Goal: Task Accomplishment & Management: Manage account settings

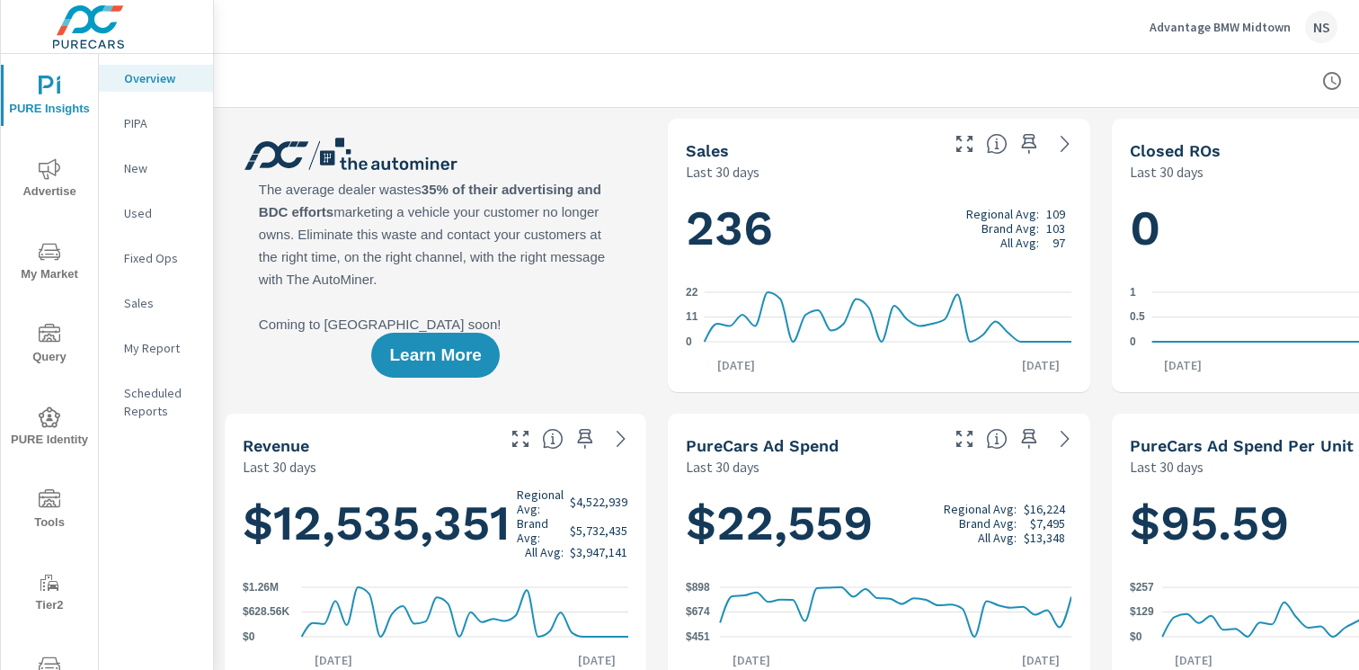
click at [145, 159] on p "New" at bounding box center [161, 168] width 75 height 18
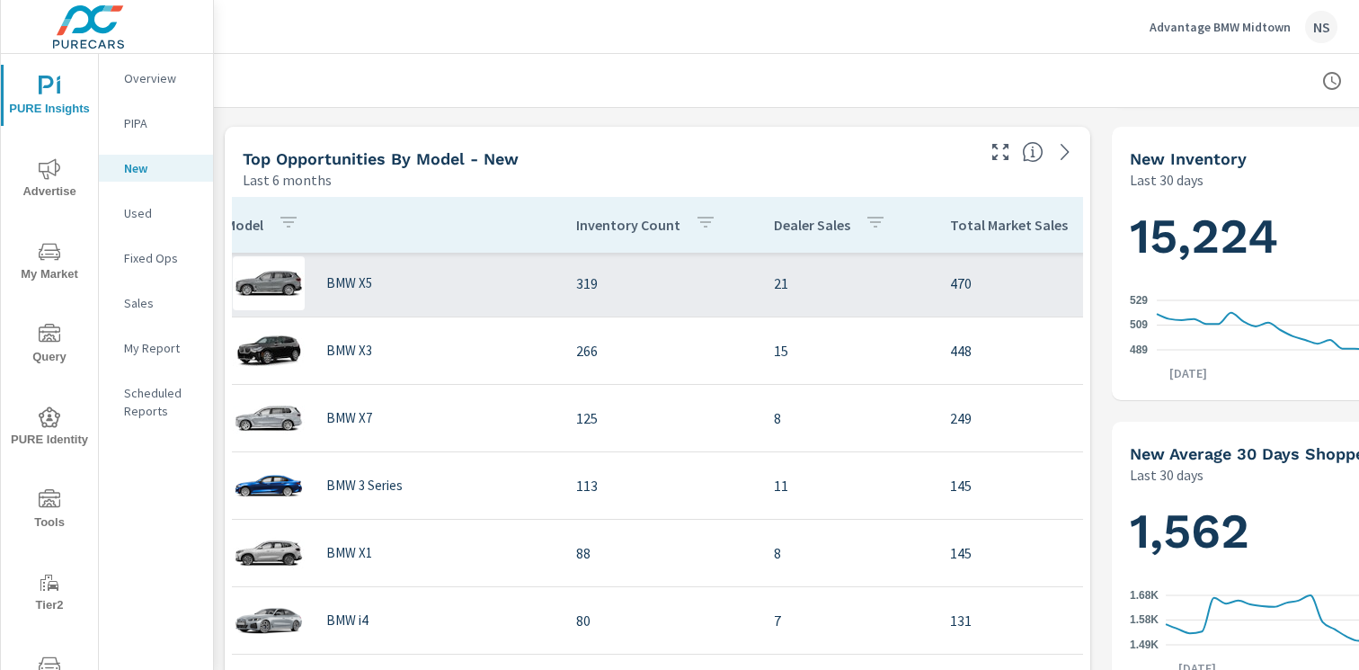
scroll to position [3, 0]
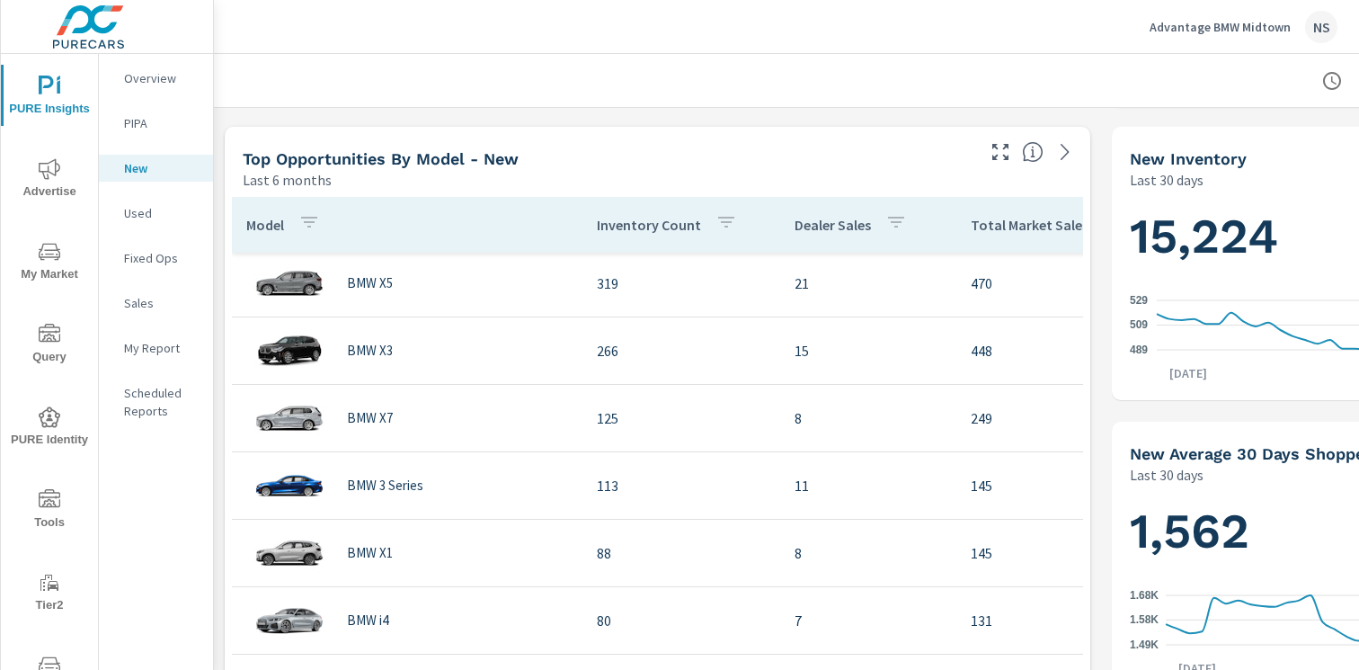
click at [1323, 23] on div "NS" at bounding box center [1321, 27] width 32 height 32
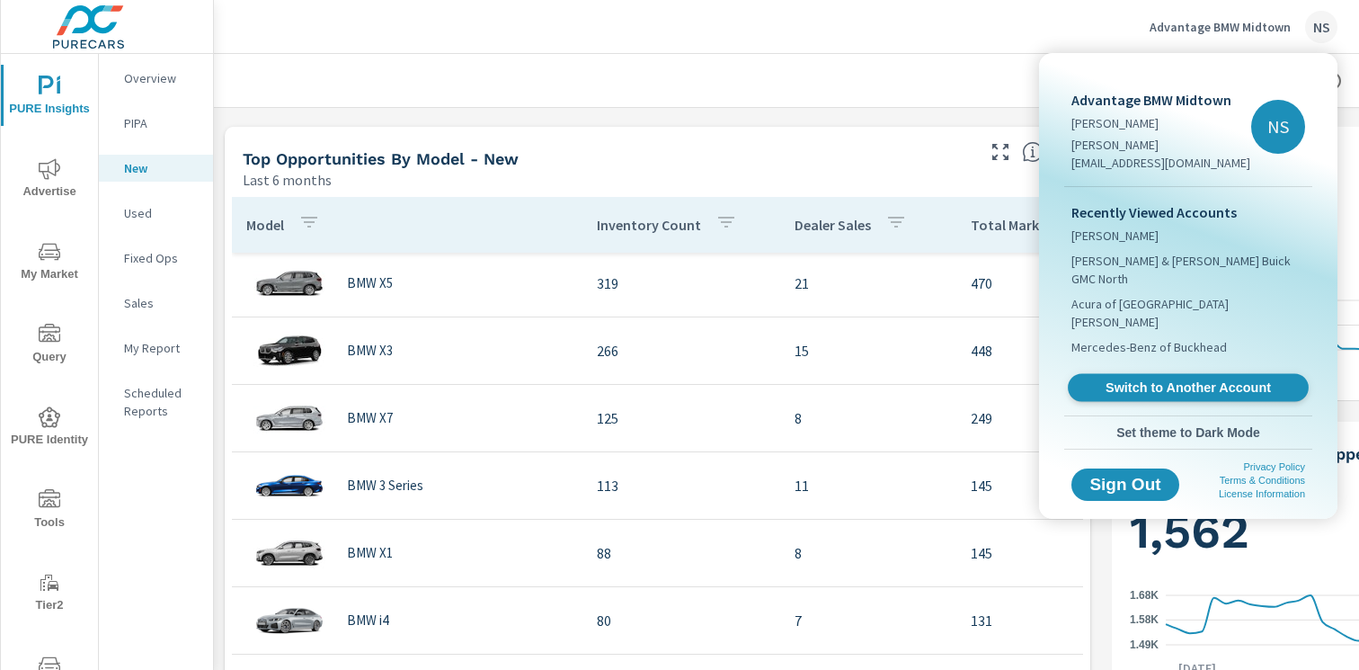
click at [1211, 374] on link "Switch to Another Account" at bounding box center [1188, 388] width 241 height 28
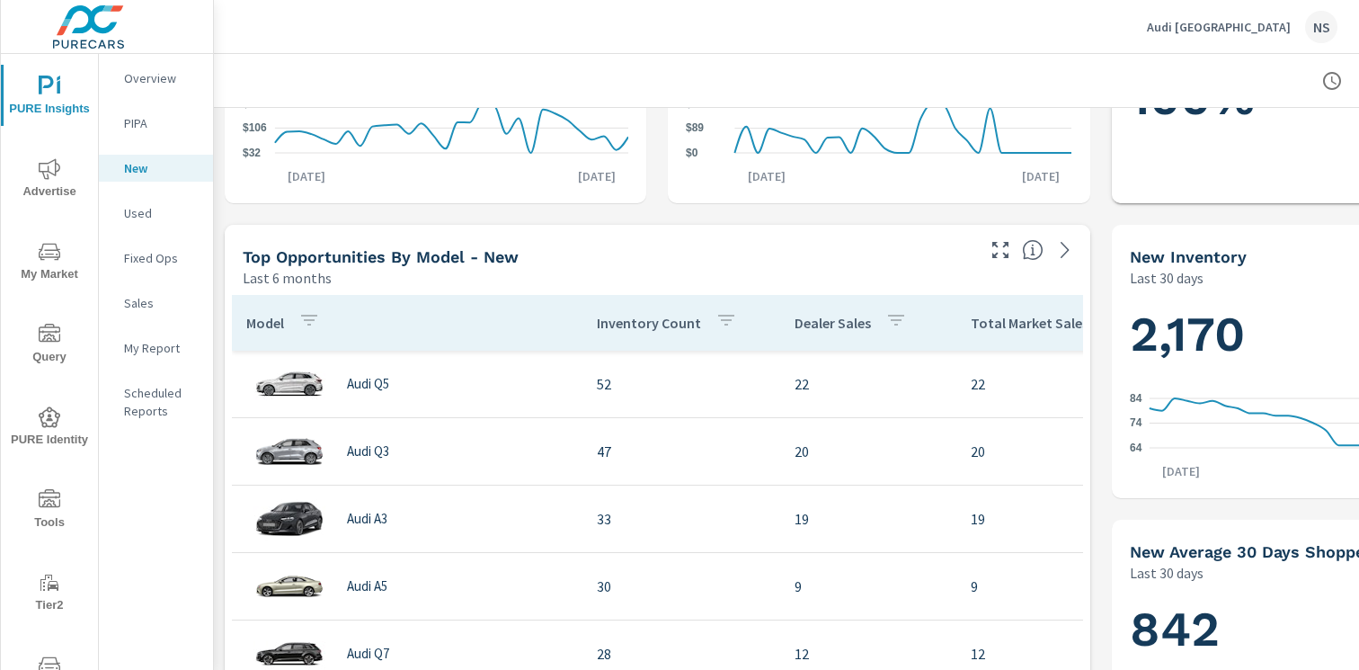
scroll to position [482, 0]
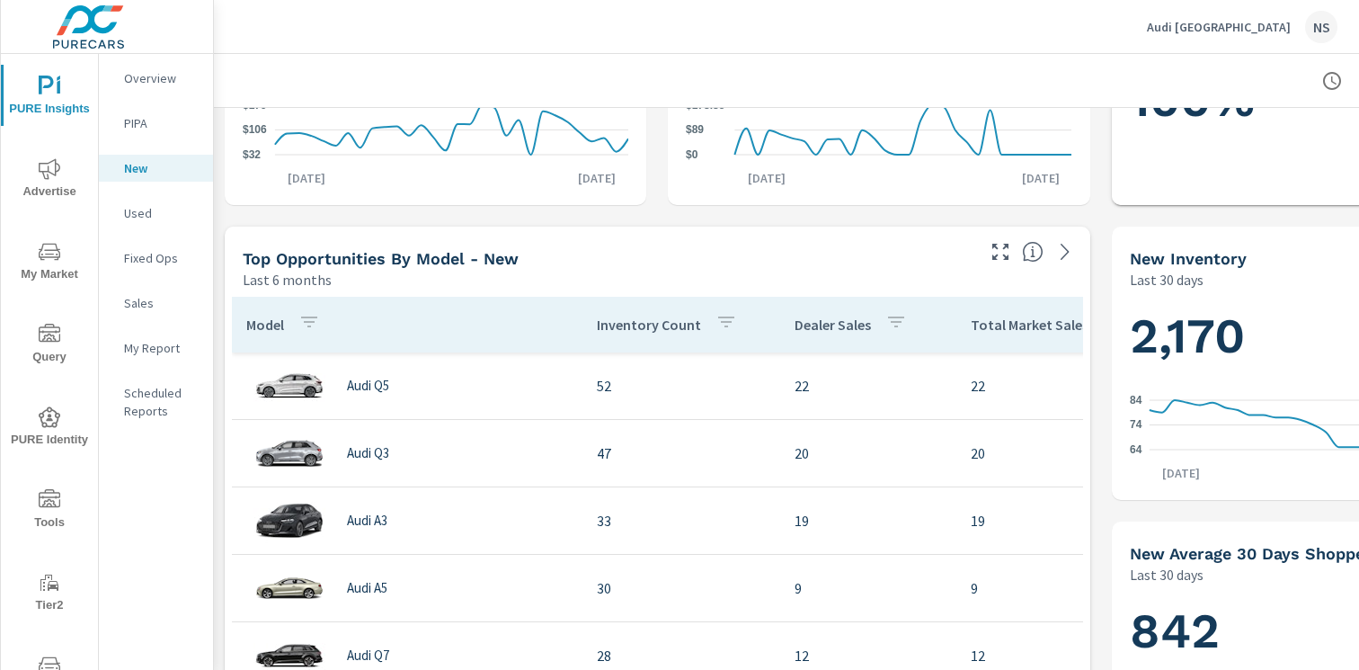
click at [1312, 34] on div "NS" at bounding box center [1321, 27] width 32 height 32
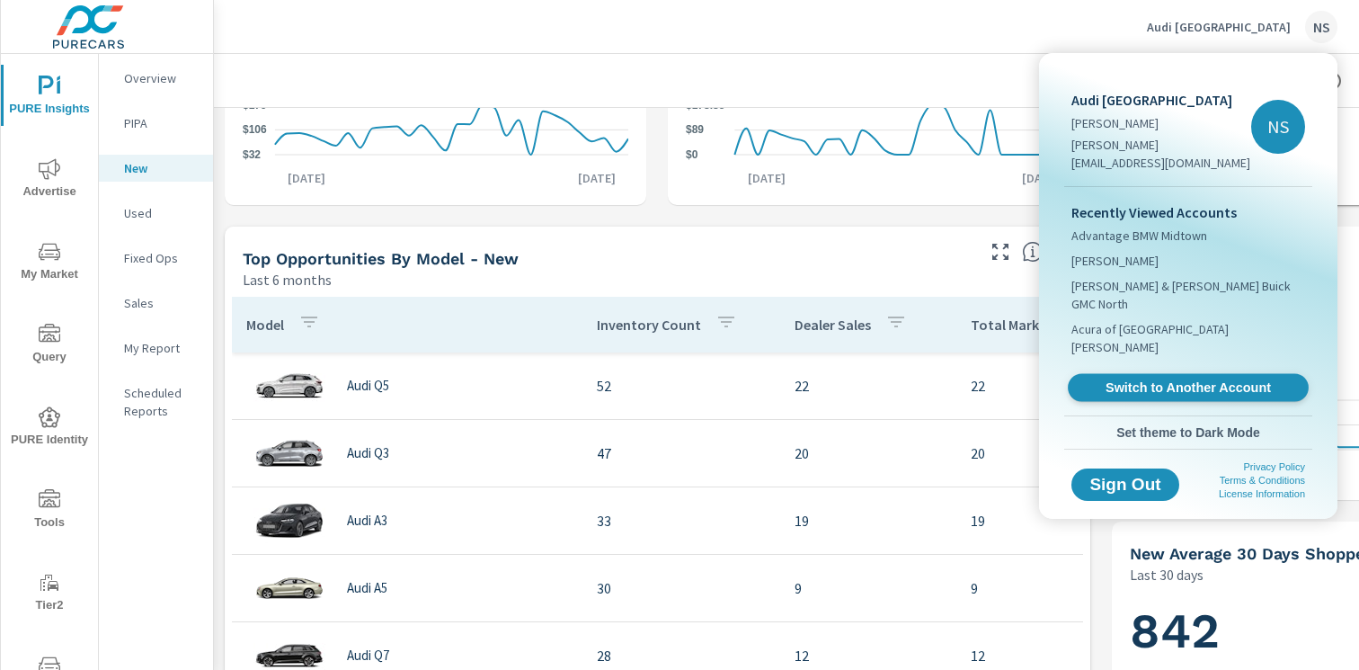
click at [1196, 379] on span "Switch to Another Account" at bounding box center [1188, 387] width 220 height 17
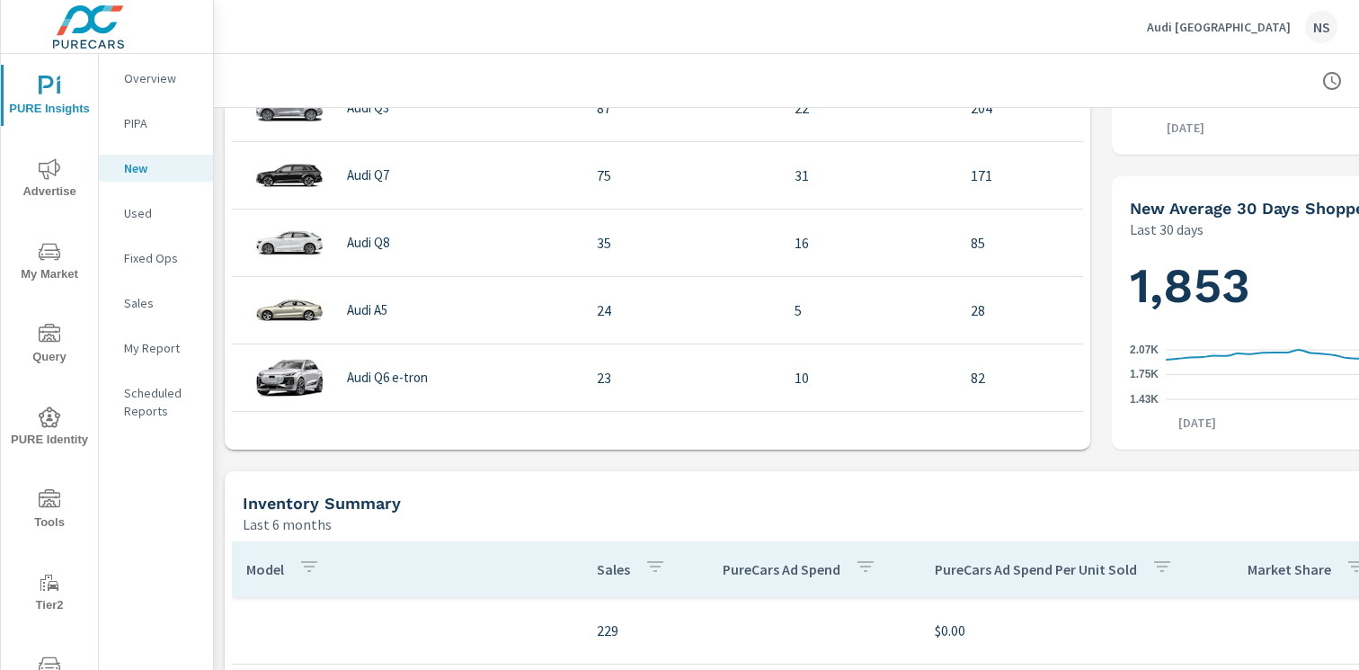
scroll to position [1093, 0]
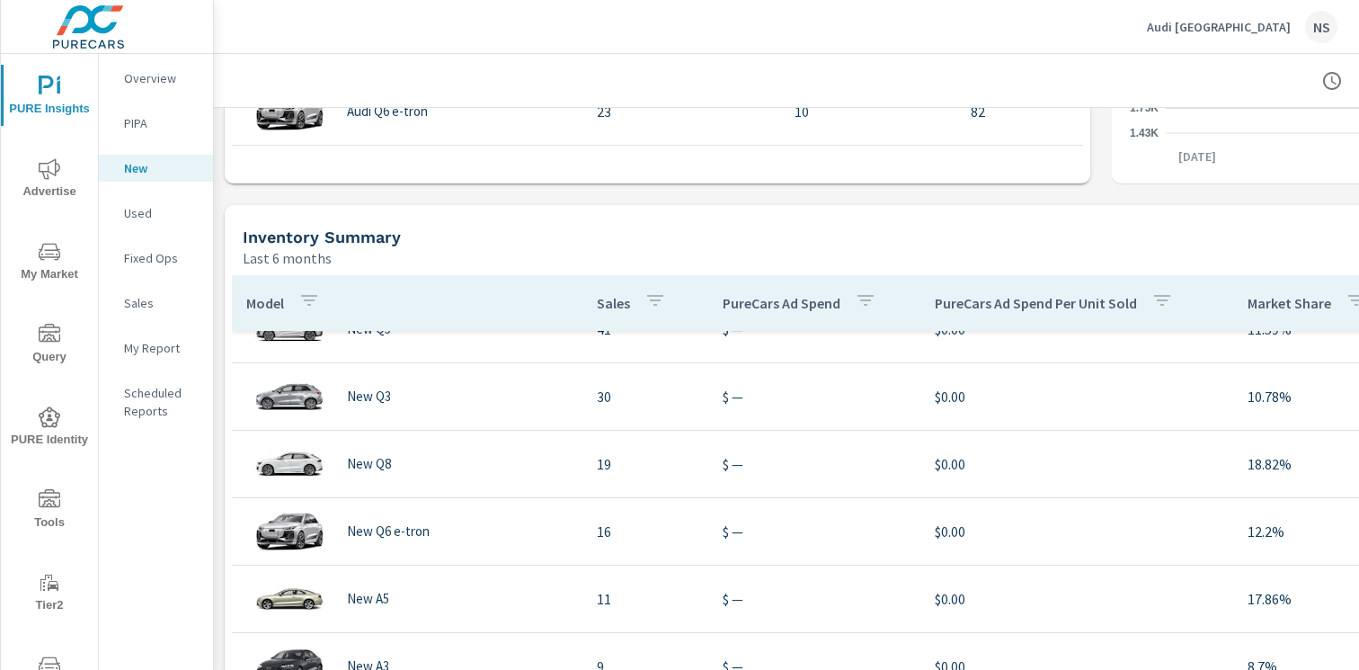
scroll to position [420, 0]
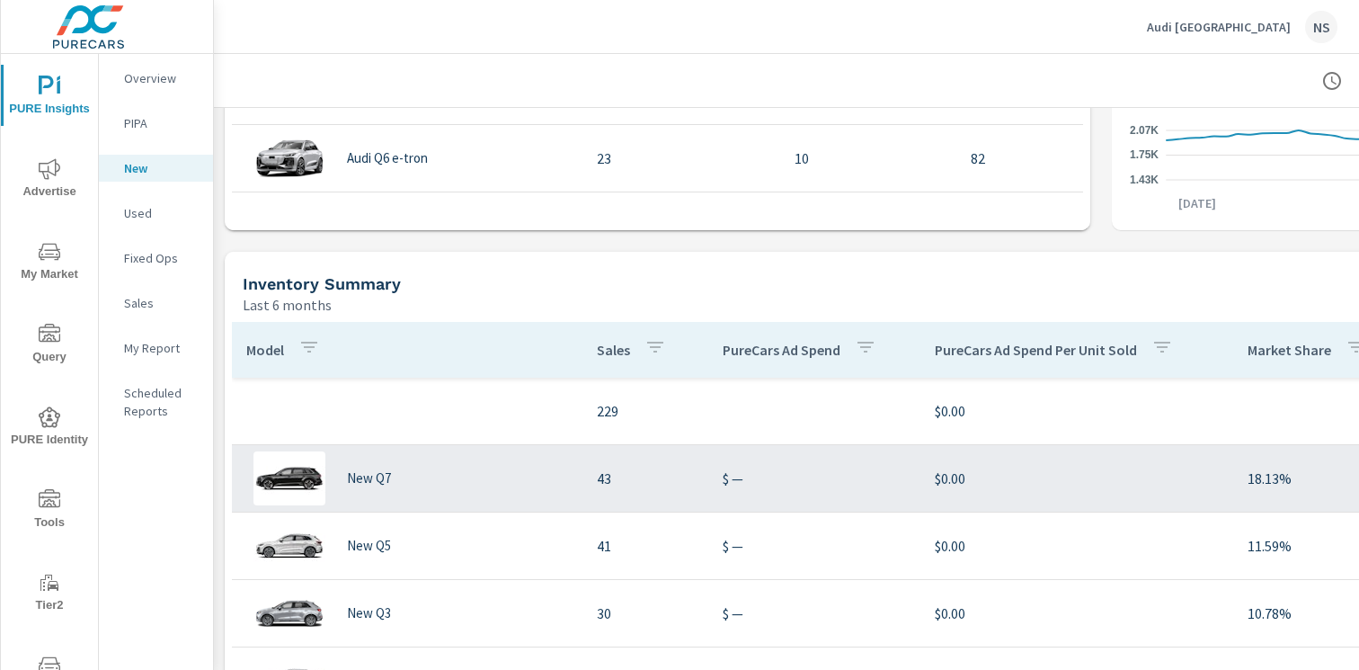
scroll to position [1046, 1]
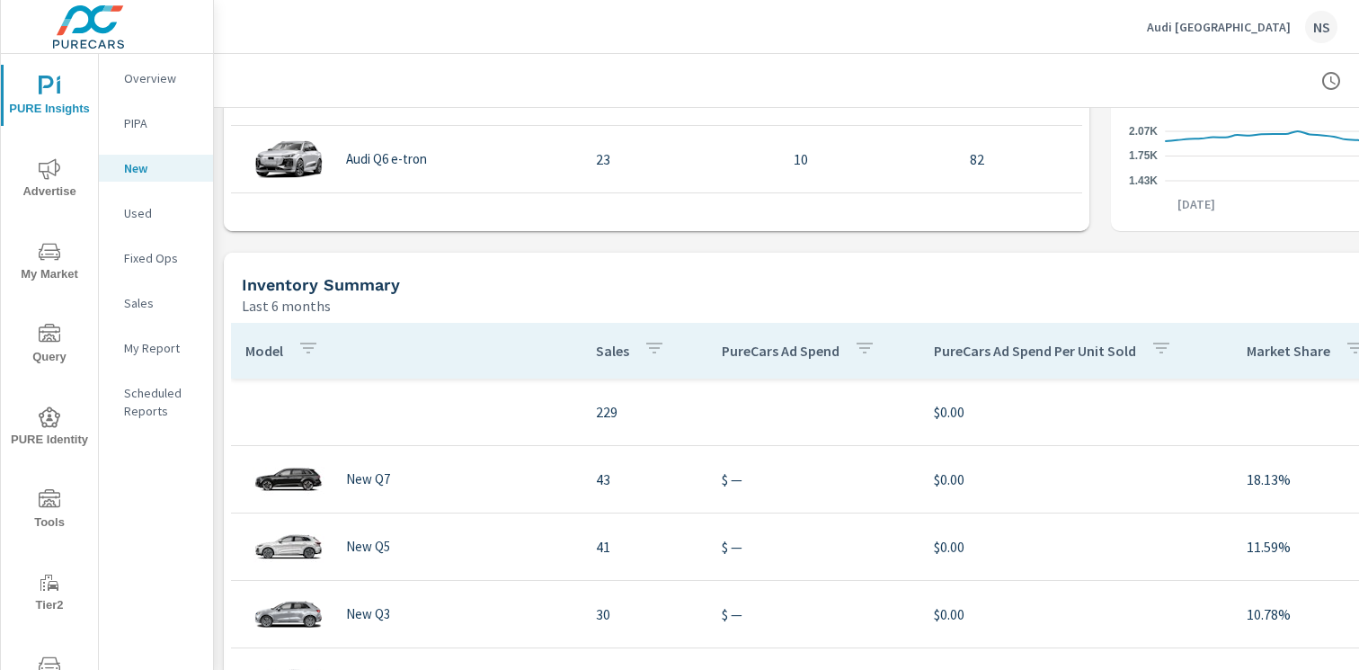
click at [1307, 31] on div "NS" at bounding box center [1321, 27] width 32 height 32
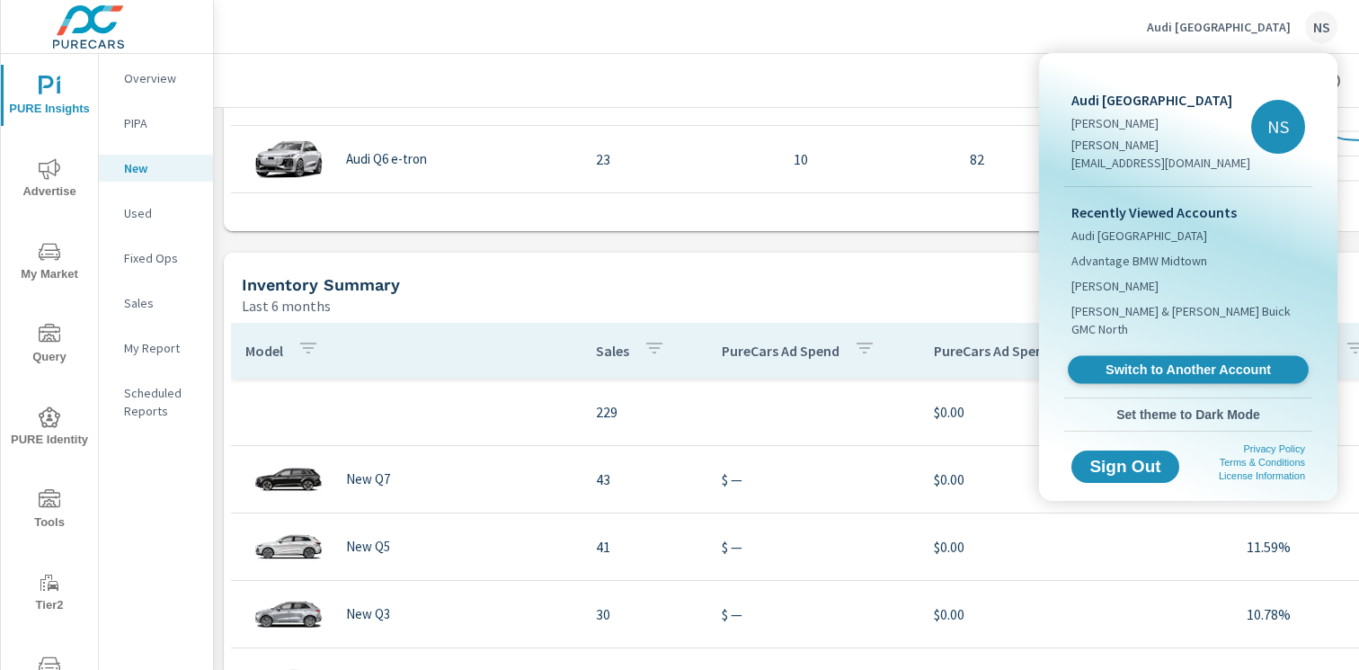
click at [1173, 361] on span "Switch to Another Account" at bounding box center [1188, 369] width 220 height 17
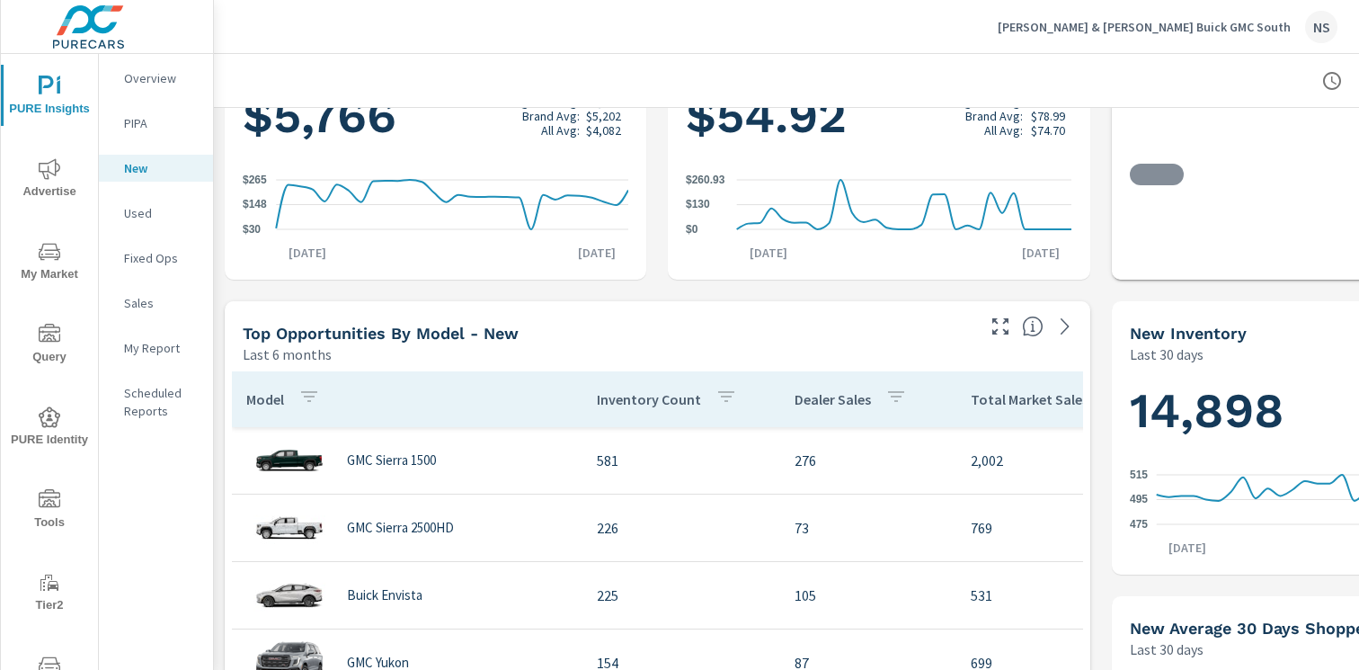
scroll to position [538, 0]
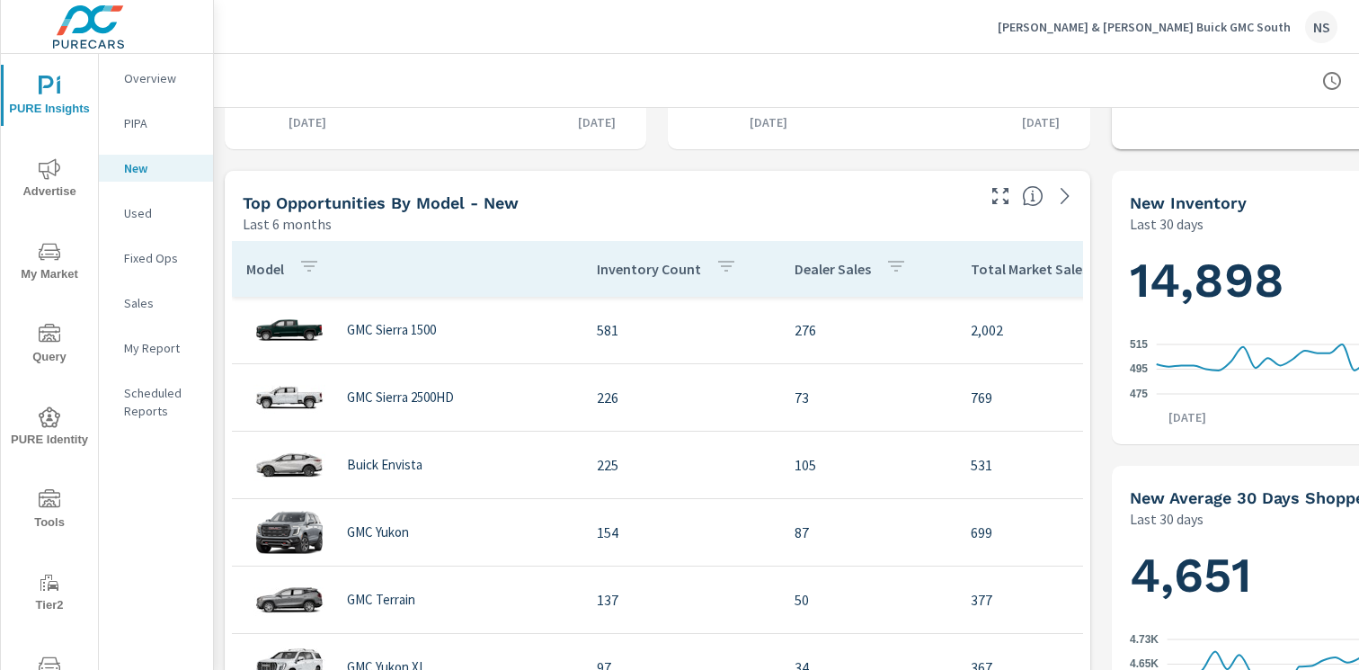
click at [1318, 24] on div "NS" at bounding box center [1321, 27] width 32 height 32
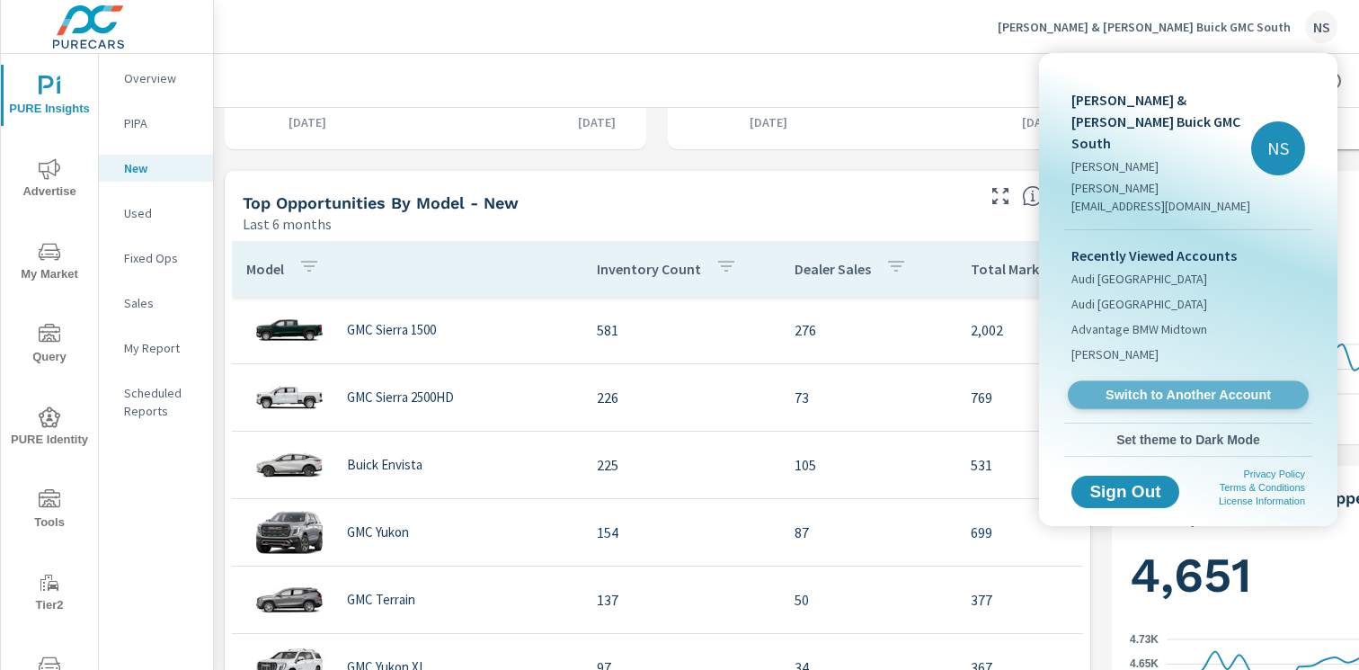
click at [1170, 387] on span "Switch to Another Account" at bounding box center [1188, 395] width 220 height 17
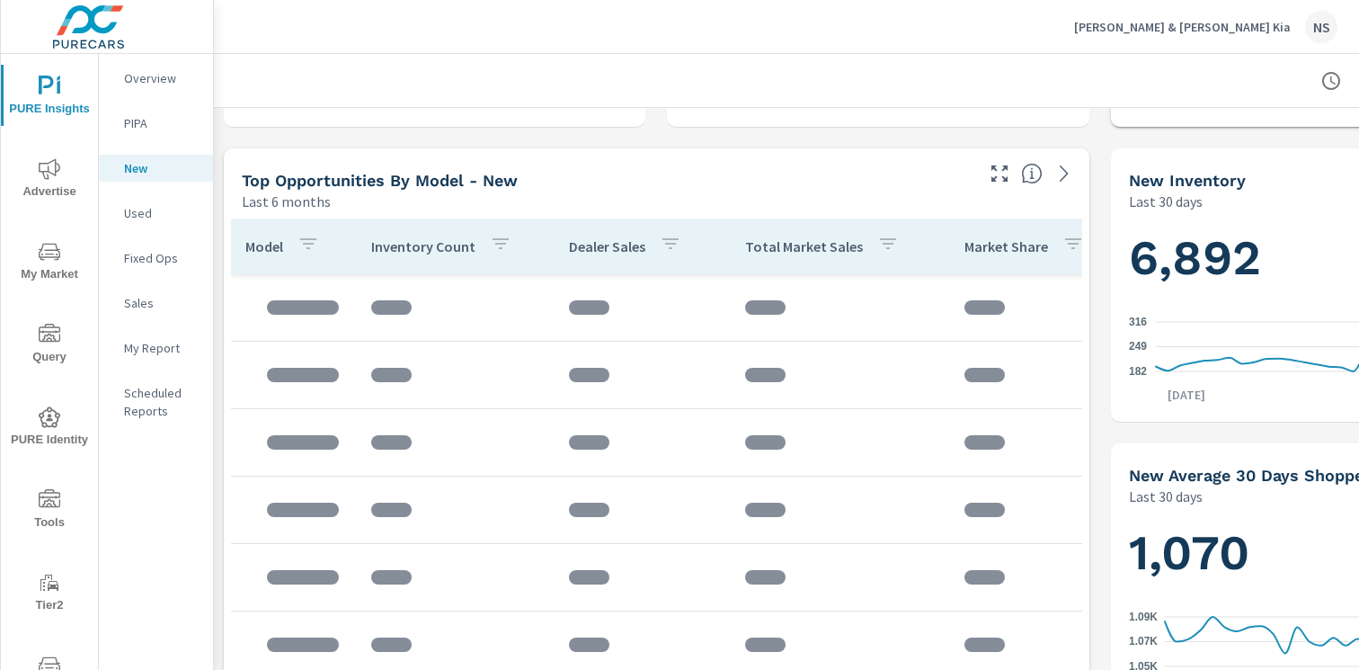
scroll to position [4, 0]
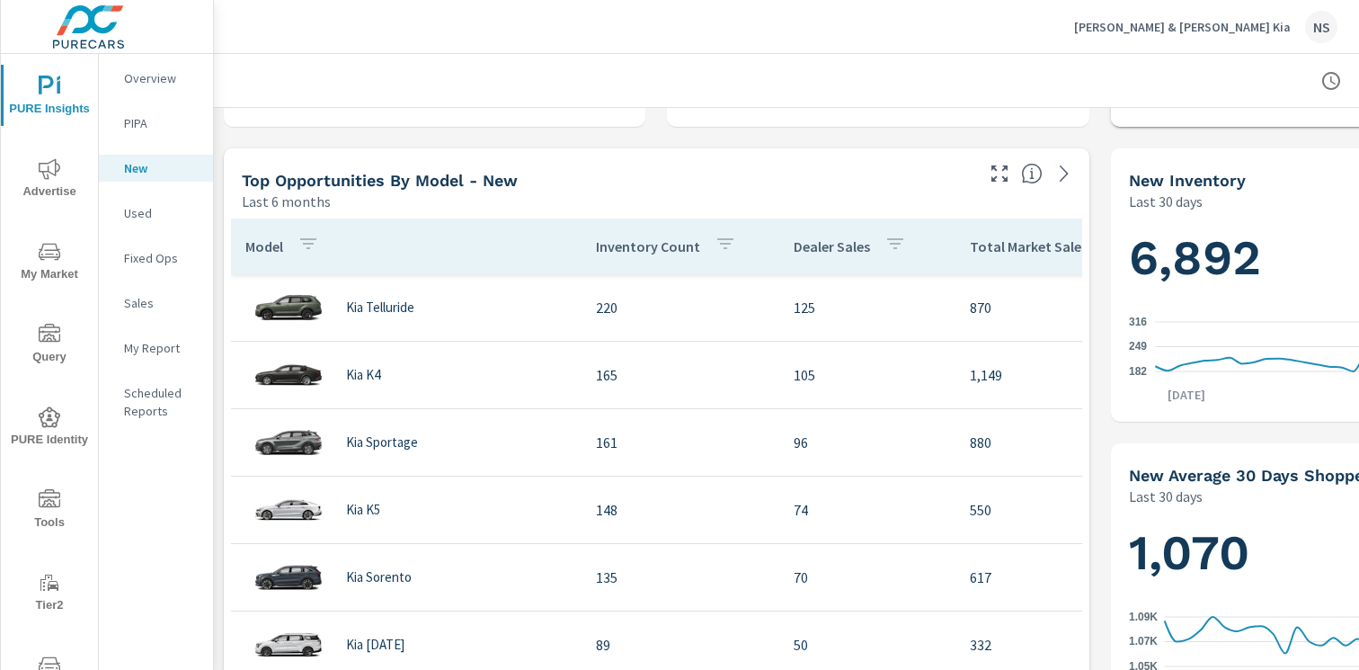
scroll to position [73, 0]
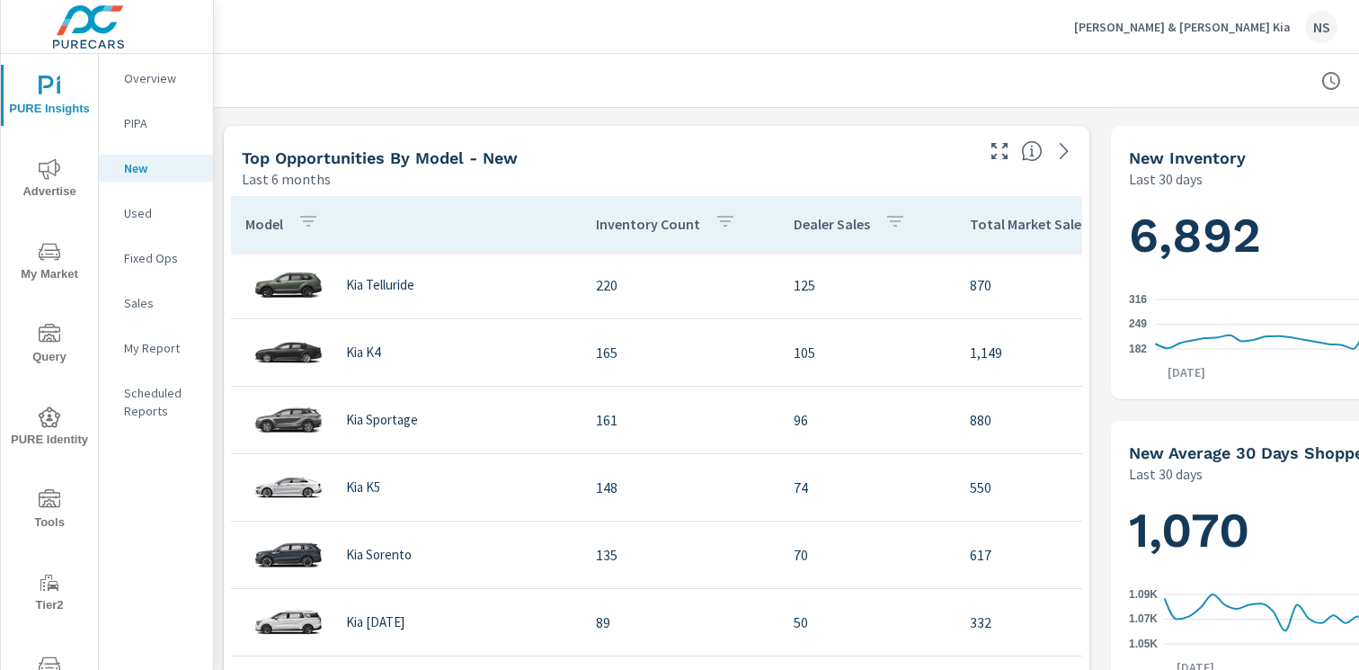
scroll to position [582, 1]
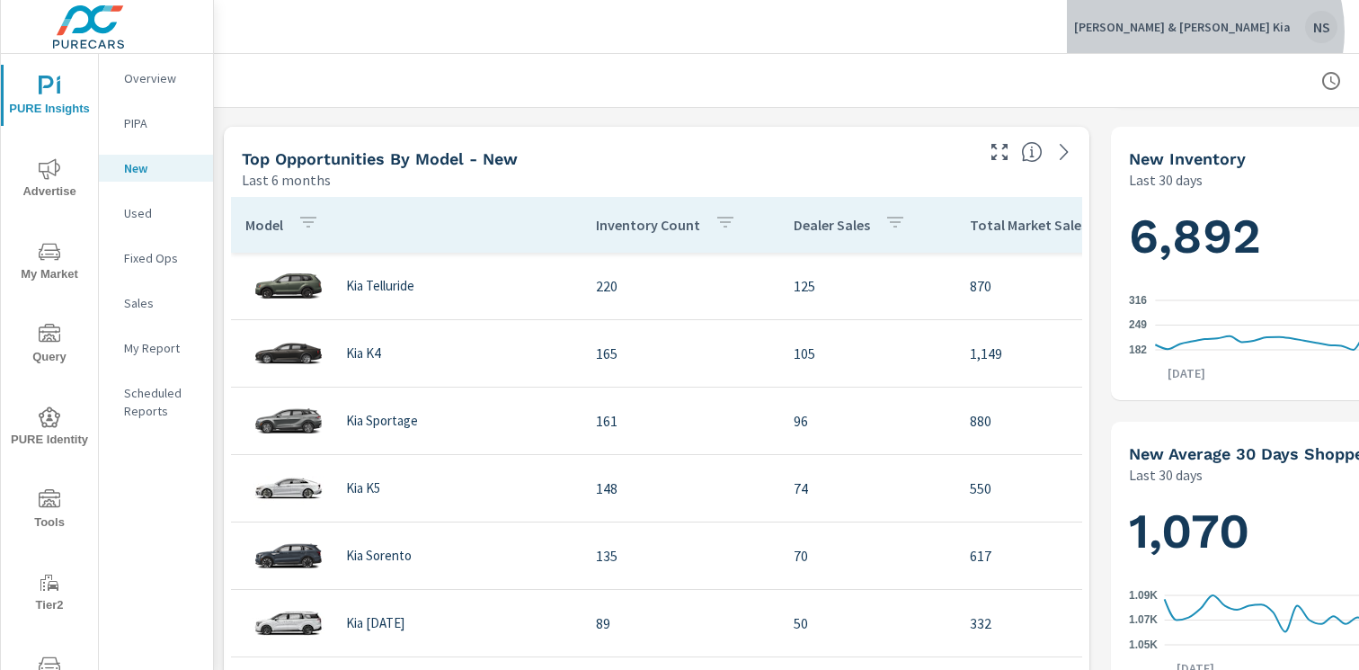
click at [1322, 31] on div "NS" at bounding box center [1321, 27] width 32 height 32
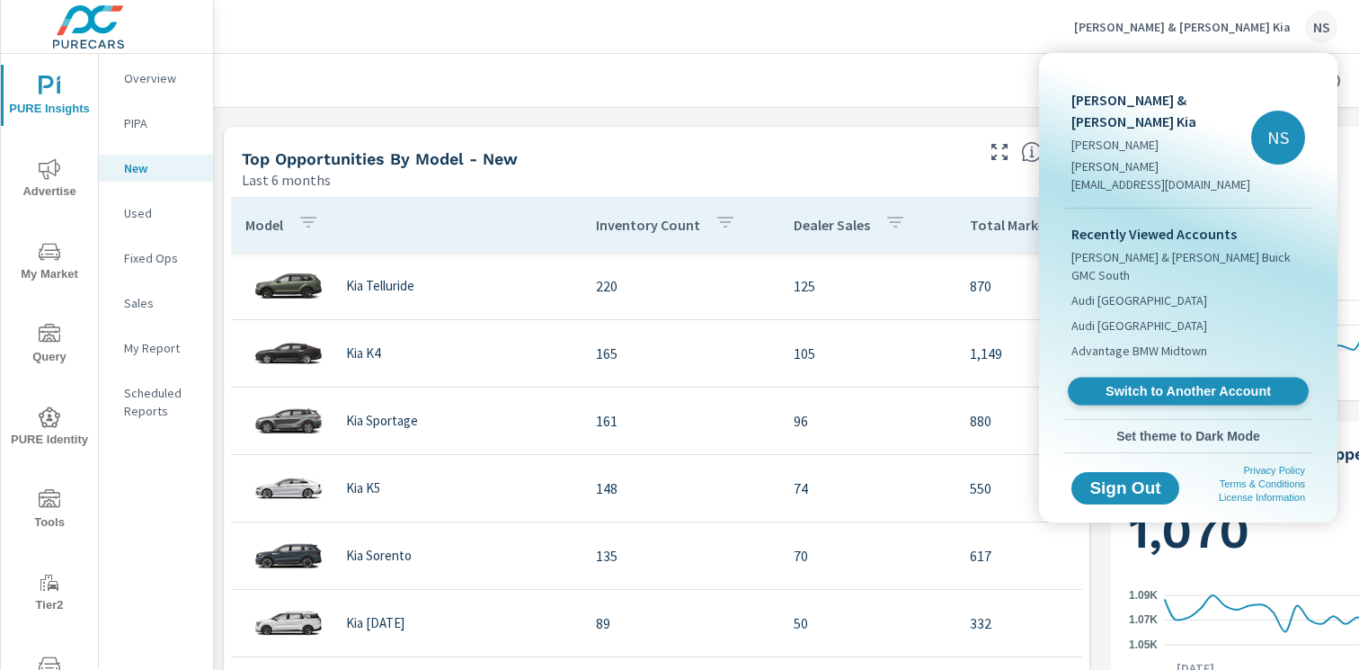
click at [1153, 383] on span "Switch to Another Account" at bounding box center [1188, 391] width 220 height 17
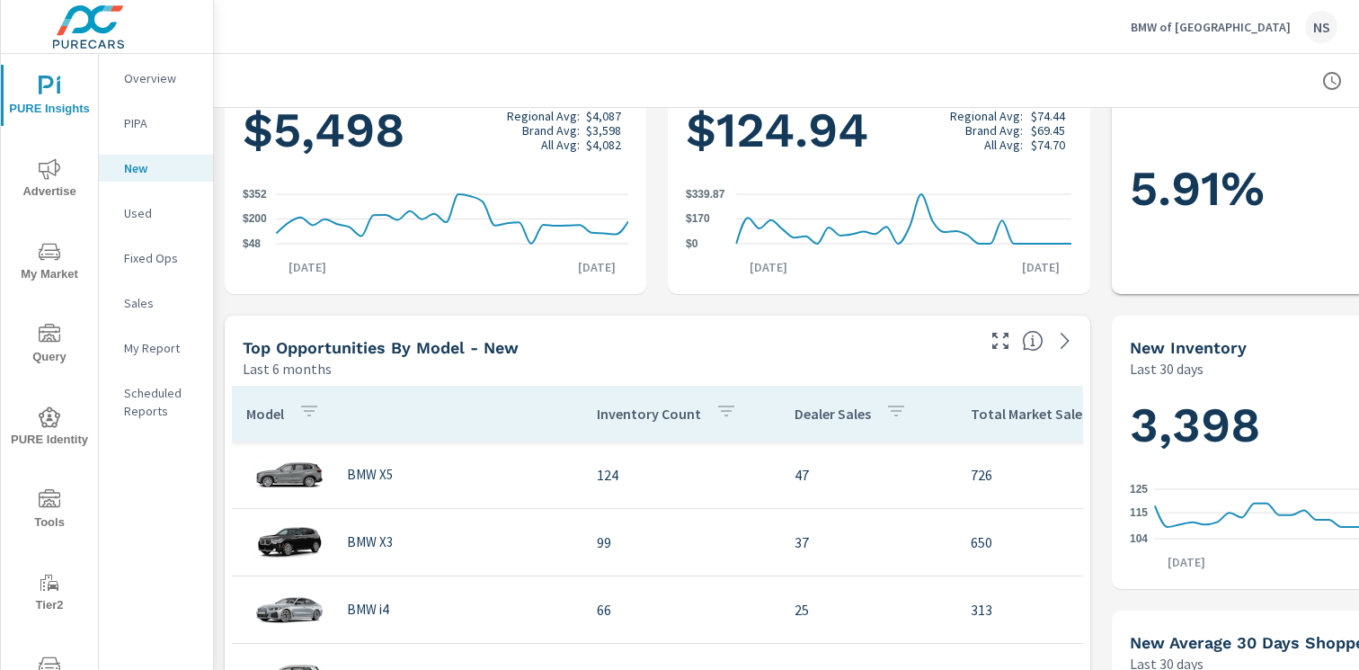
scroll to position [855, 0]
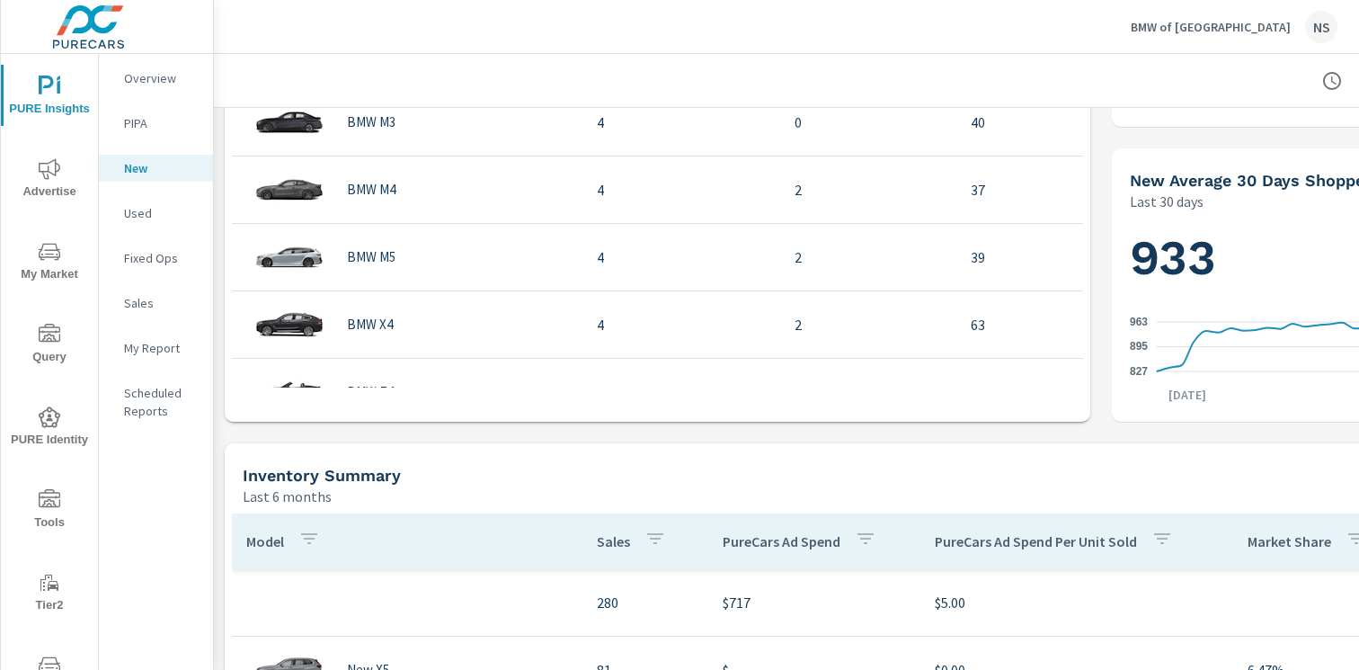
scroll to position [1035, 0]
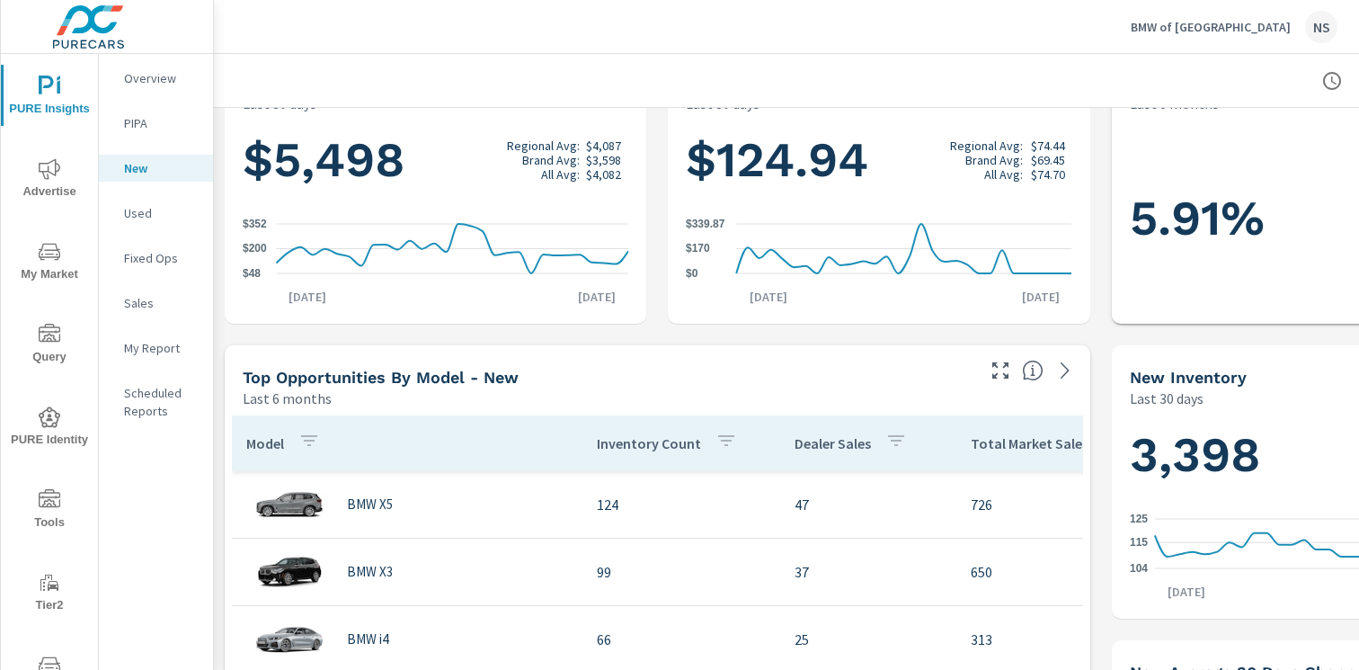
scroll to position [378, 0]
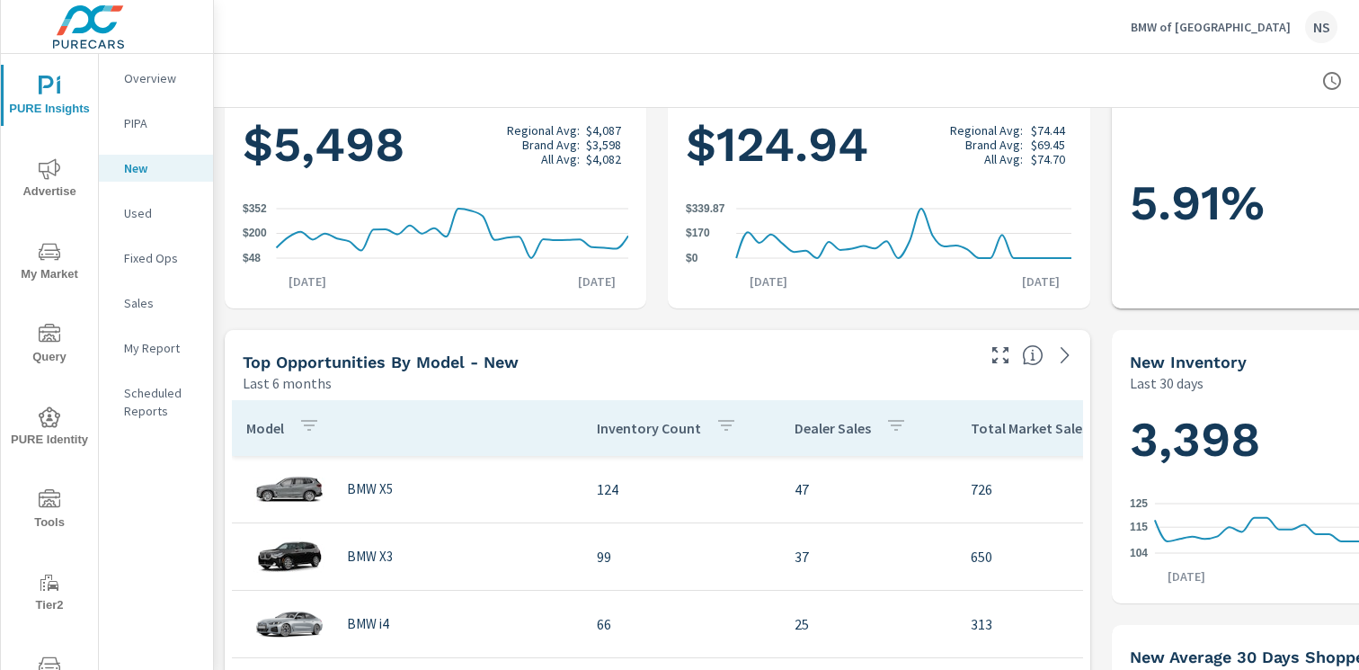
click at [1323, 17] on div "NS" at bounding box center [1321, 27] width 32 height 32
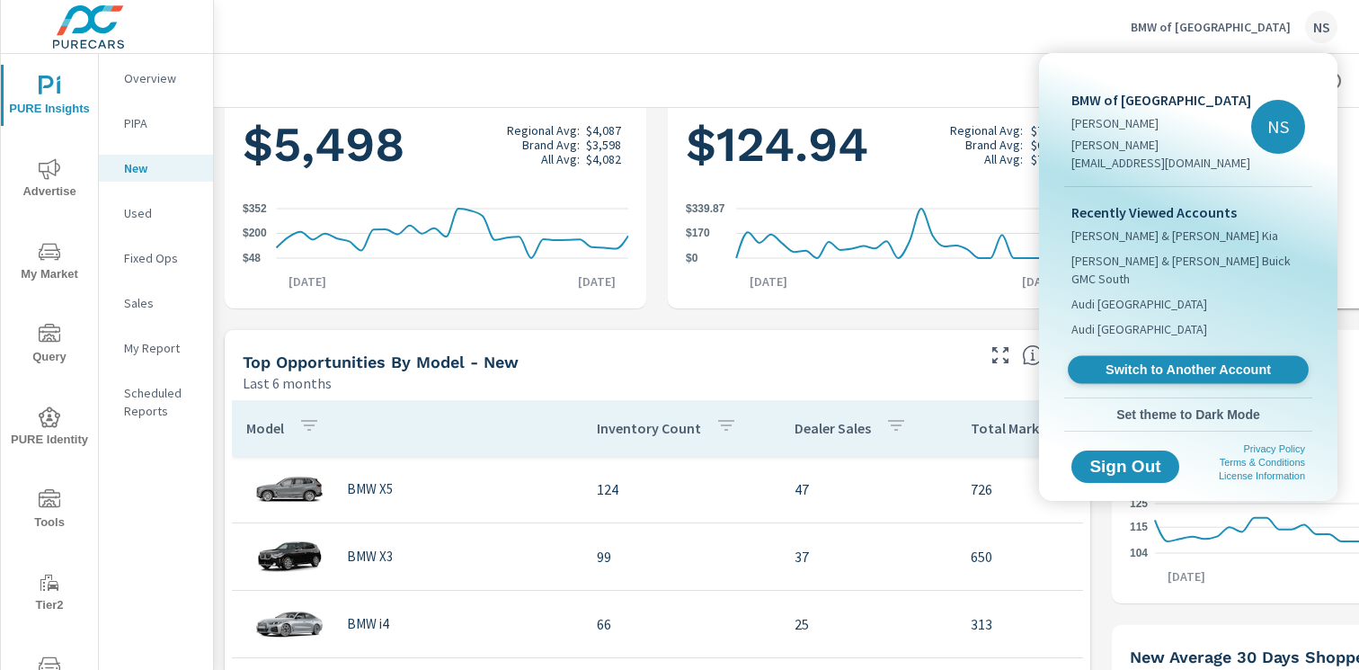
click at [1171, 361] on span "Switch to Another Account" at bounding box center [1188, 369] width 220 height 17
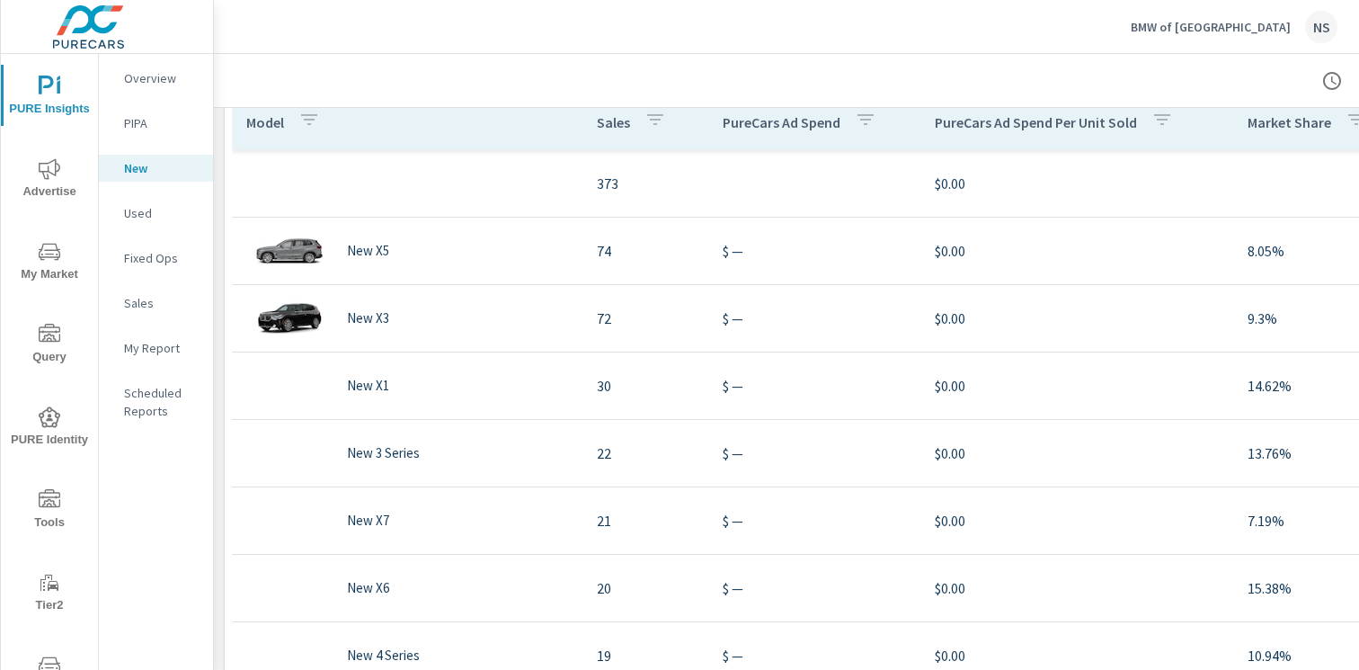
scroll to position [1162, 0]
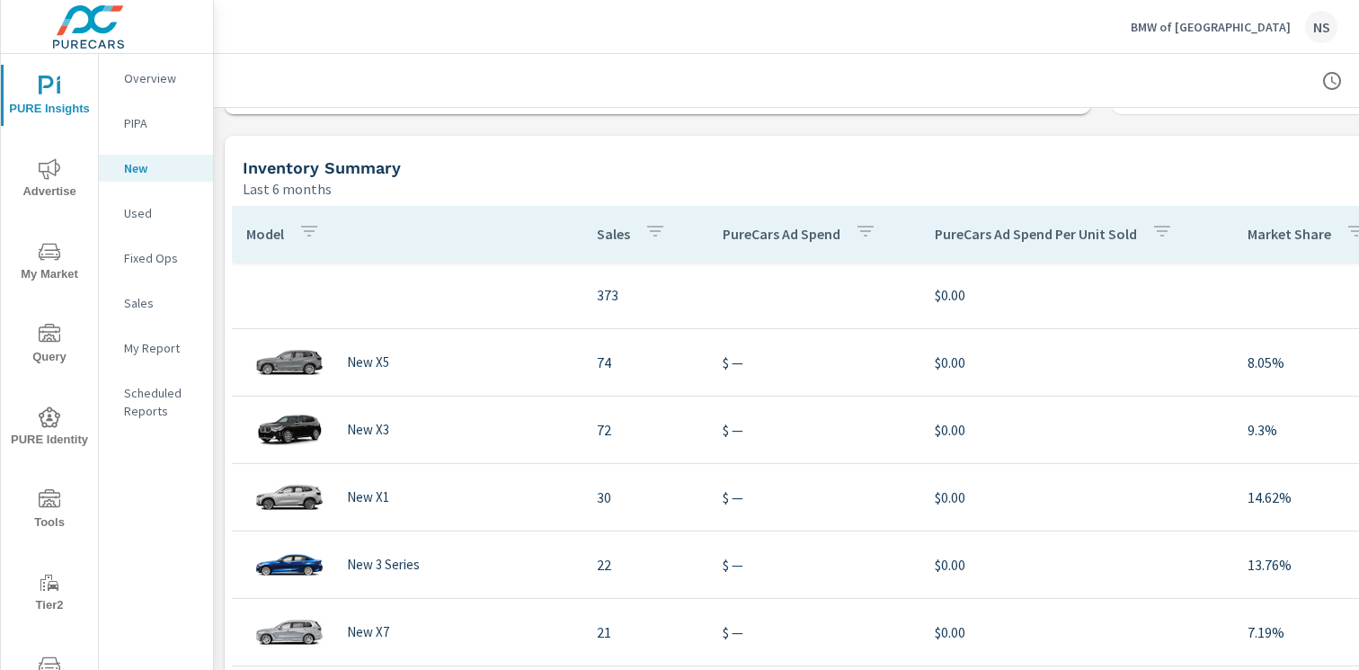
click at [1329, 25] on div "NS" at bounding box center [1321, 27] width 32 height 32
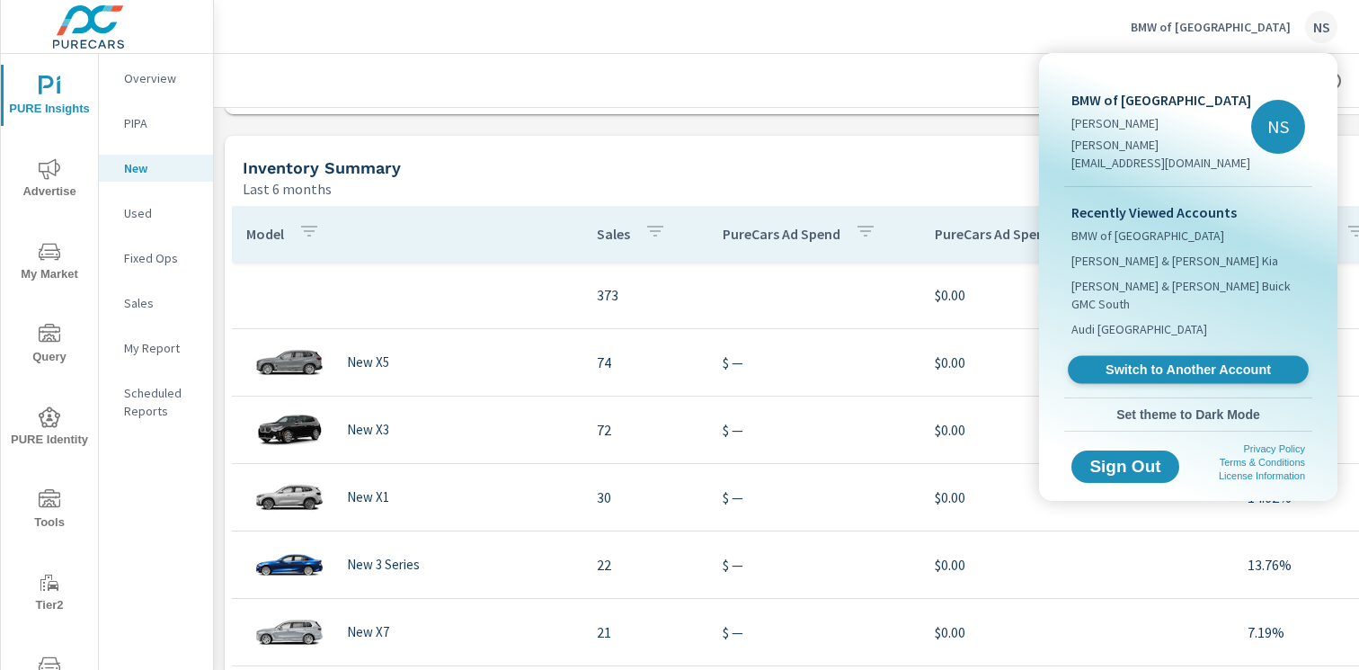
click at [1134, 361] on span "Switch to Another Account" at bounding box center [1188, 369] width 220 height 17
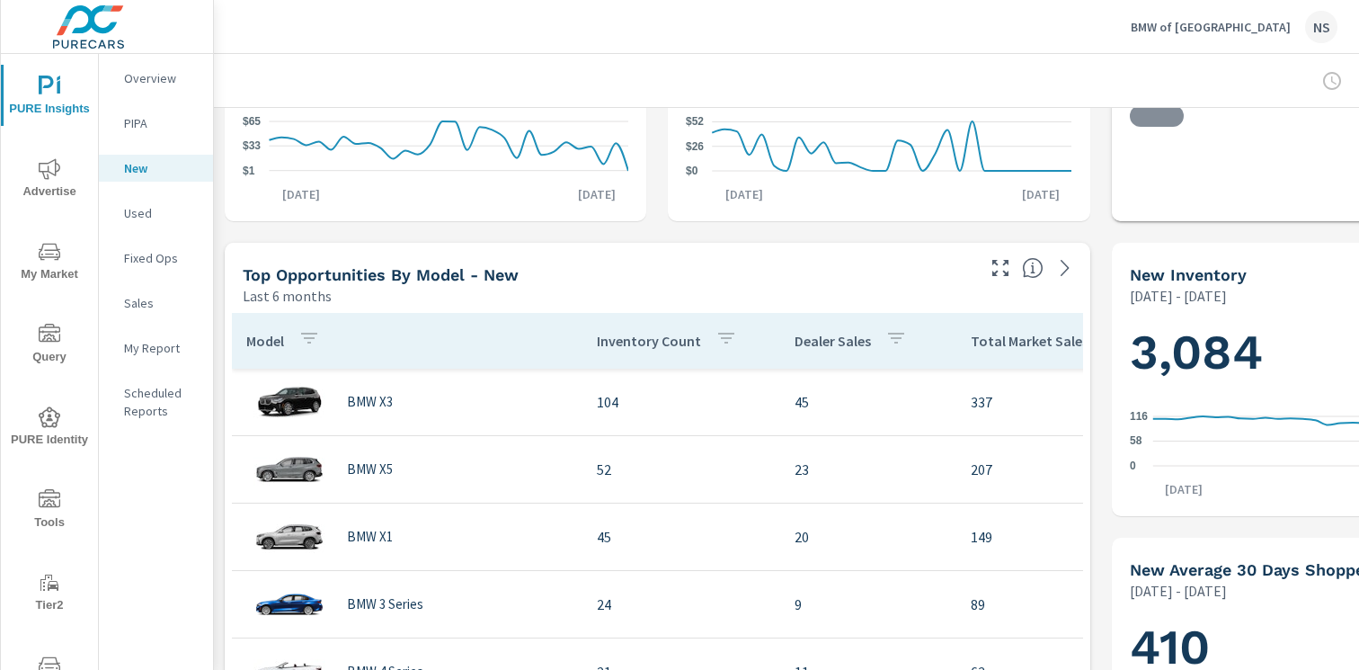
scroll to position [464, 0]
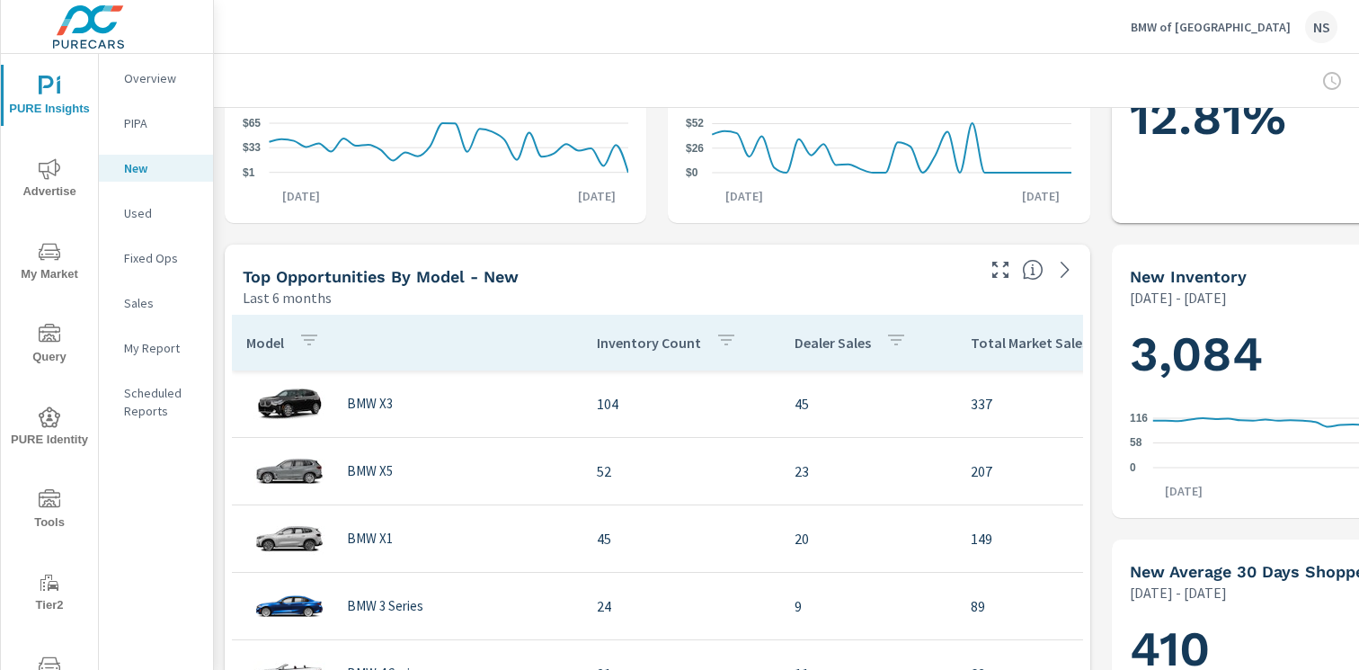
click at [1334, 18] on div "NS" at bounding box center [1321, 27] width 32 height 32
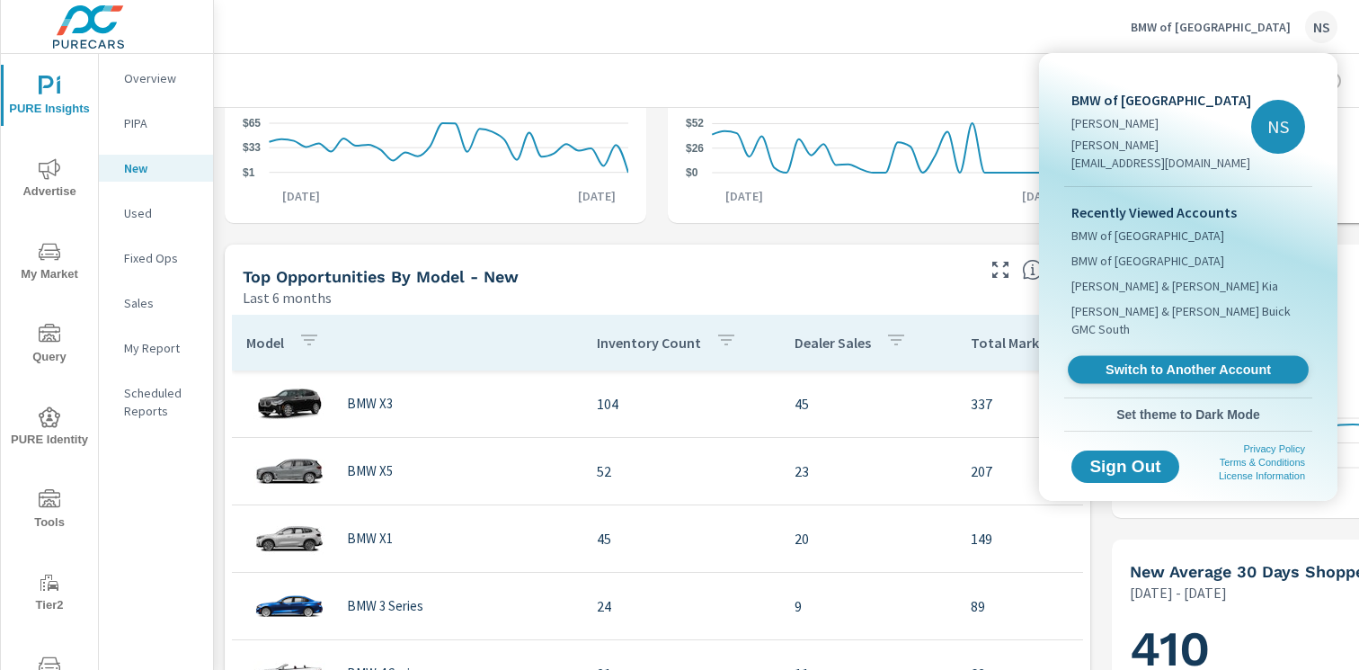
click at [1213, 361] on span "Switch to Another Account" at bounding box center [1188, 369] width 220 height 17
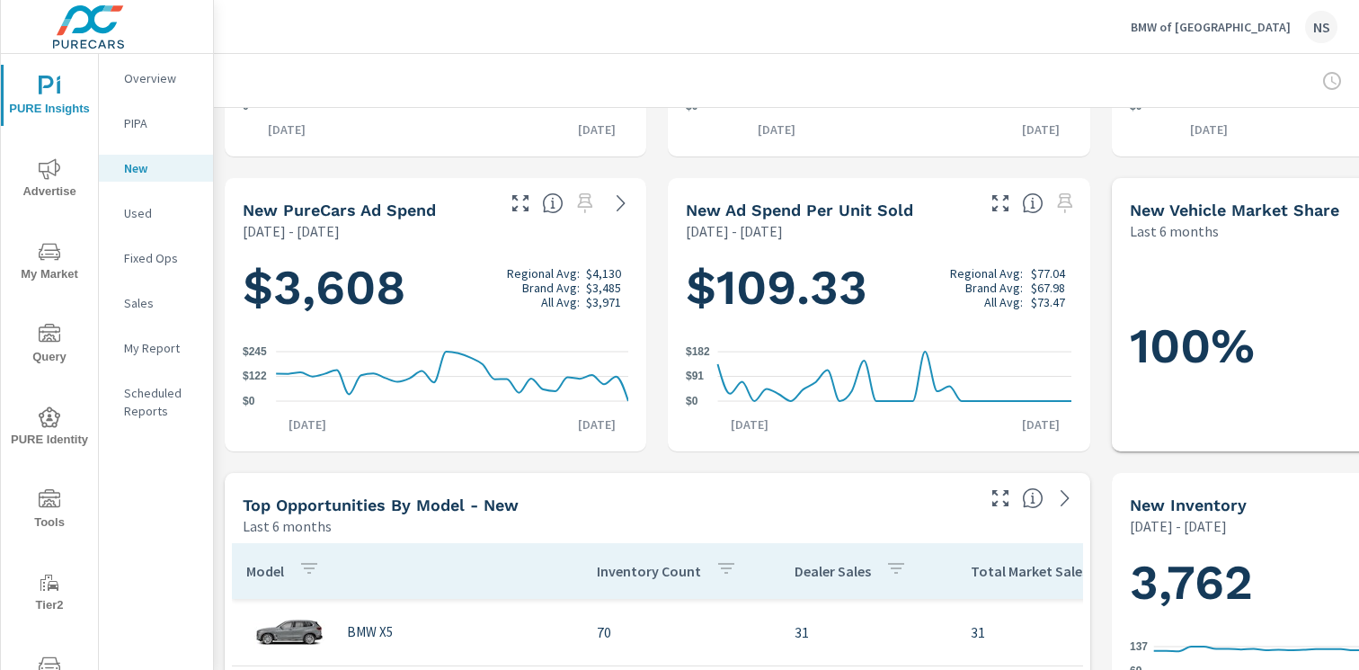
scroll to position [573, 0]
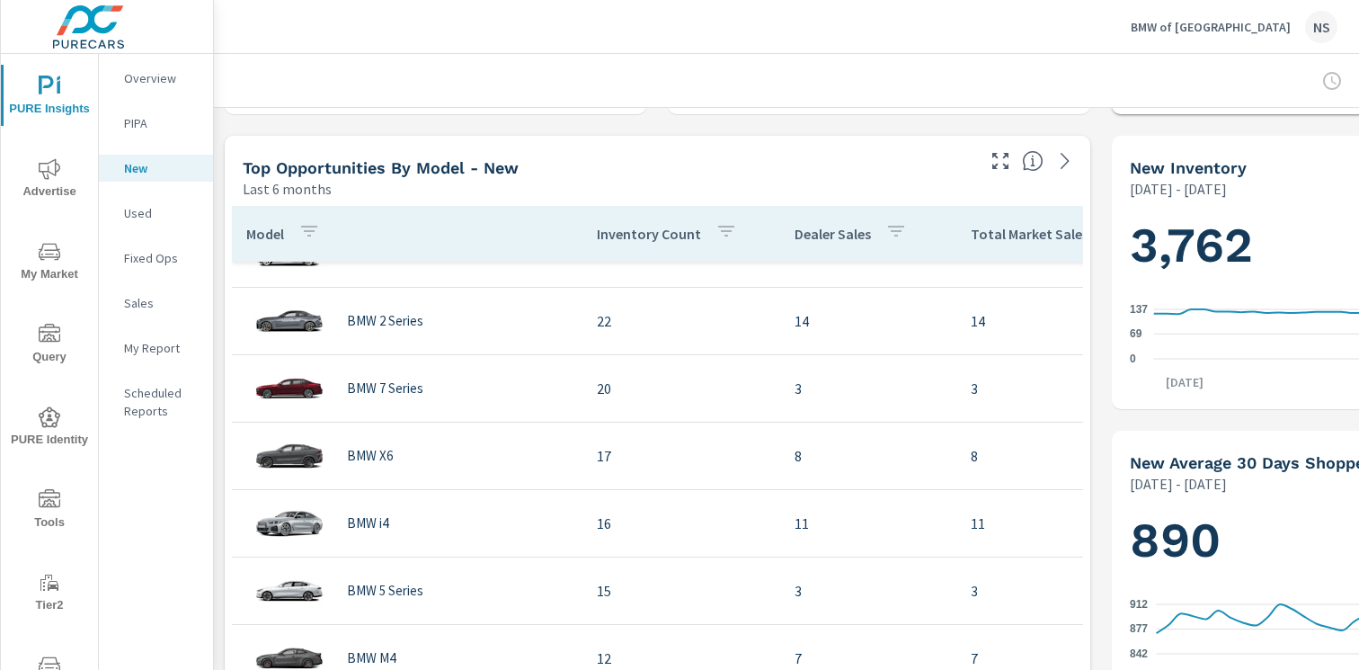
scroll to position [86, 0]
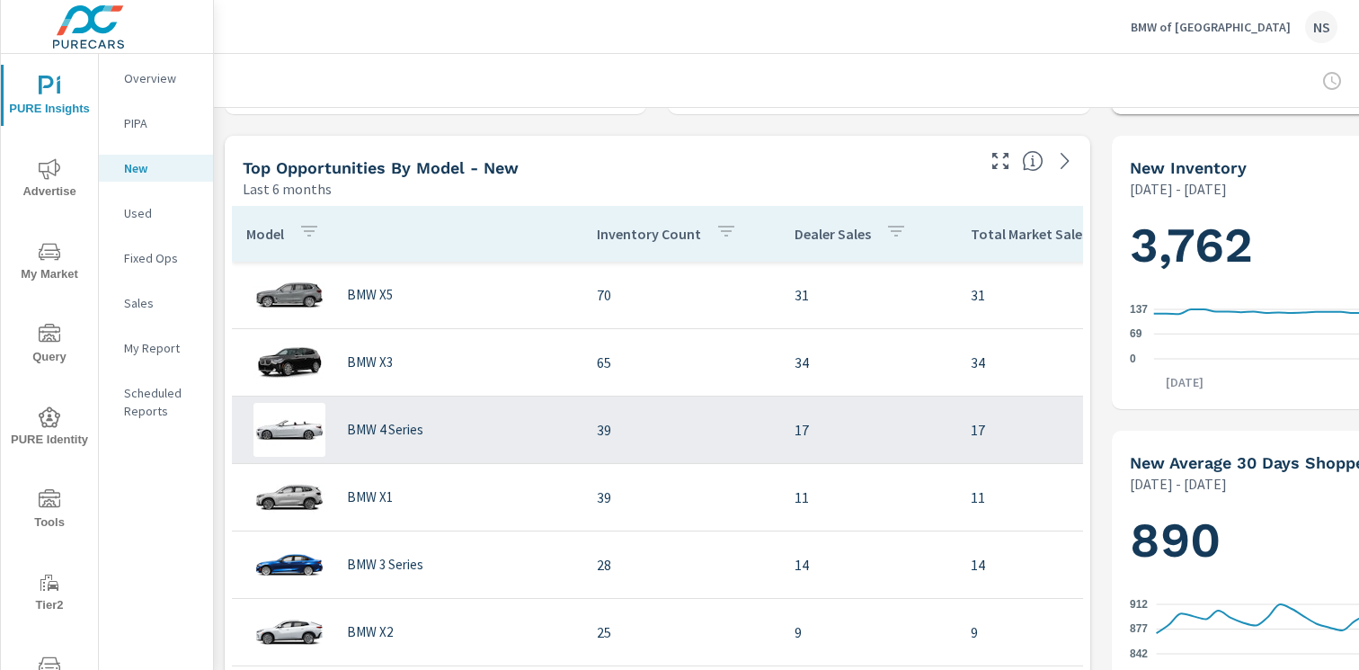
scroll to position [543, 0]
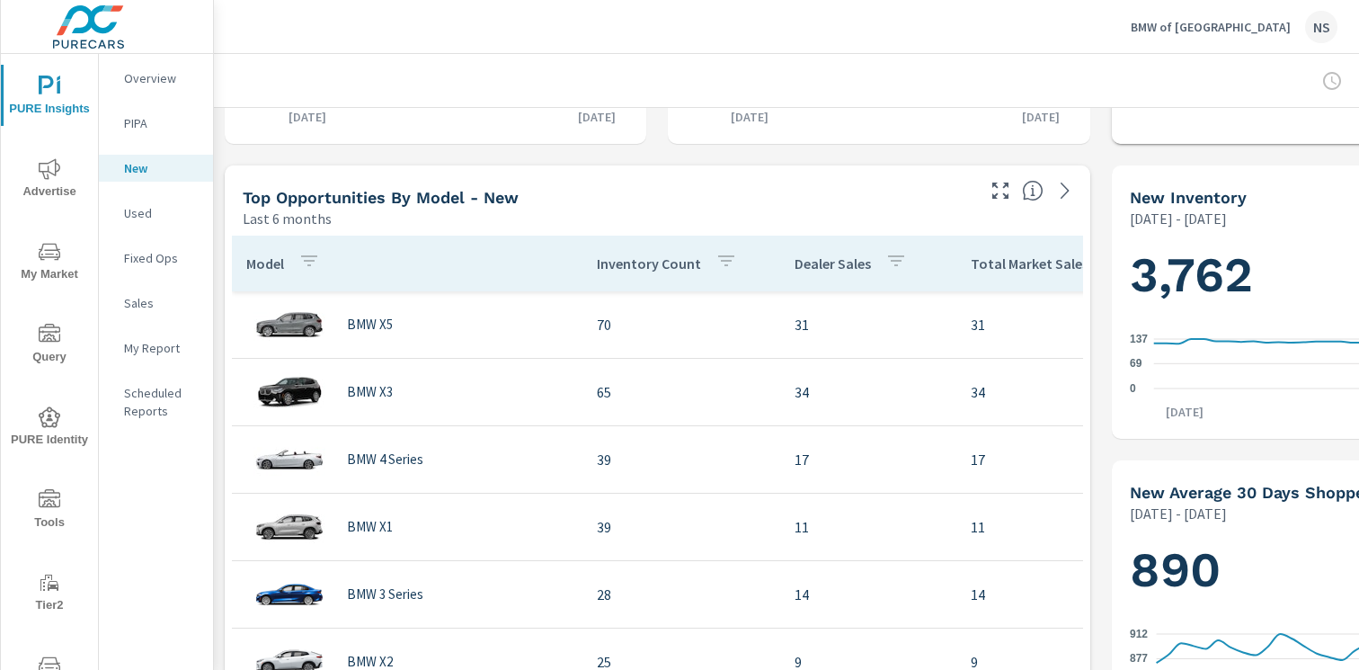
click at [1323, 28] on div "NS" at bounding box center [1321, 27] width 32 height 32
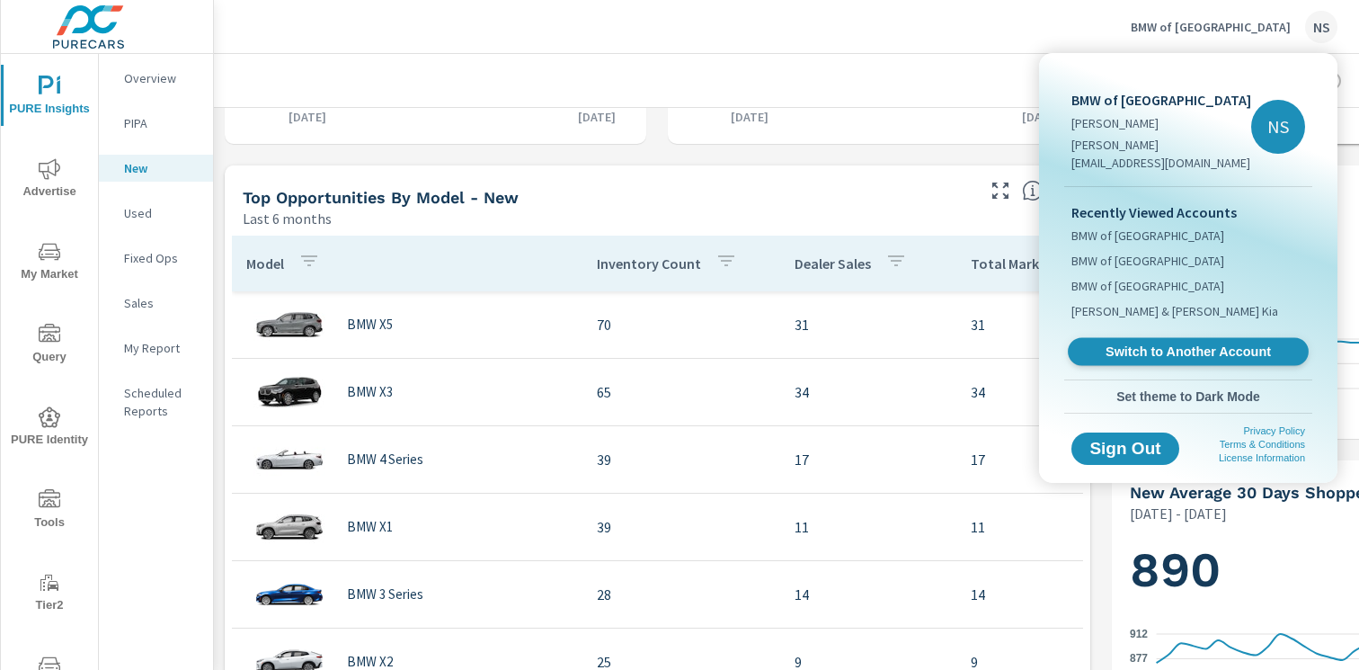
click at [1157, 343] on span "Switch to Another Account" at bounding box center [1188, 351] width 220 height 17
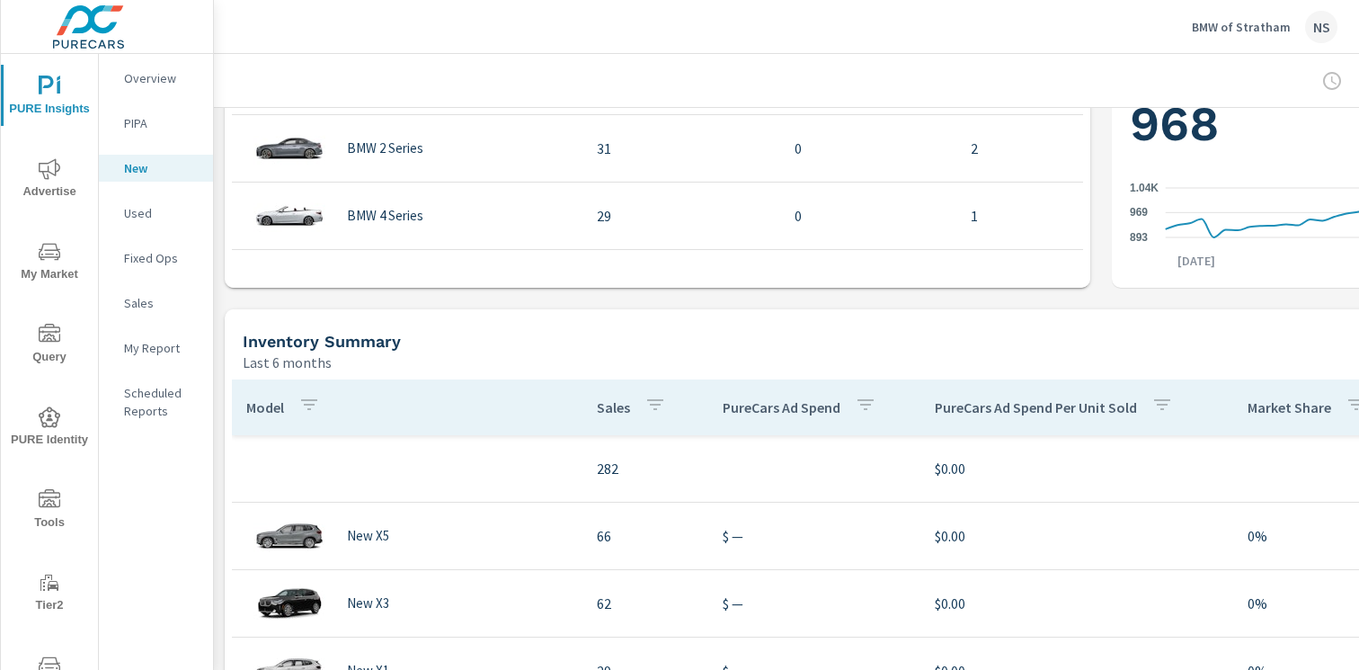
scroll to position [1020, 0]
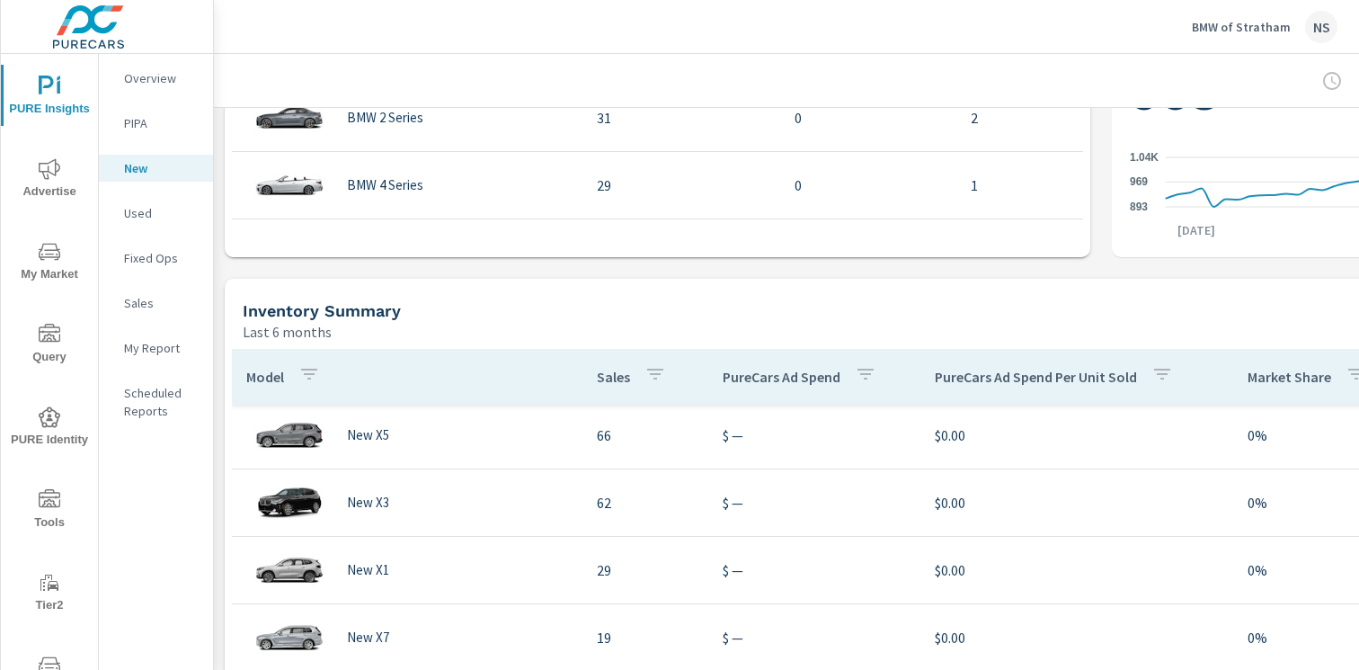
scroll to position [49, 0]
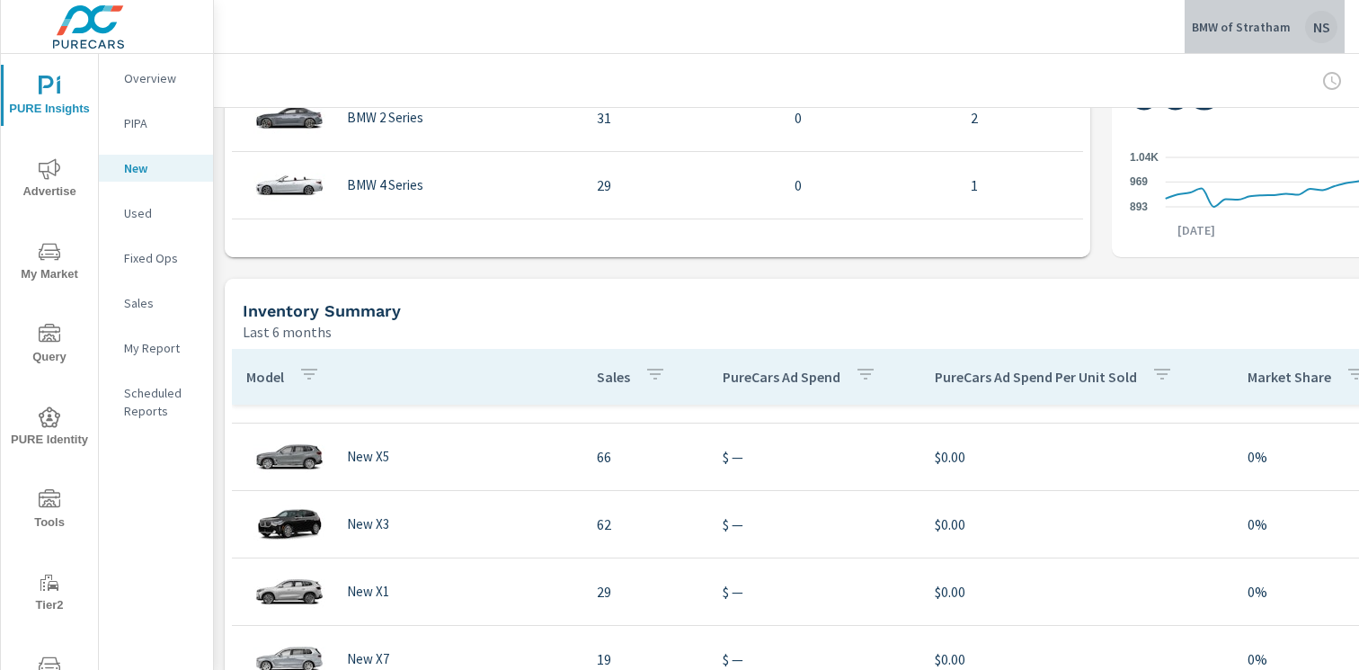
click at [1303, 17] on div "BMW of Stratham NS" at bounding box center [1265, 27] width 146 height 32
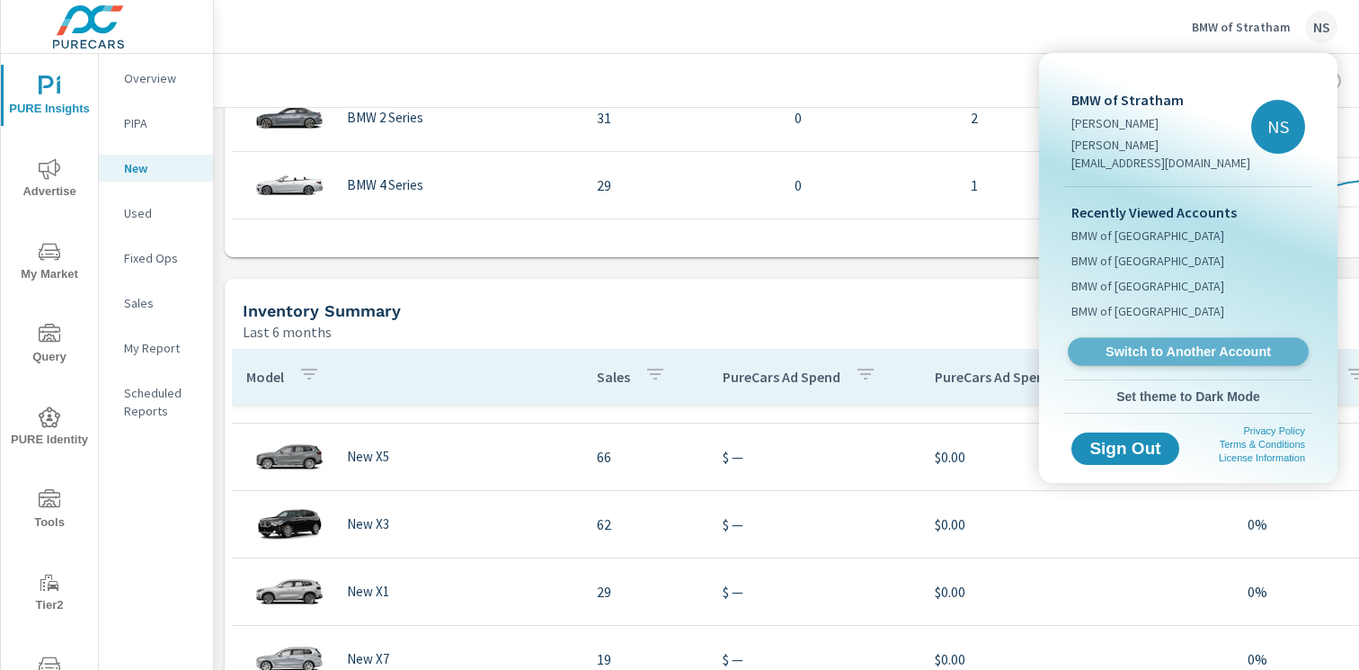
click at [1181, 343] on span "Switch to Another Account" at bounding box center [1188, 351] width 220 height 17
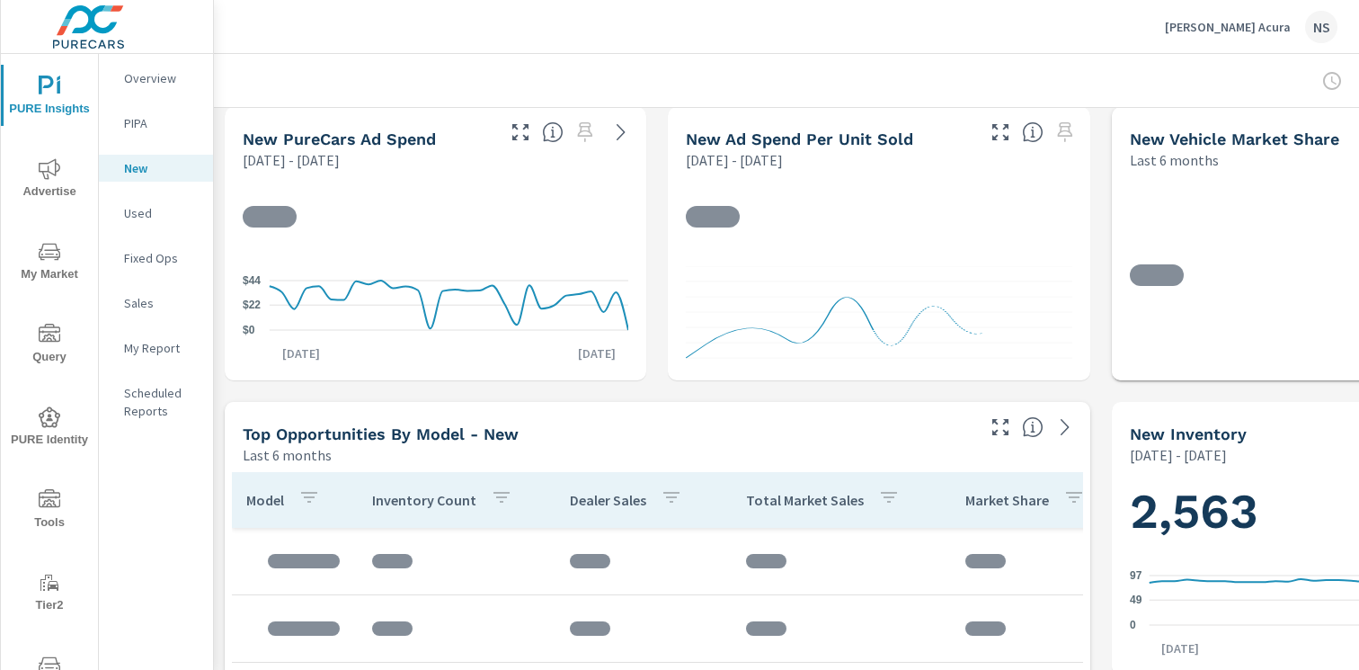
scroll to position [455, 0]
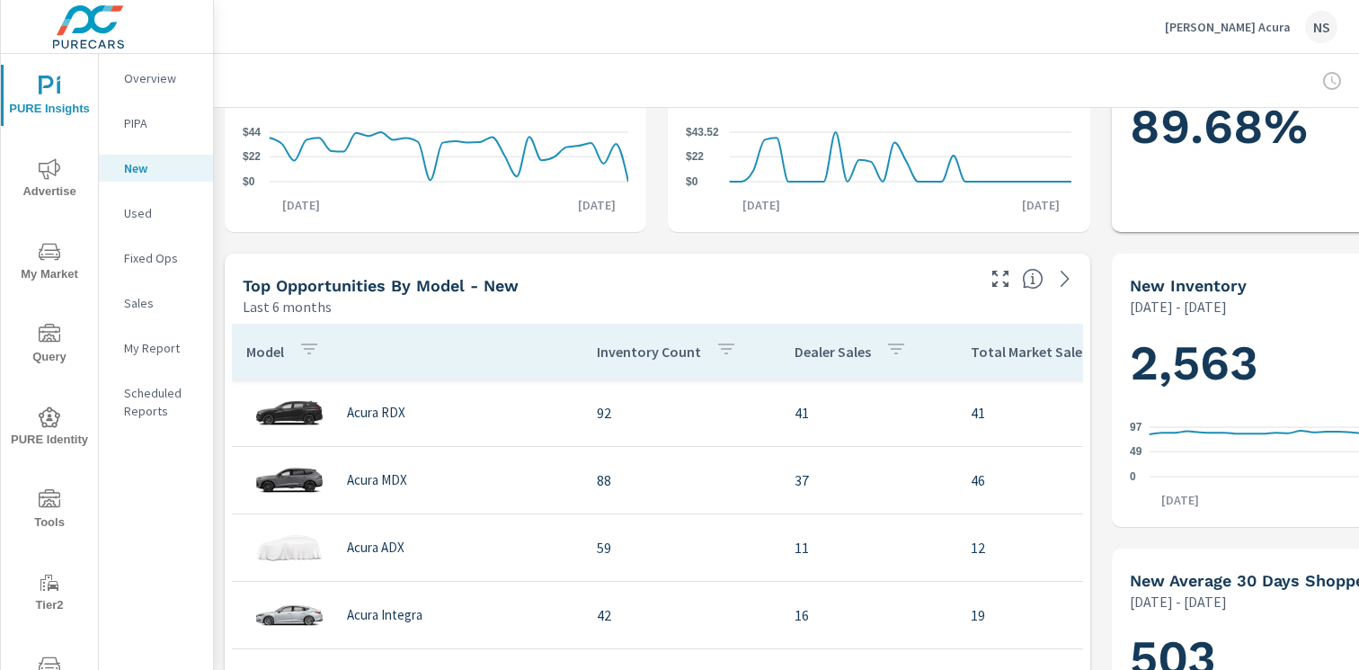
click at [1321, 29] on div "NS" at bounding box center [1321, 27] width 32 height 32
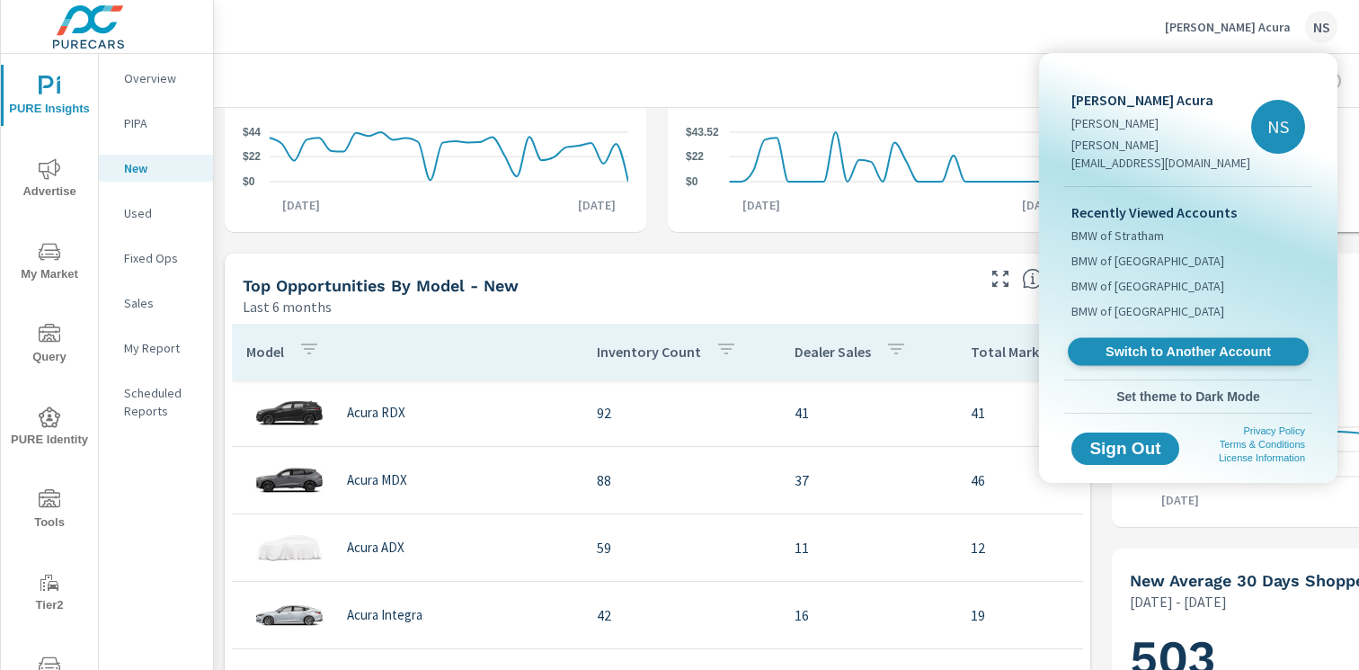
click at [1177, 343] on span "Switch to Another Account" at bounding box center [1188, 351] width 220 height 17
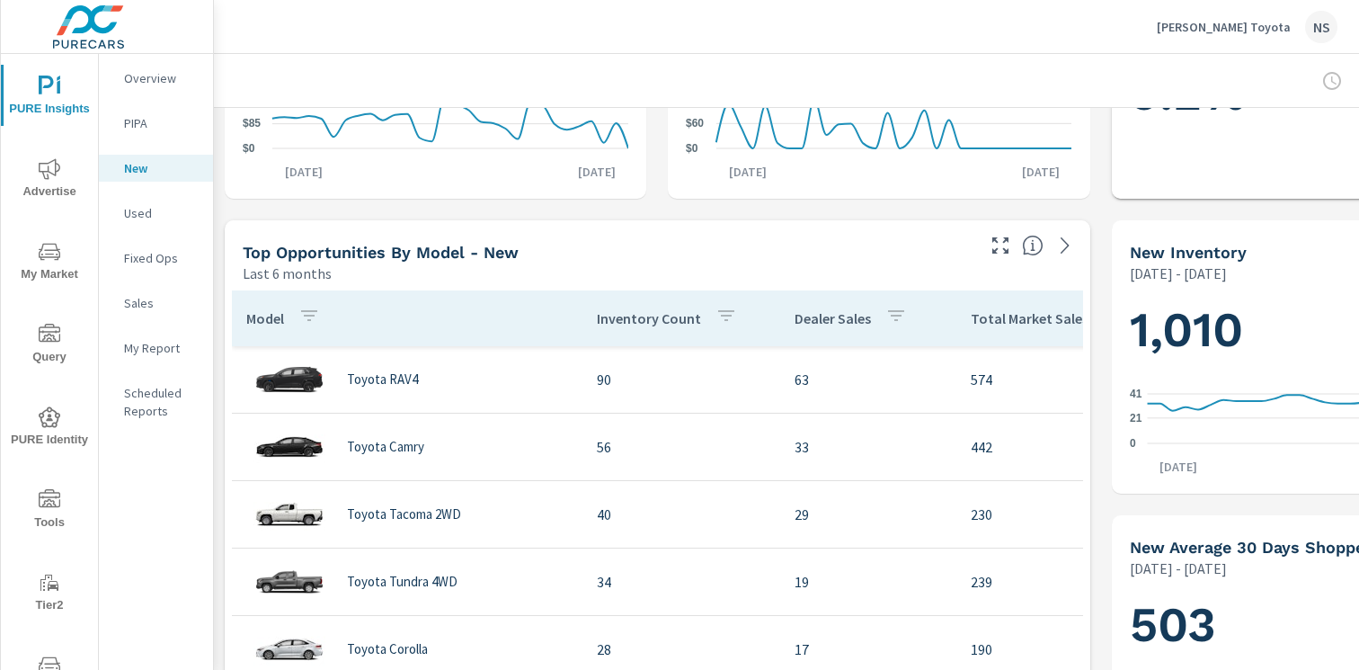
scroll to position [505, 0]
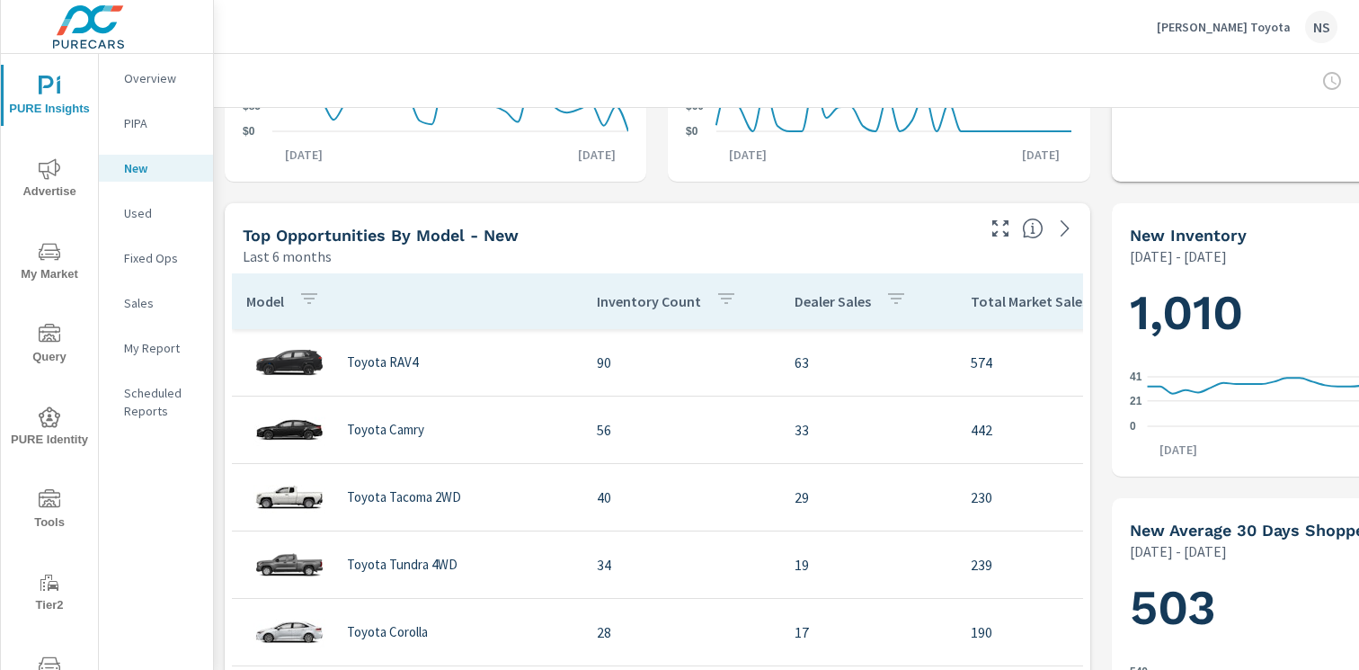
click at [1304, 26] on div "Bohn Toyota NS" at bounding box center [1247, 27] width 181 height 32
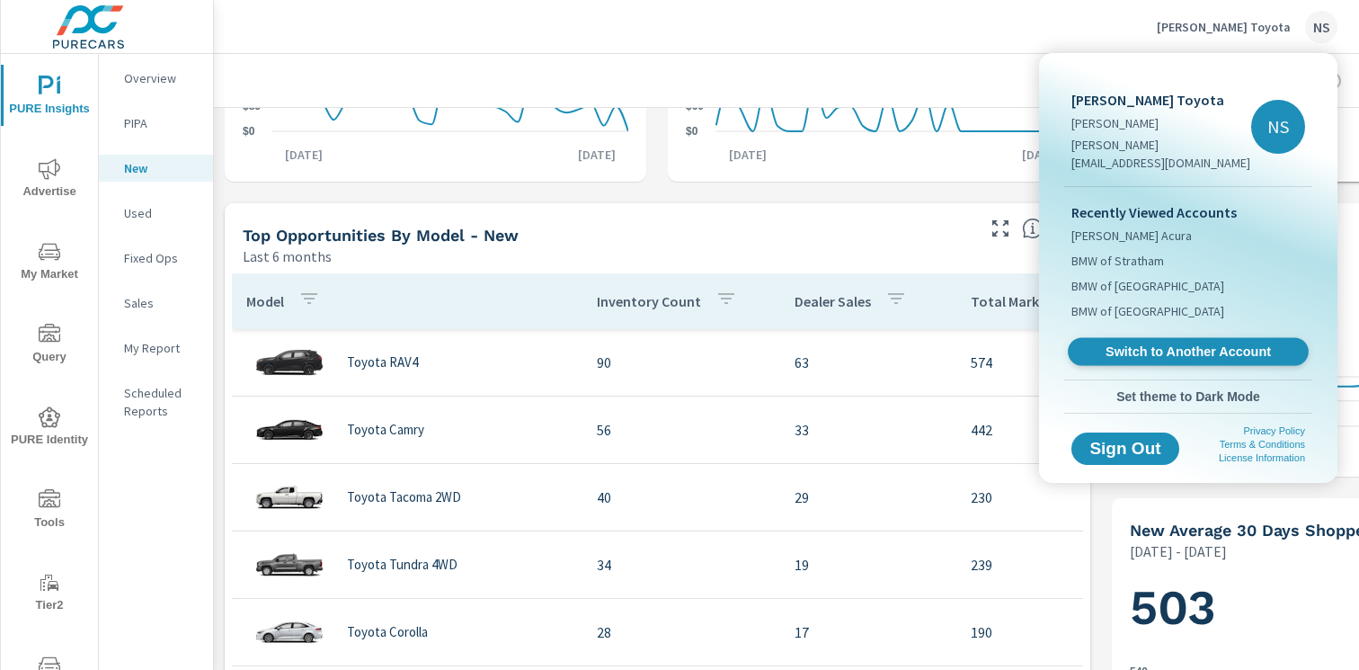
click at [1218, 343] on span "Switch to Another Account" at bounding box center [1188, 351] width 220 height 17
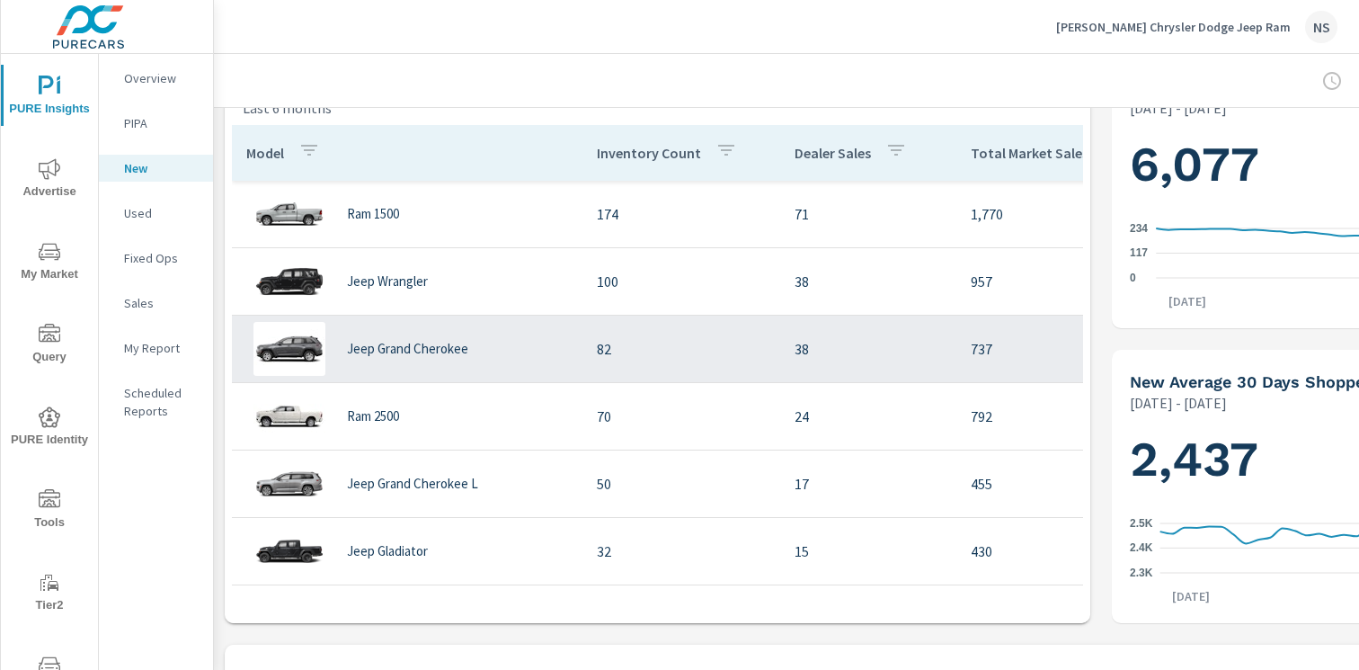
scroll to position [647, 0]
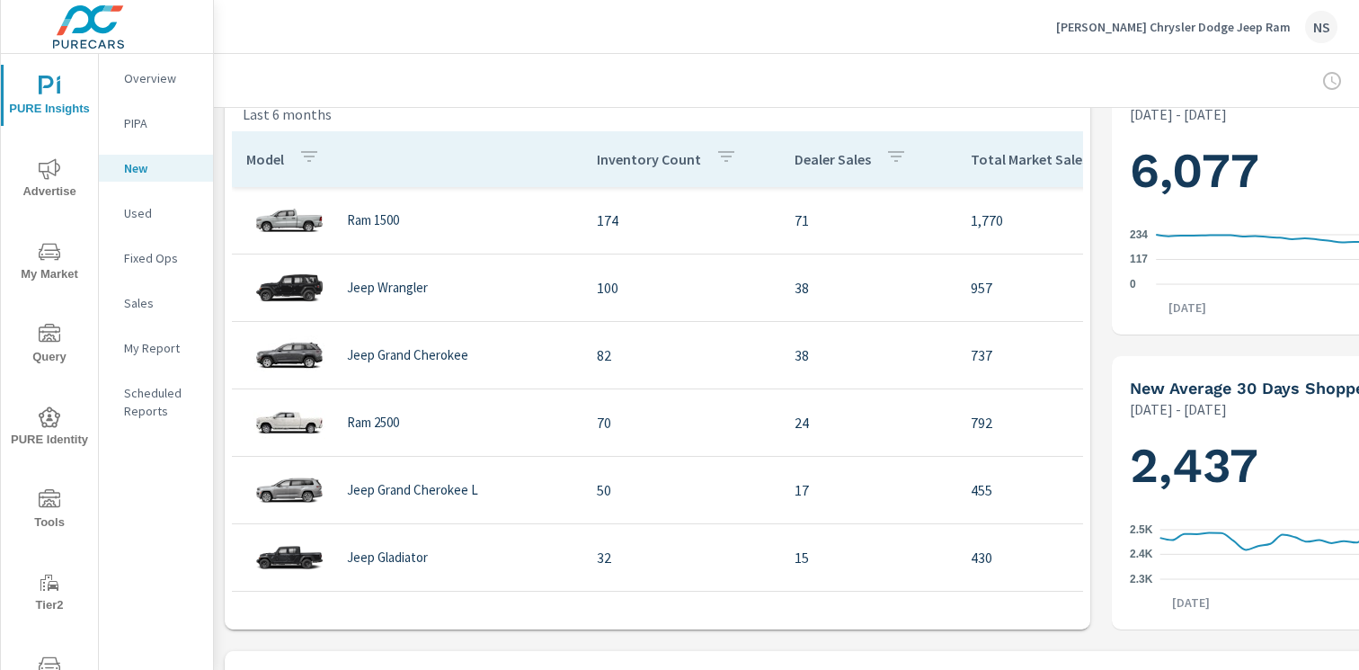
click at [1323, 20] on div "NS" at bounding box center [1321, 27] width 32 height 32
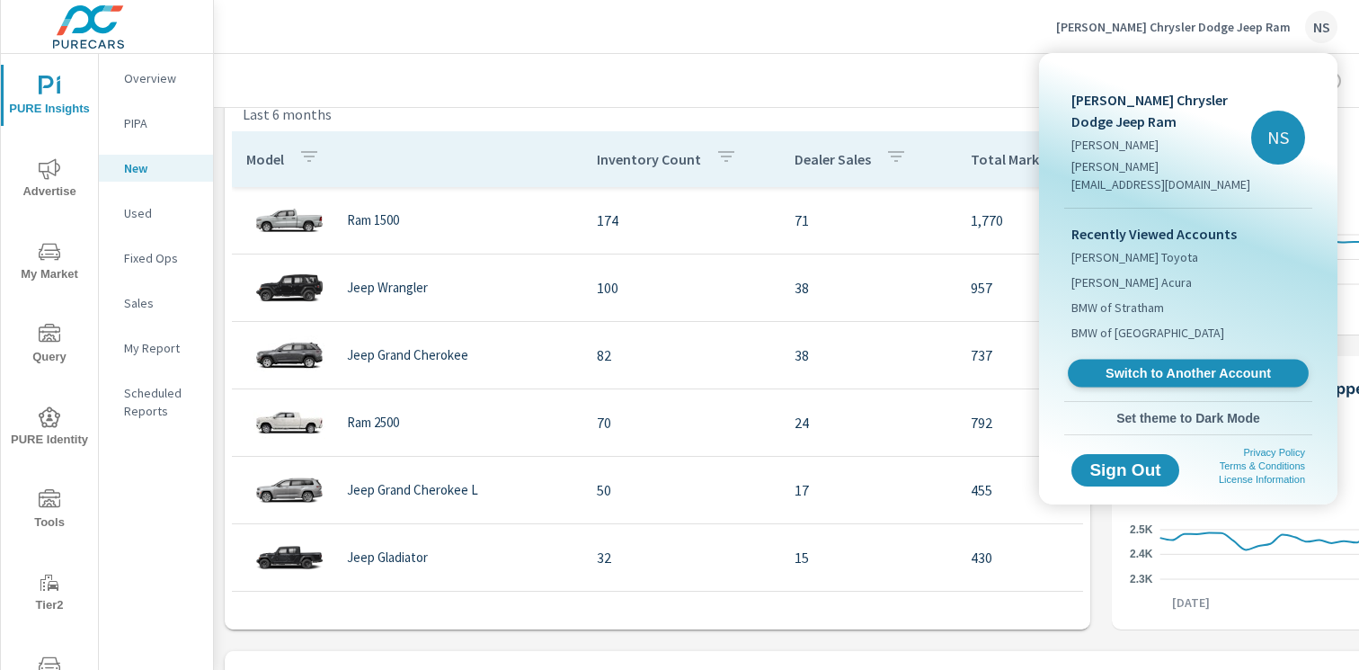
click at [1160, 365] on span "Switch to Another Account" at bounding box center [1188, 373] width 220 height 17
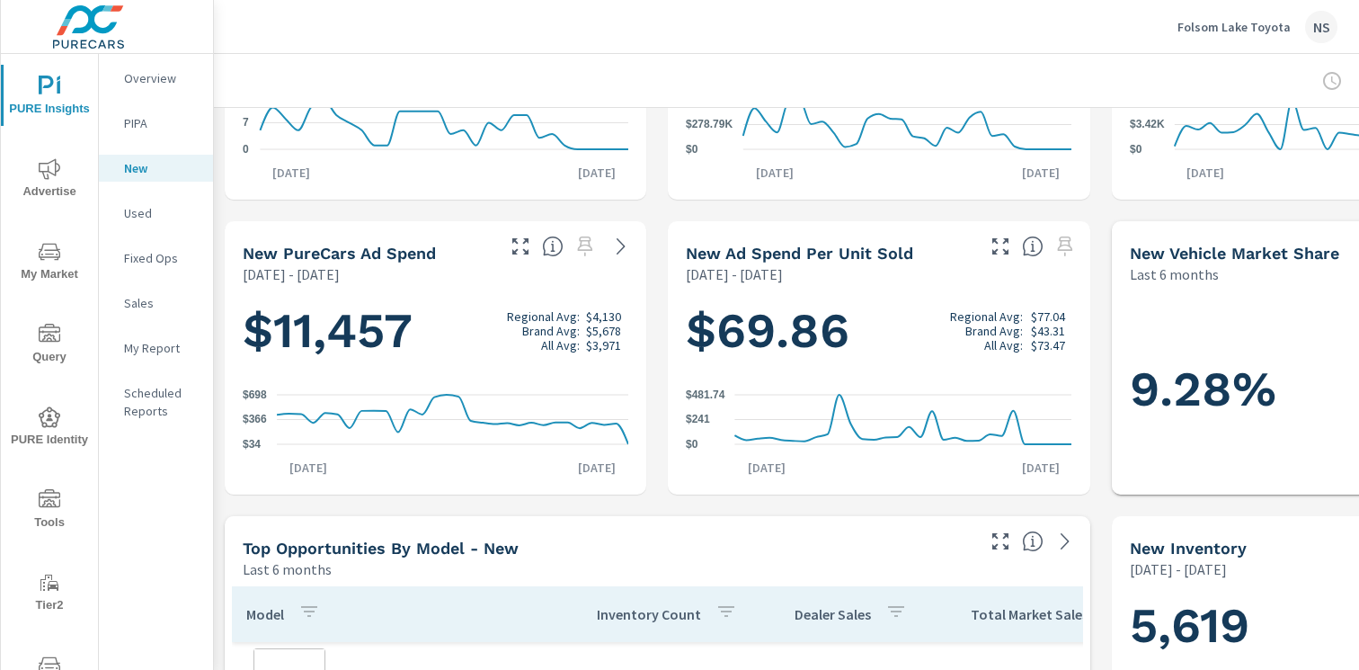
scroll to position [660, 0]
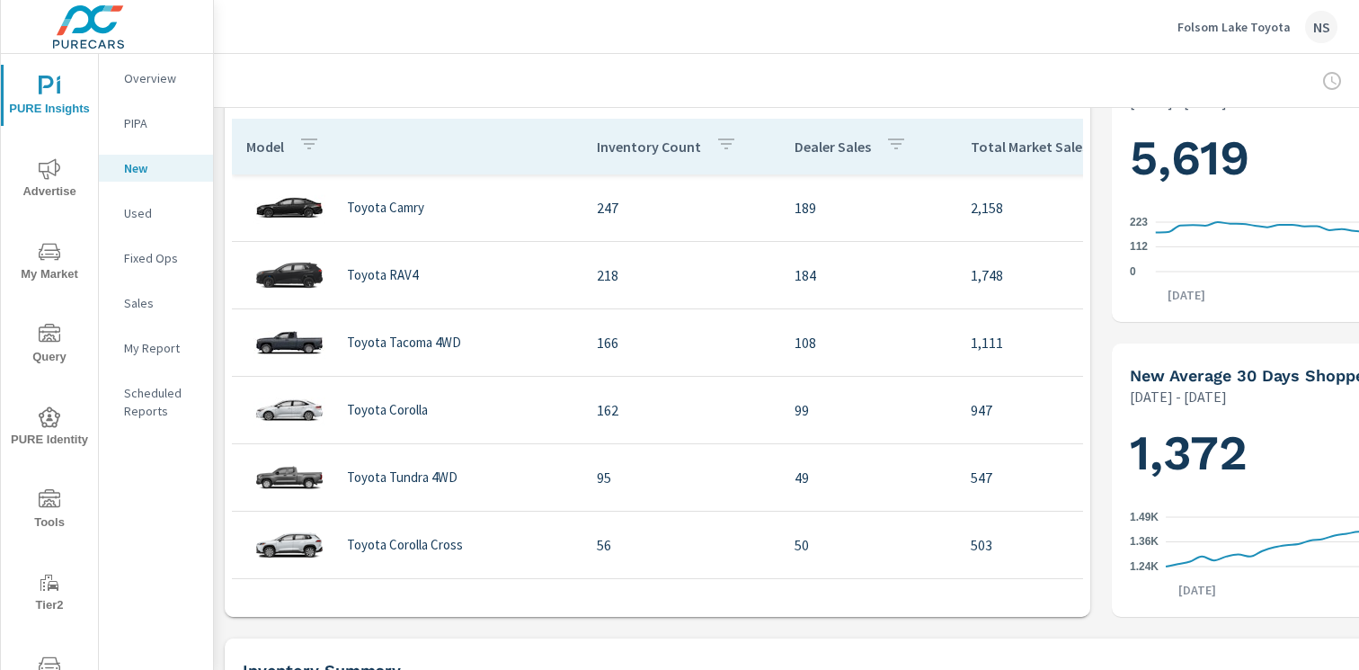
click at [1323, 23] on div "NS" at bounding box center [1321, 27] width 32 height 32
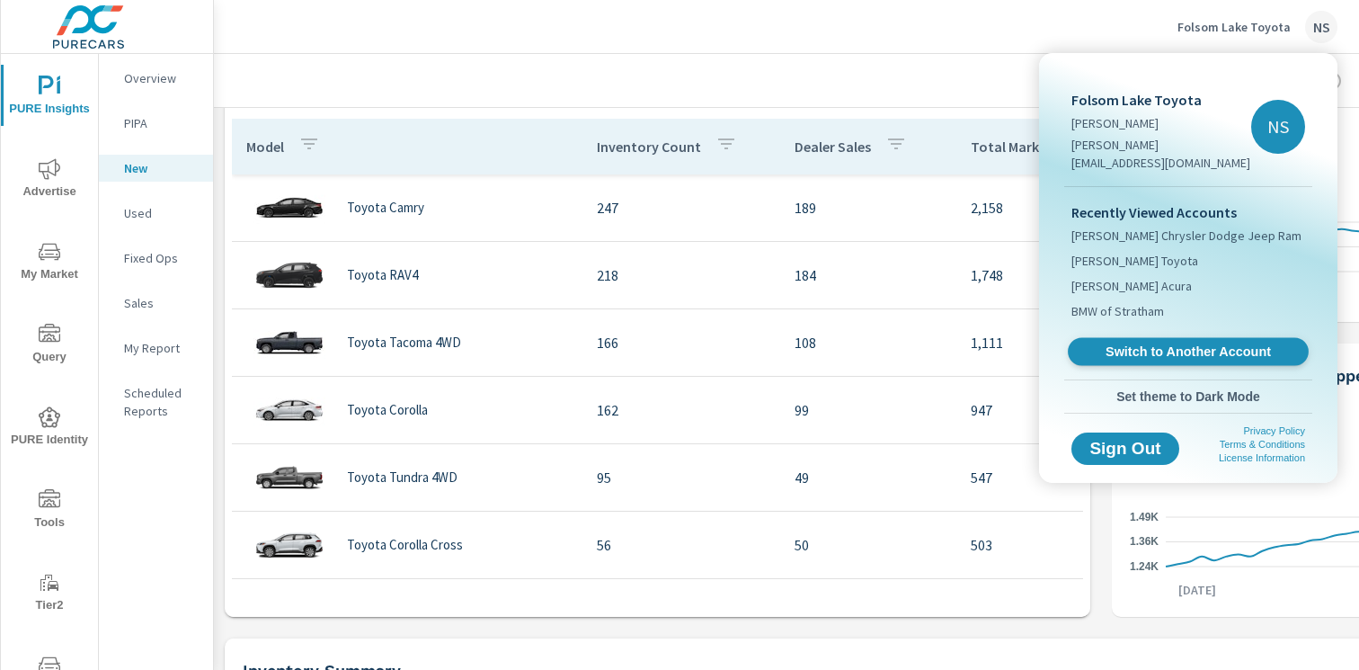
click at [1157, 343] on span "Switch to Another Account" at bounding box center [1188, 351] width 220 height 17
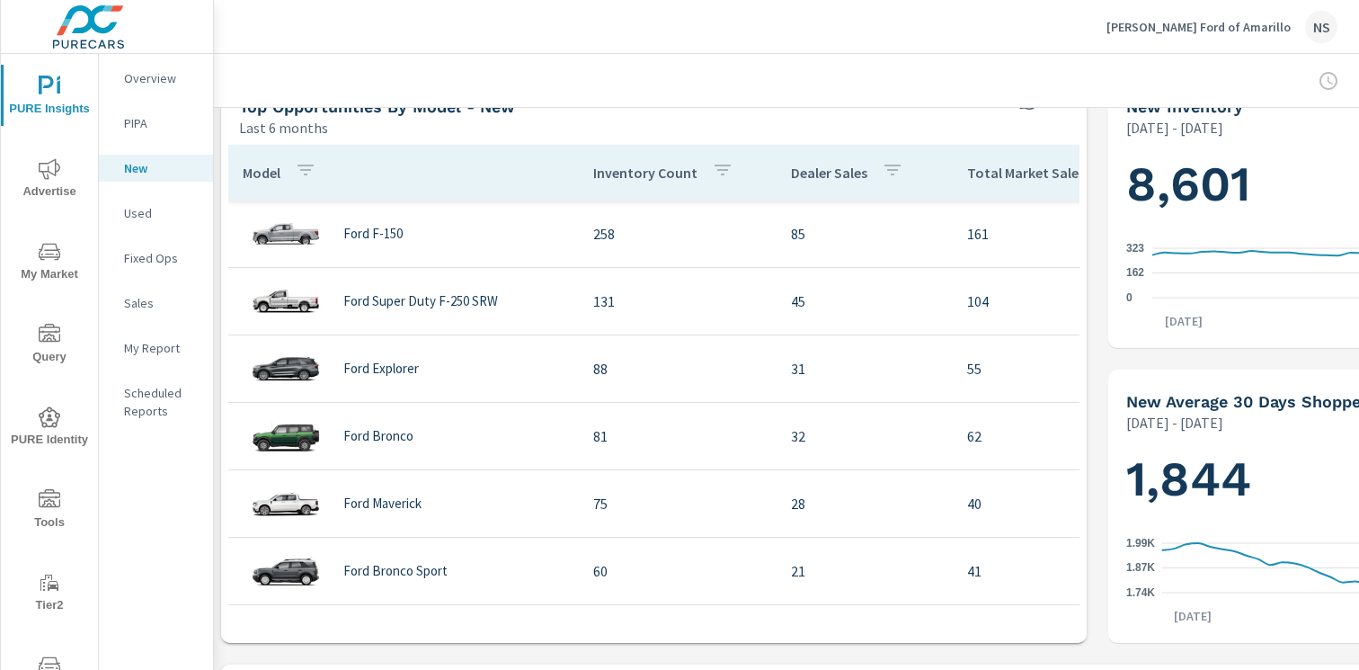
scroll to position [632, 4]
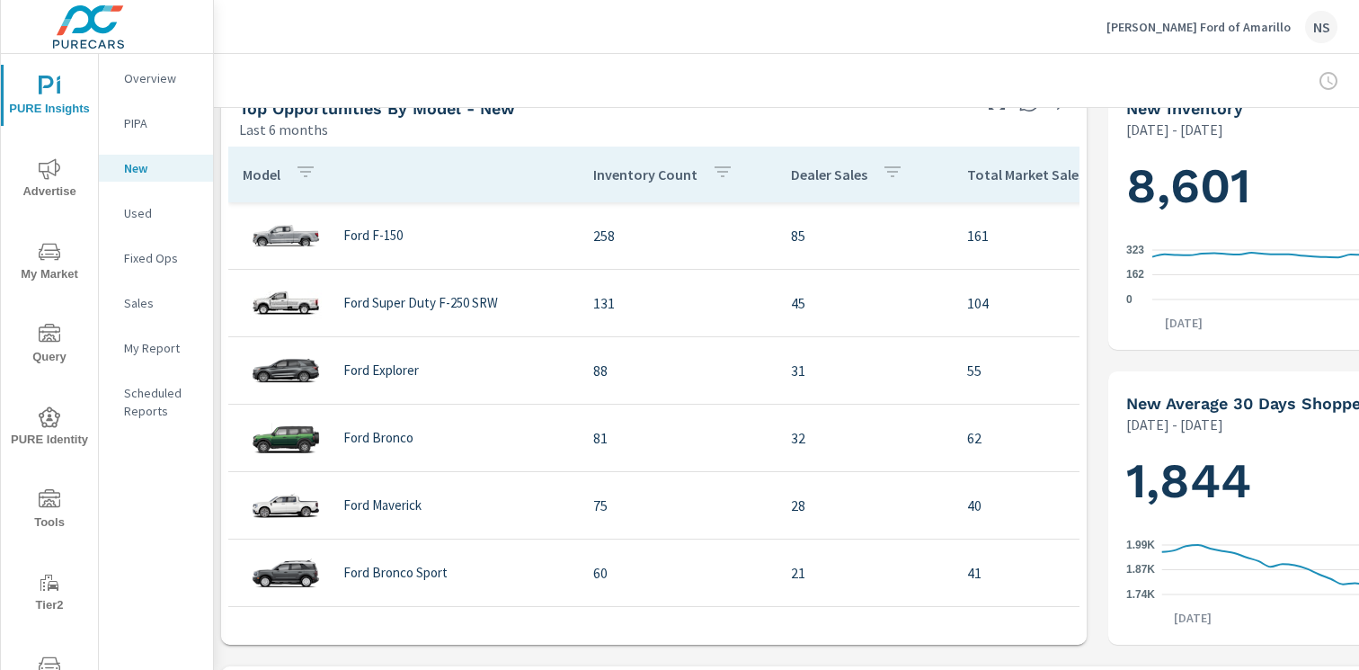
click at [1330, 23] on div "NS" at bounding box center [1321, 27] width 32 height 32
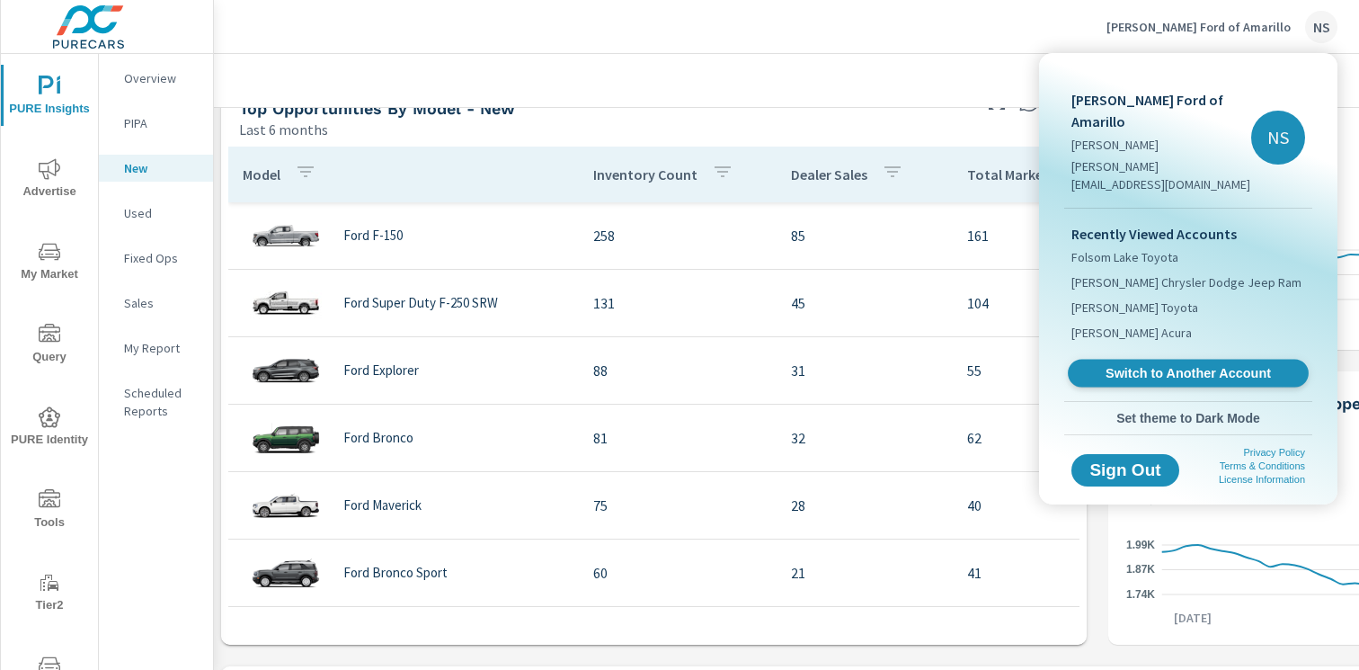
click at [1185, 365] on span "Switch to Another Account" at bounding box center [1188, 373] width 220 height 17
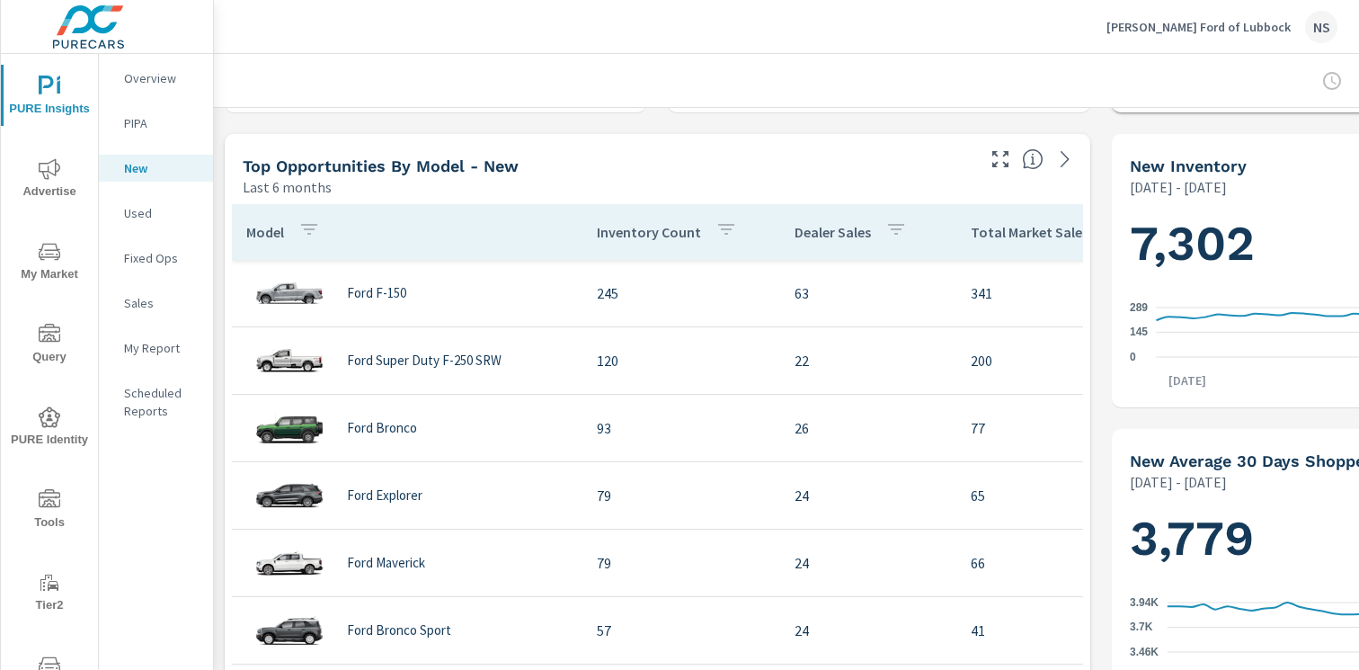
click at [1312, 24] on div "NS" at bounding box center [1321, 27] width 32 height 32
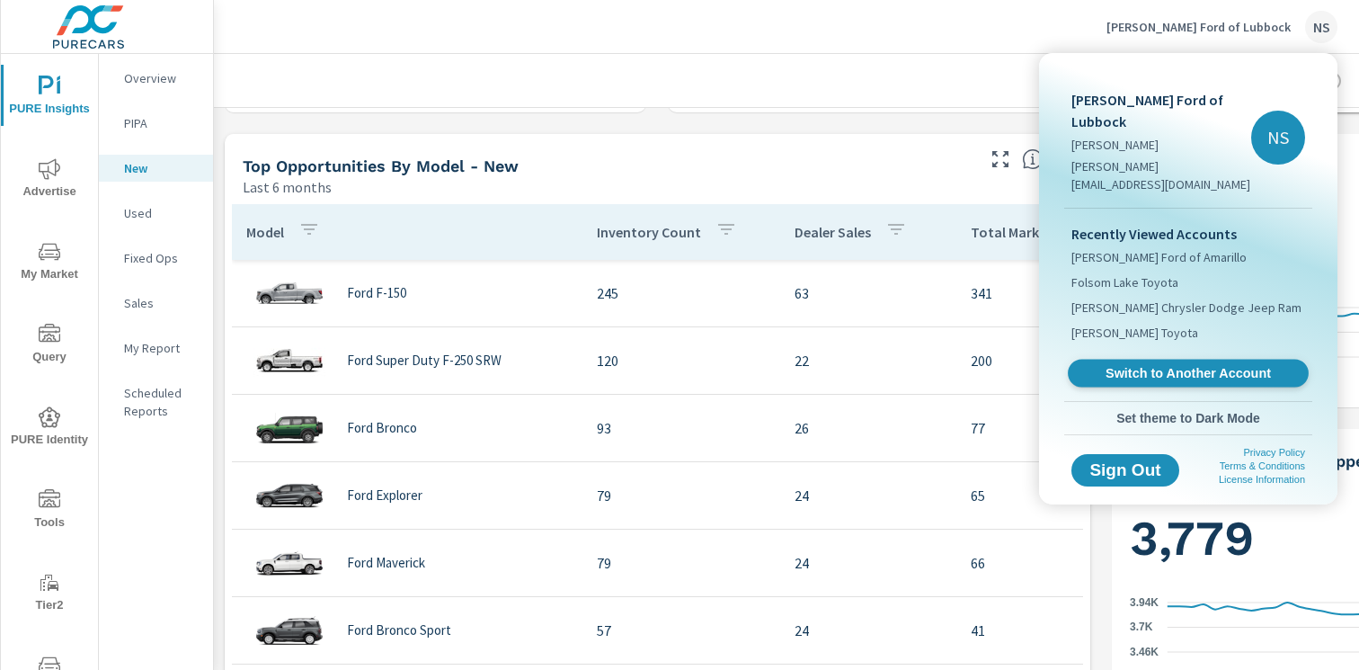
click at [1133, 365] on span "Switch to Another Account" at bounding box center [1188, 373] width 220 height 17
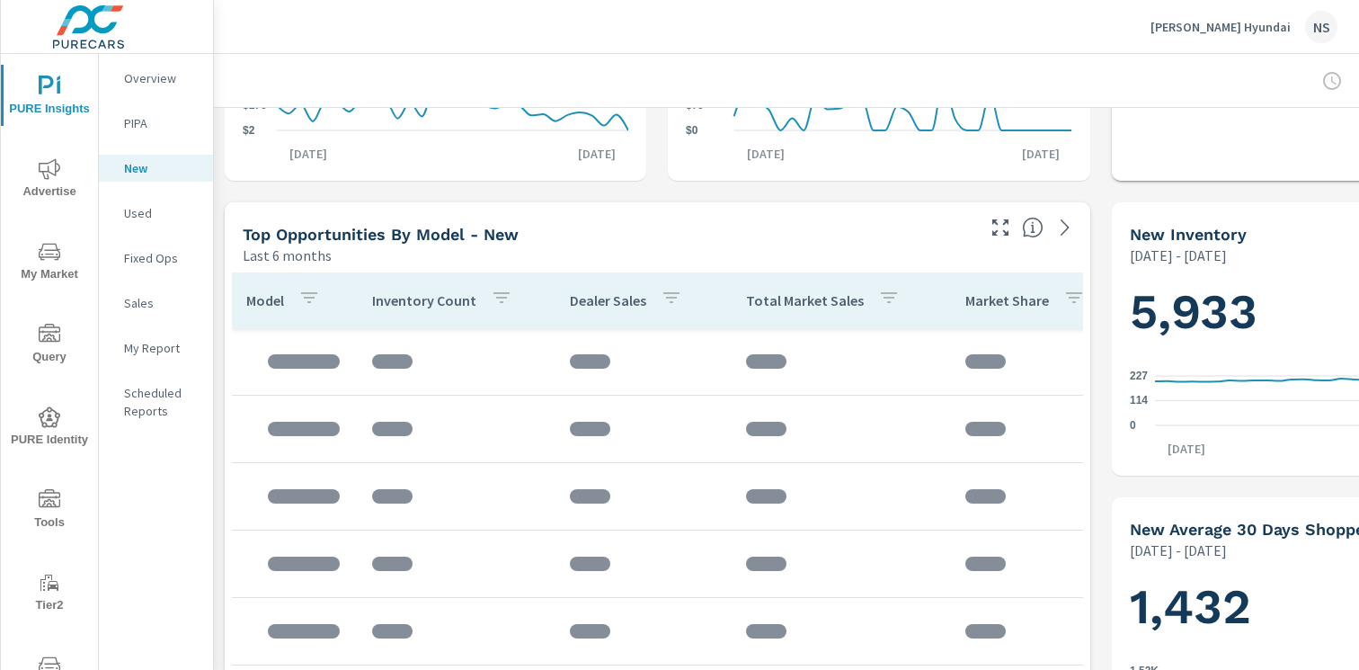
scroll to position [505, 0]
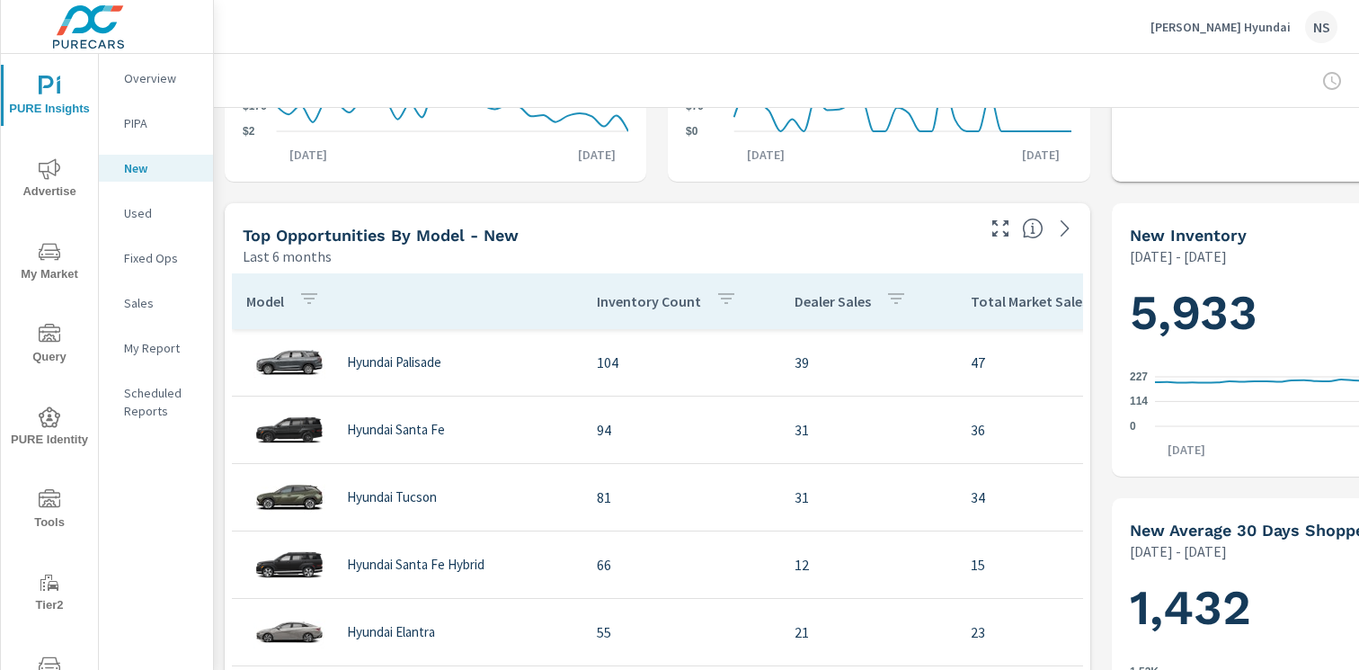
click at [1330, 22] on div "NS" at bounding box center [1321, 27] width 32 height 32
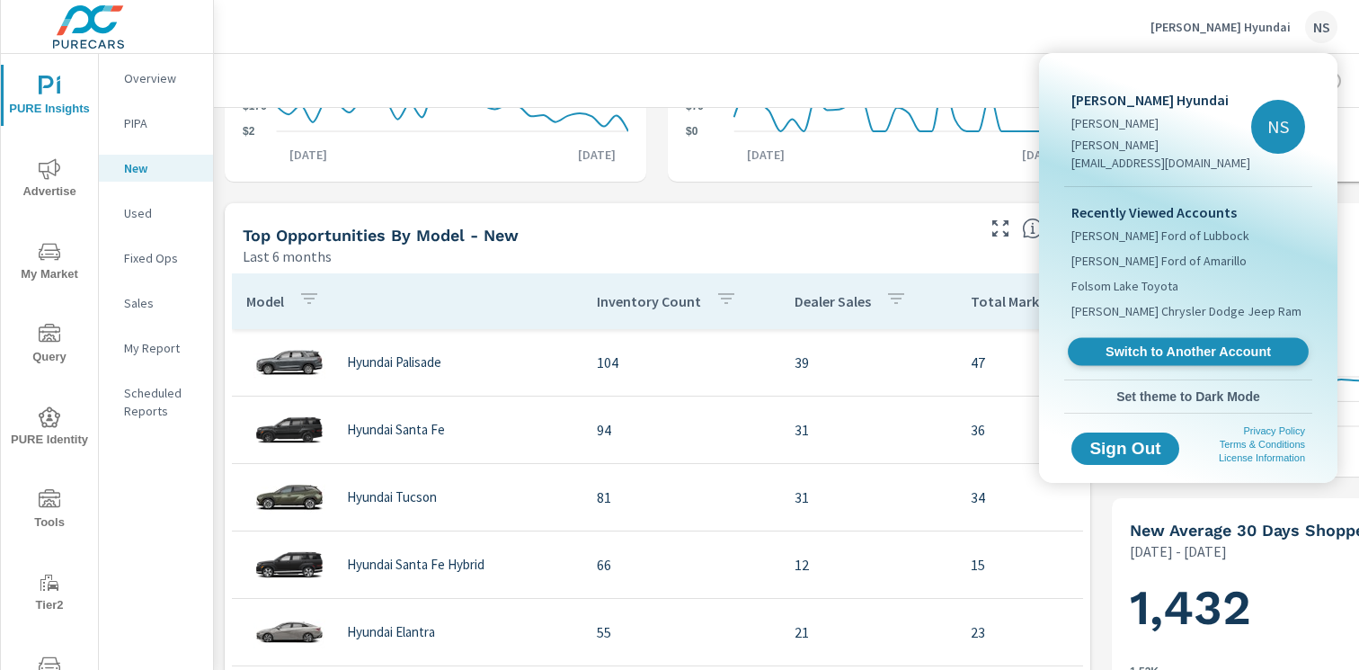
click at [1189, 343] on span "Switch to Another Account" at bounding box center [1188, 351] width 220 height 17
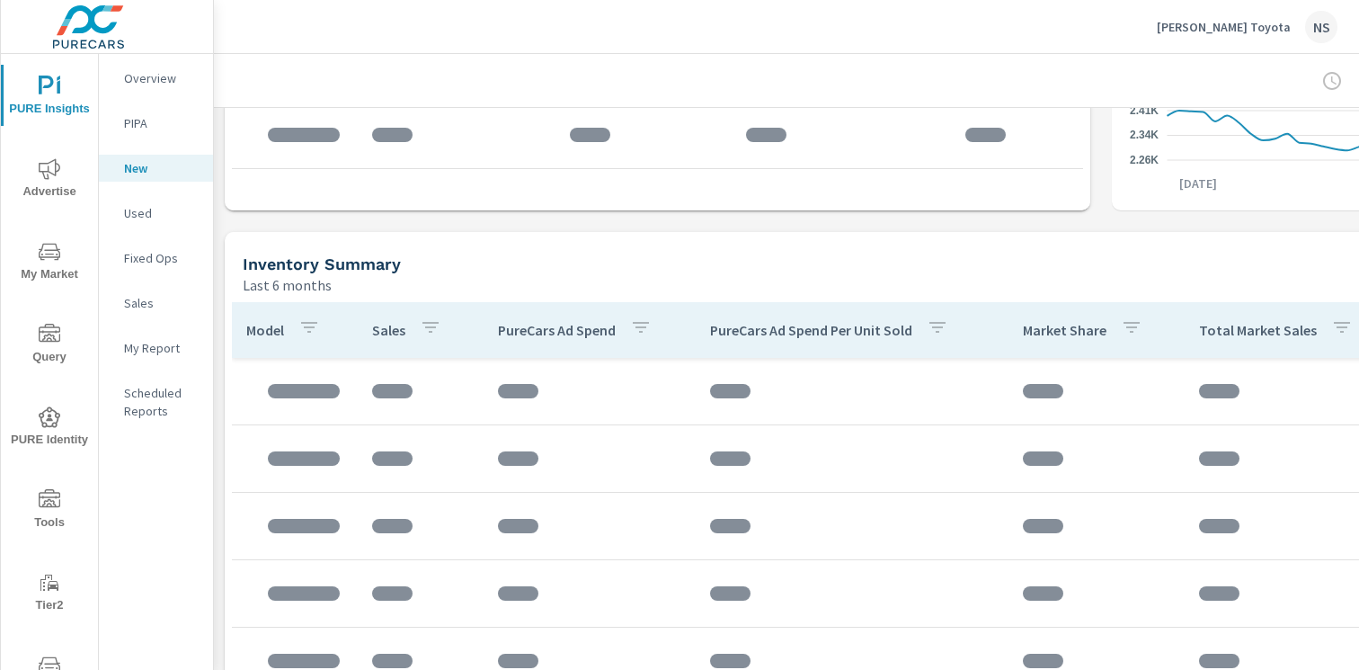
scroll to position [1063, 0]
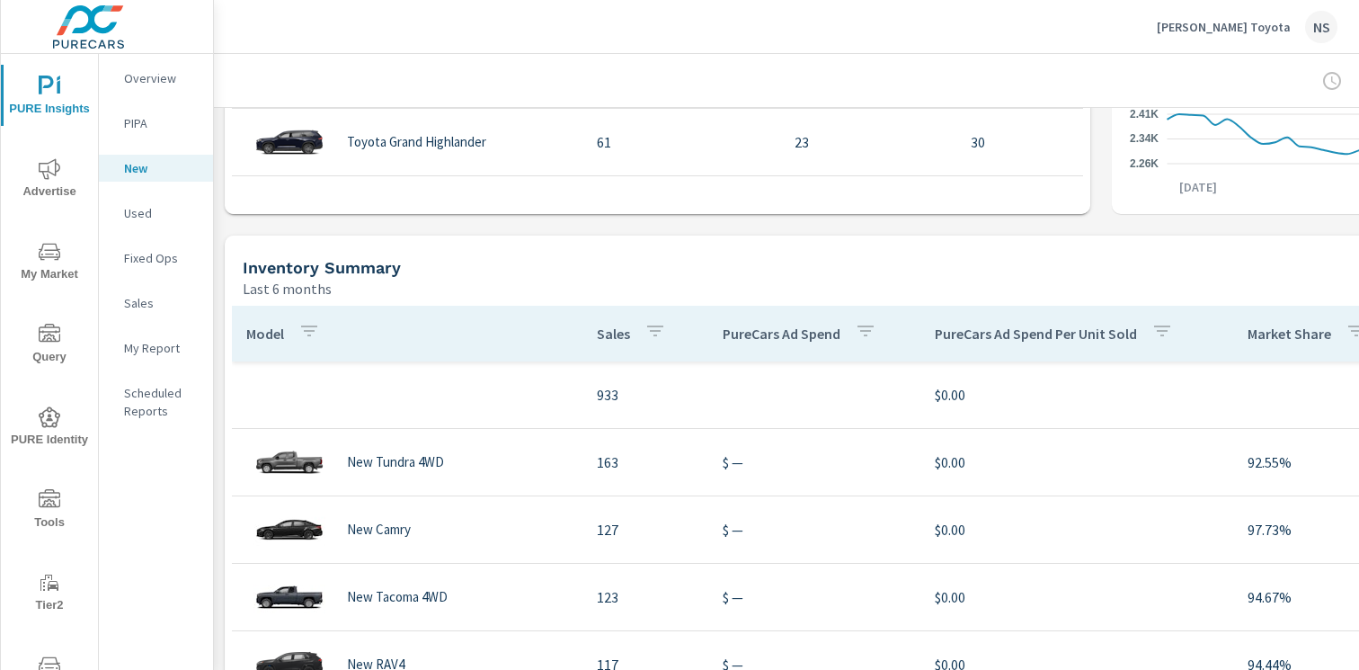
click at [1331, 35] on div "NS" at bounding box center [1321, 27] width 32 height 32
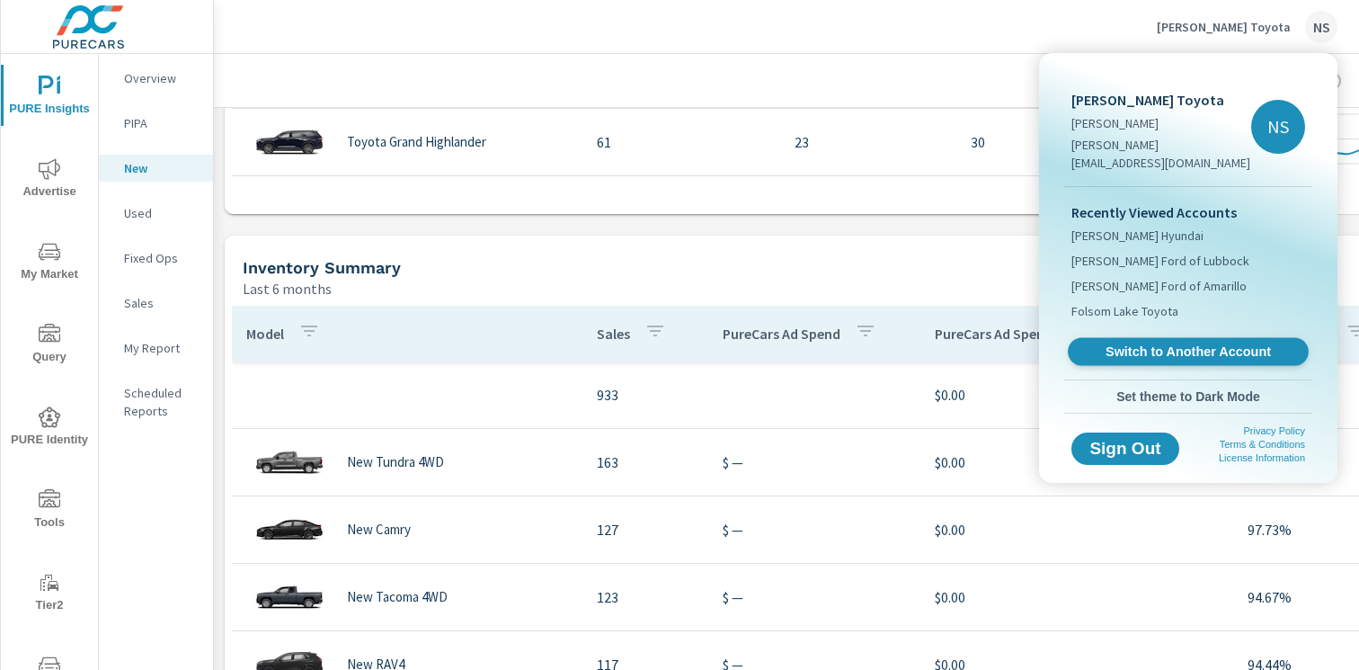
click at [1155, 343] on span "Switch to Another Account" at bounding box center [1188, 351] width 220 height 17
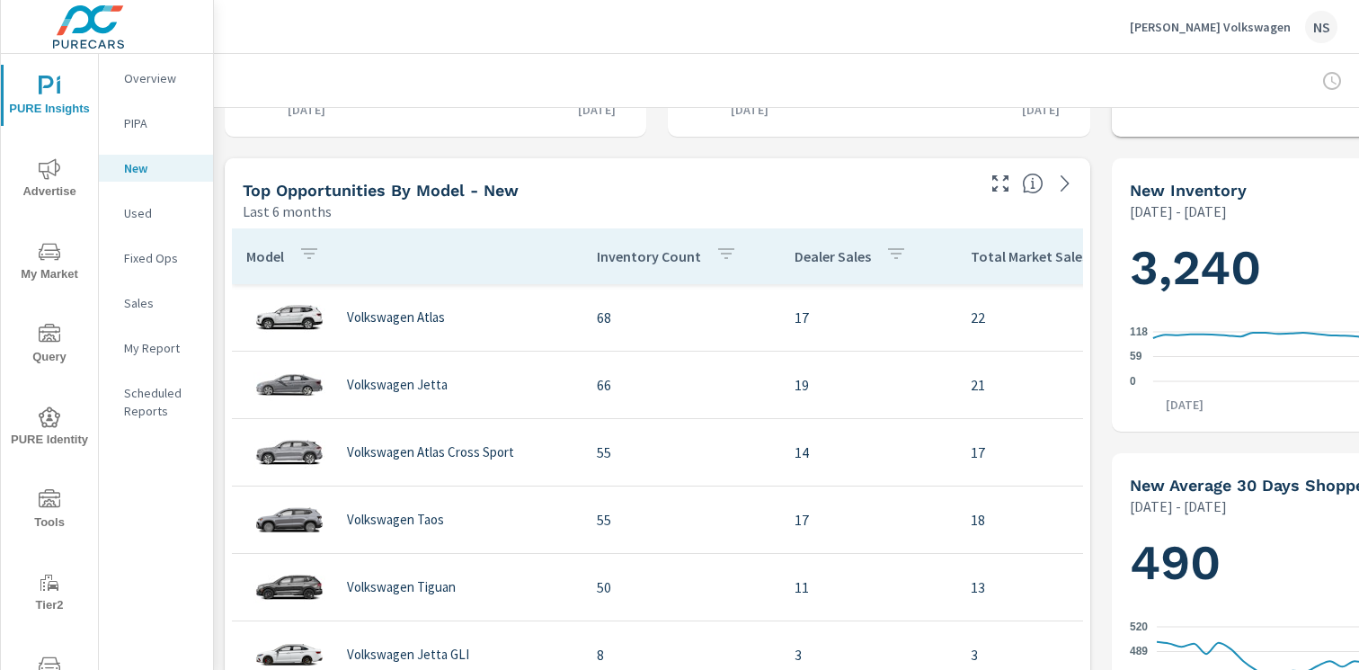
scroll to position [607, 0]
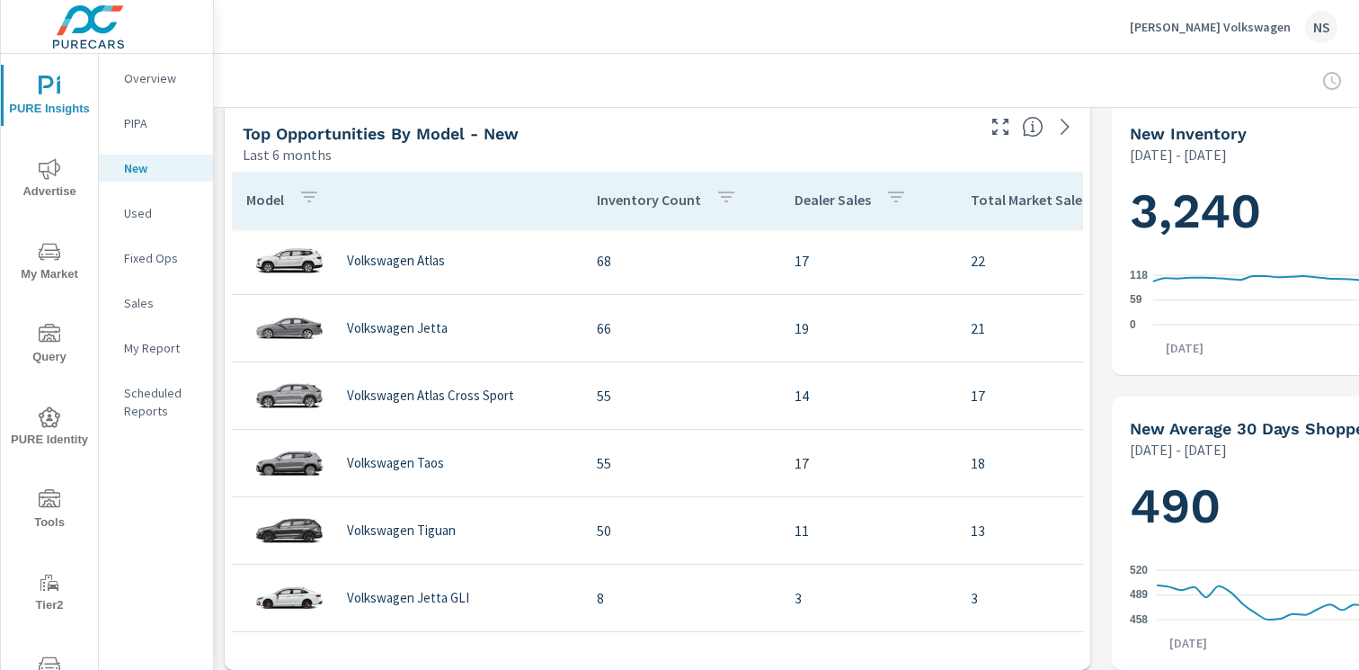
click at [1330, 25] on div "NS" at bounding box center [1321, 27] width 32 height 32
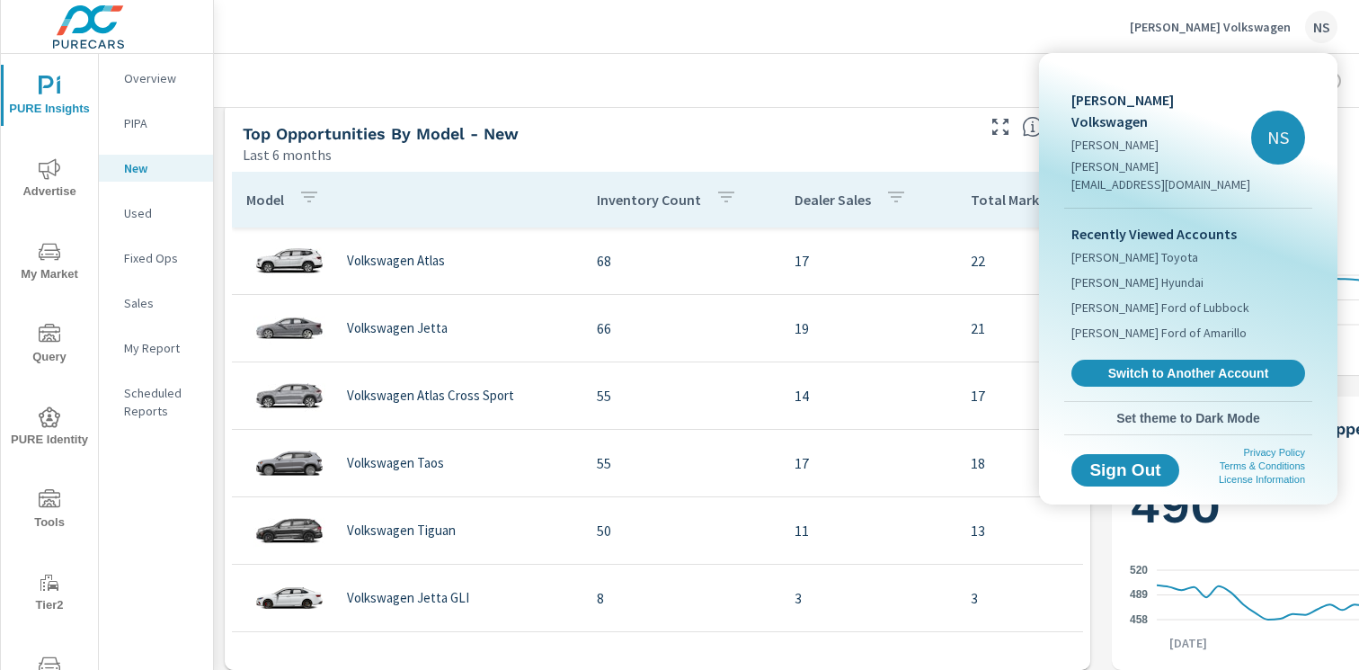
click at [1202, 349] on div "Recently Viewed Accounts Gene Messer Toyota Gene Messer Hyundai Gene Messer For…" at bounding box center [1188, 305] width 248 height 192
click at [1202, 365] on span "Switch to Another Account" at bounding box center [1188, 373] width 220 height 17
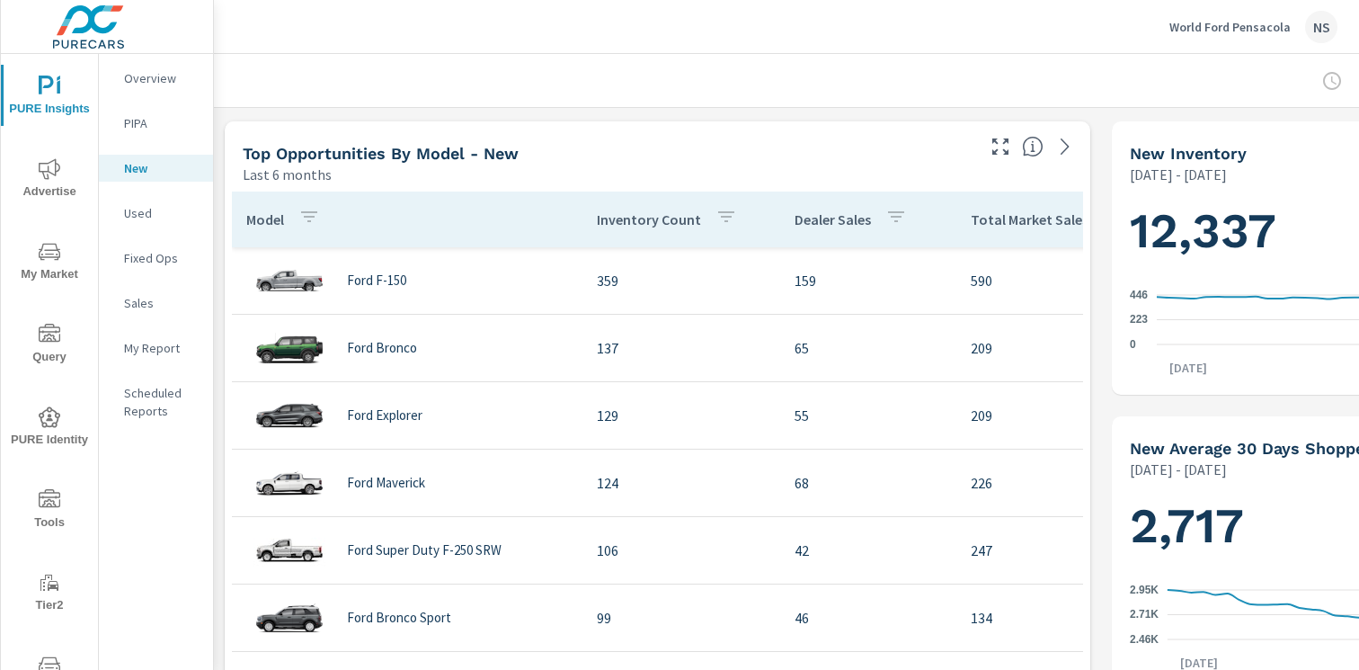
scroll to position [566, 0]
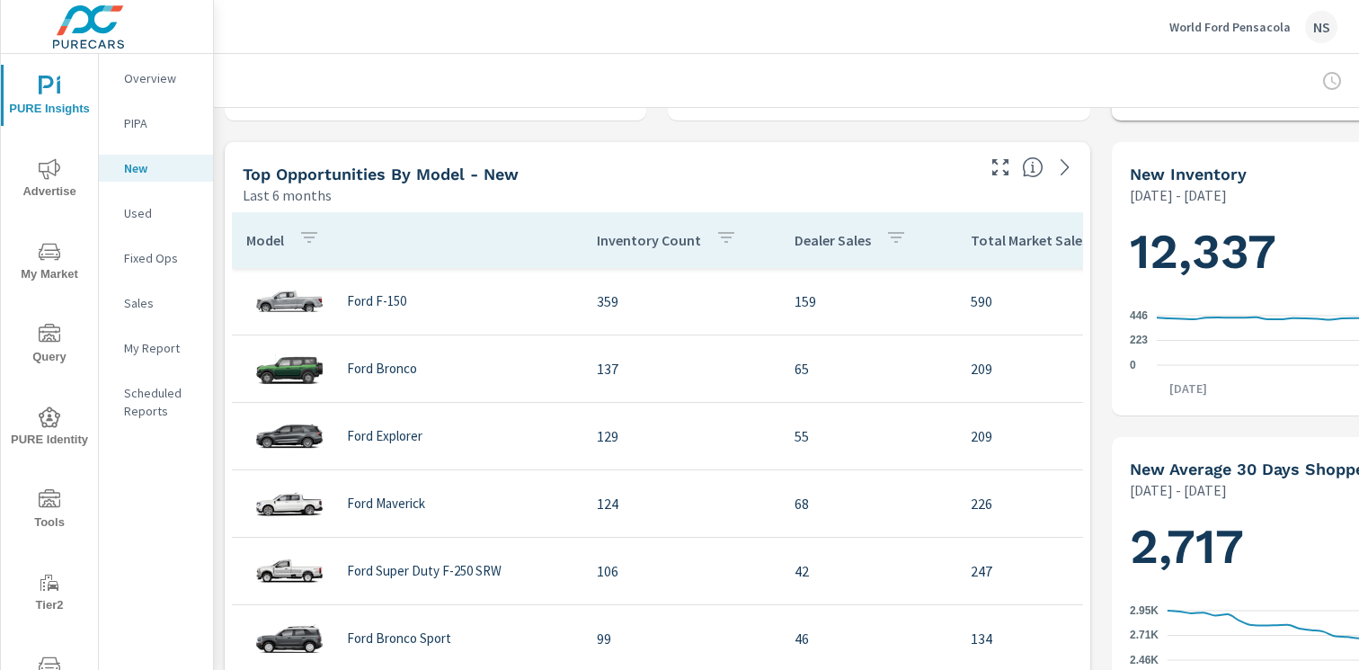
click at [1318, 21] on div "NS" at bounding box center [1321, 27] width 32 height 32
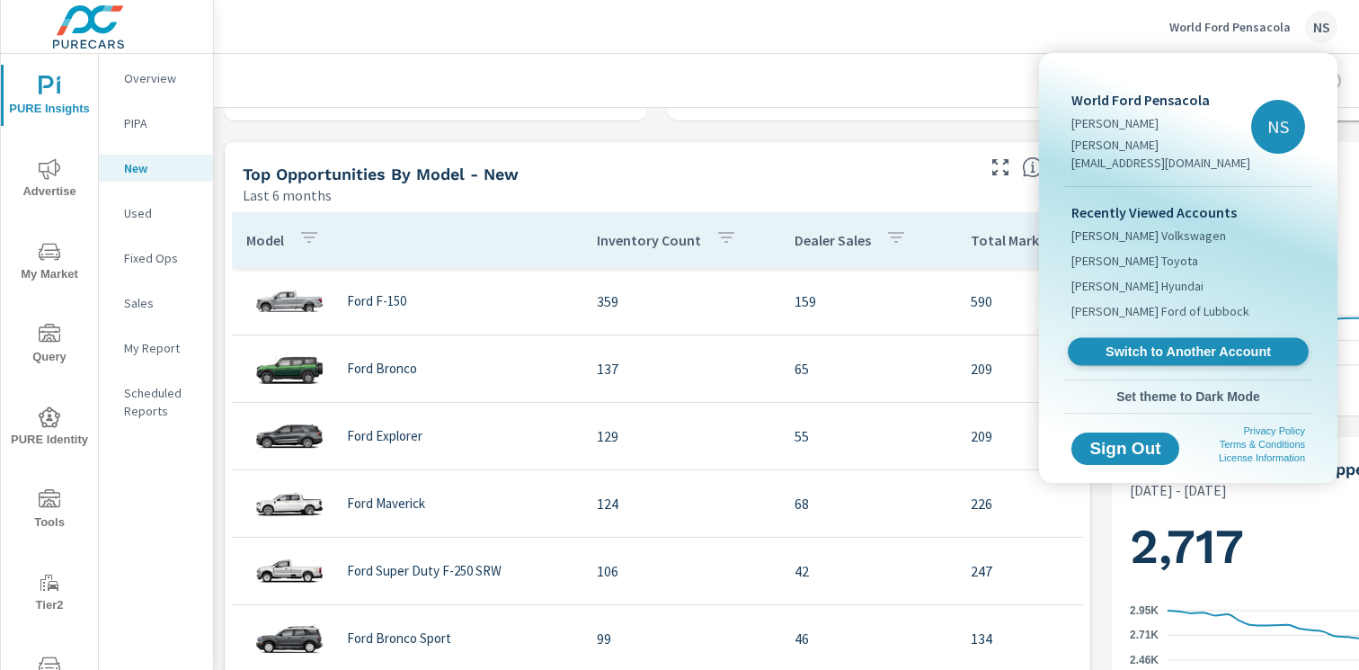
click at [1187, 343] on span "Switch to Another Account" at bounding box center [1188, 351] width 220 height 17
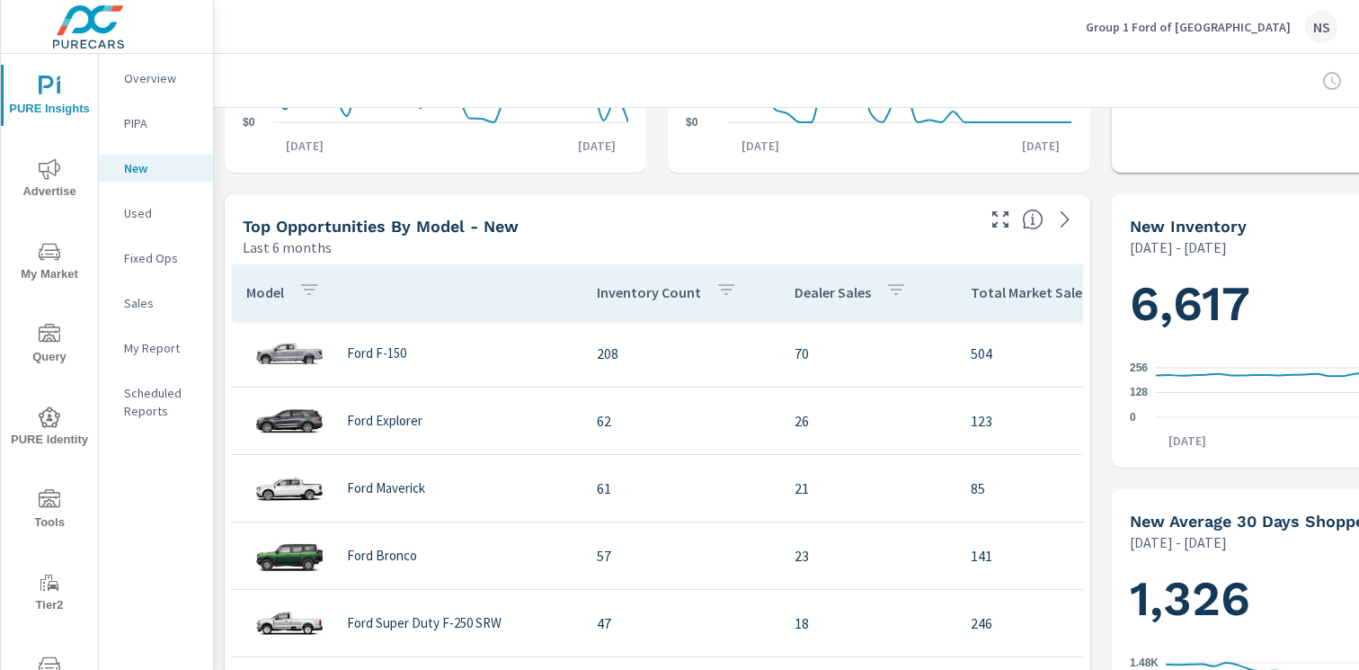
click at [1310, 24] on div "NS" at bounding box center [1321, 27] width 32 height 32
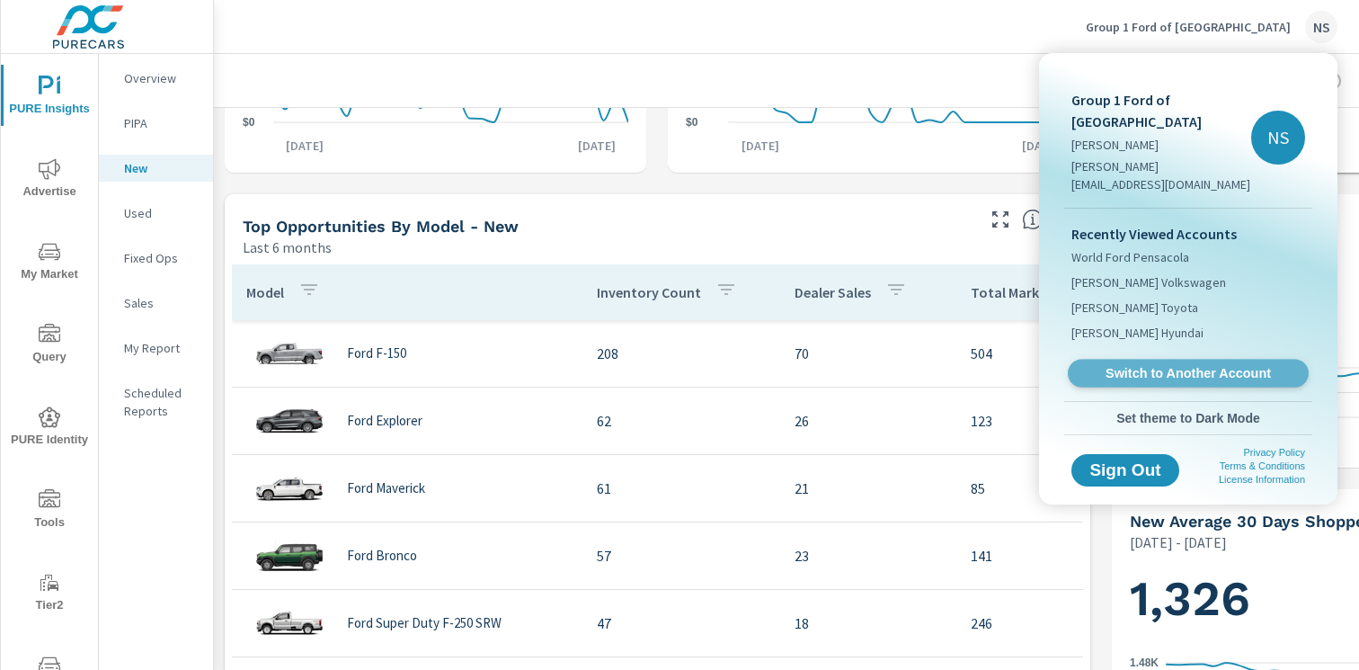
click at [1136, 365] on span "Switch to Another Account" at bounding box center [1188, 373] width 220 height 17
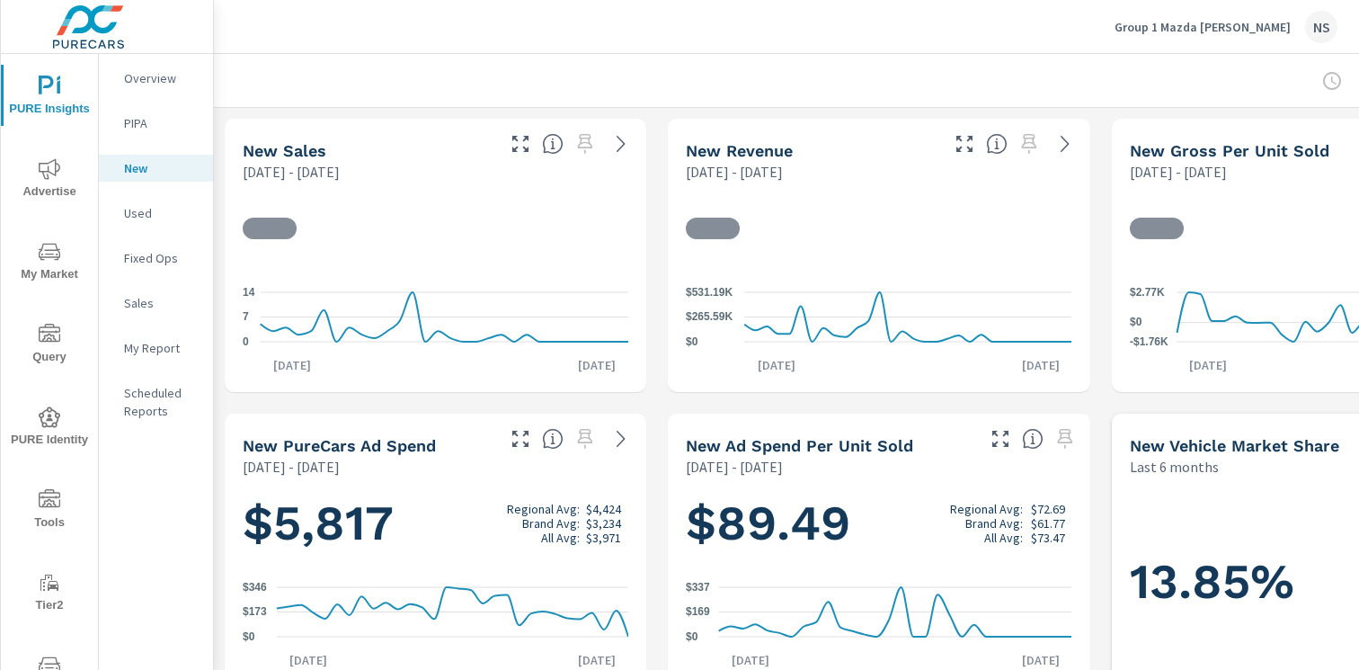
scroll to position [497, 0]
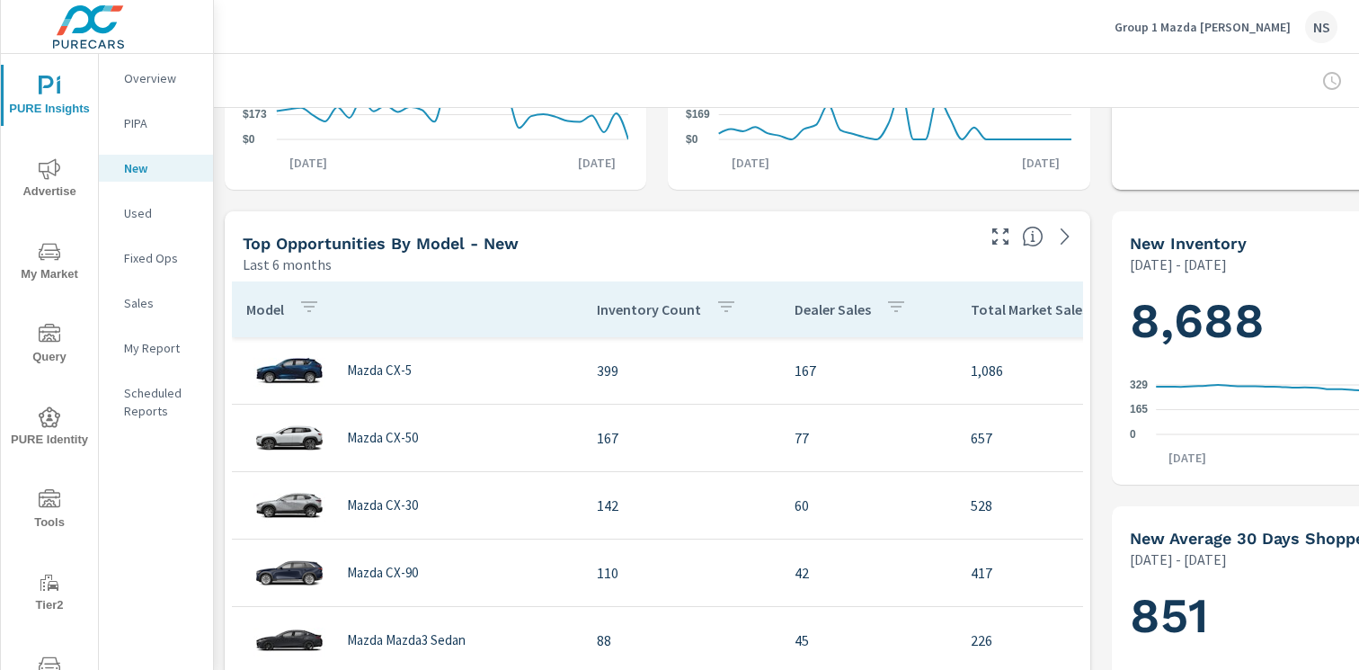
click at [1329, 30] on div "NS" at bounding box center [1321, 27] width 32 height 32
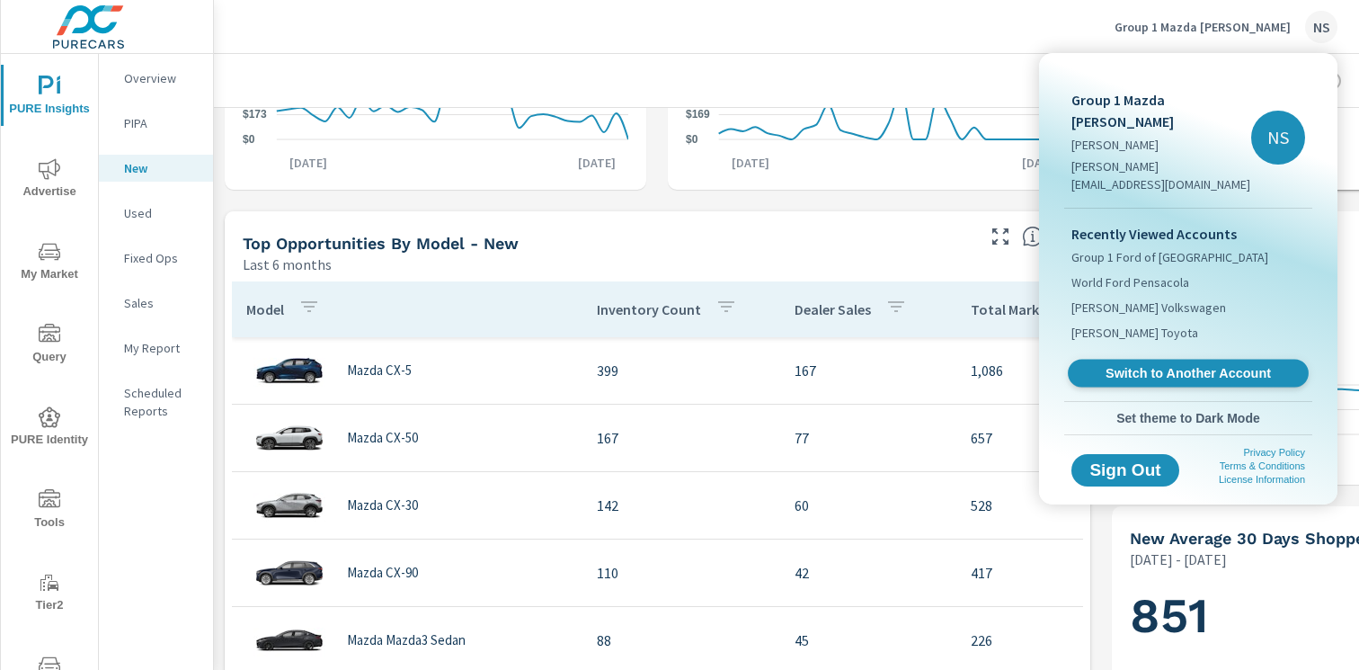
click at [1179, 365] on span "Switch to Another Account" at bounding box center [1188, 373] width 220 height 17
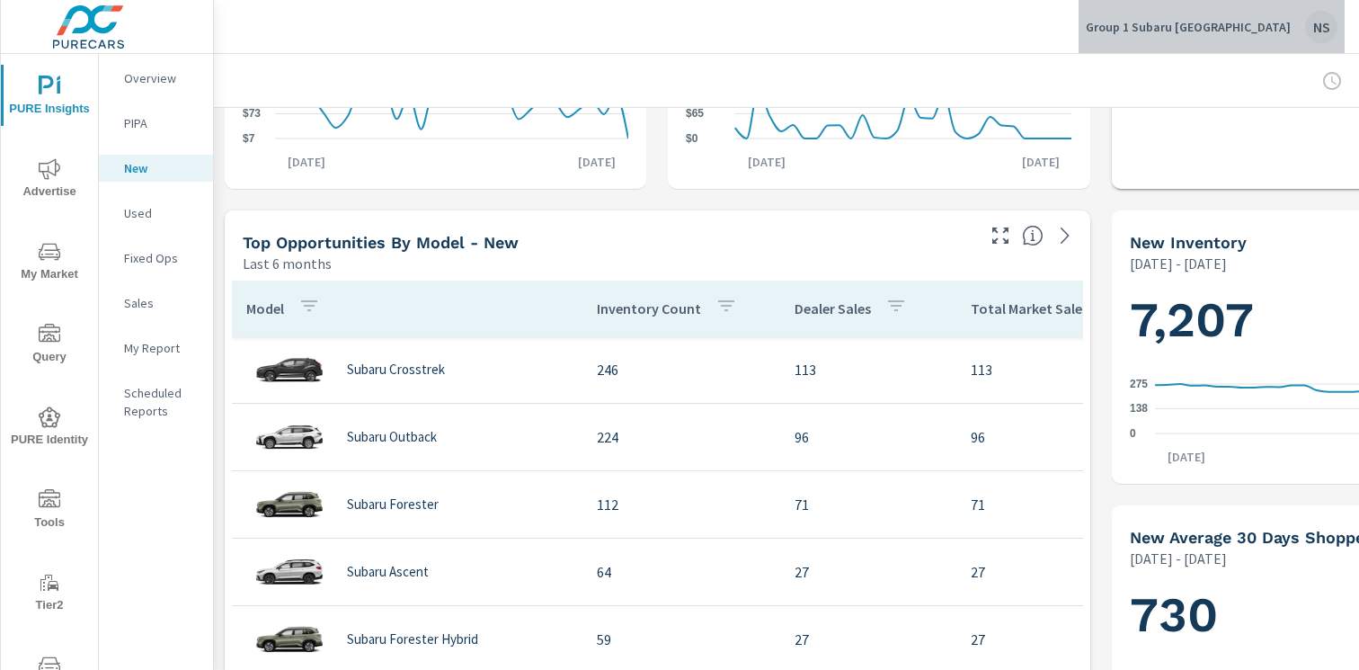
click at [1304, 28] on div "Group 1 Subaru El Paso NS" at bounding box center [1212, 27] width 252 height 32
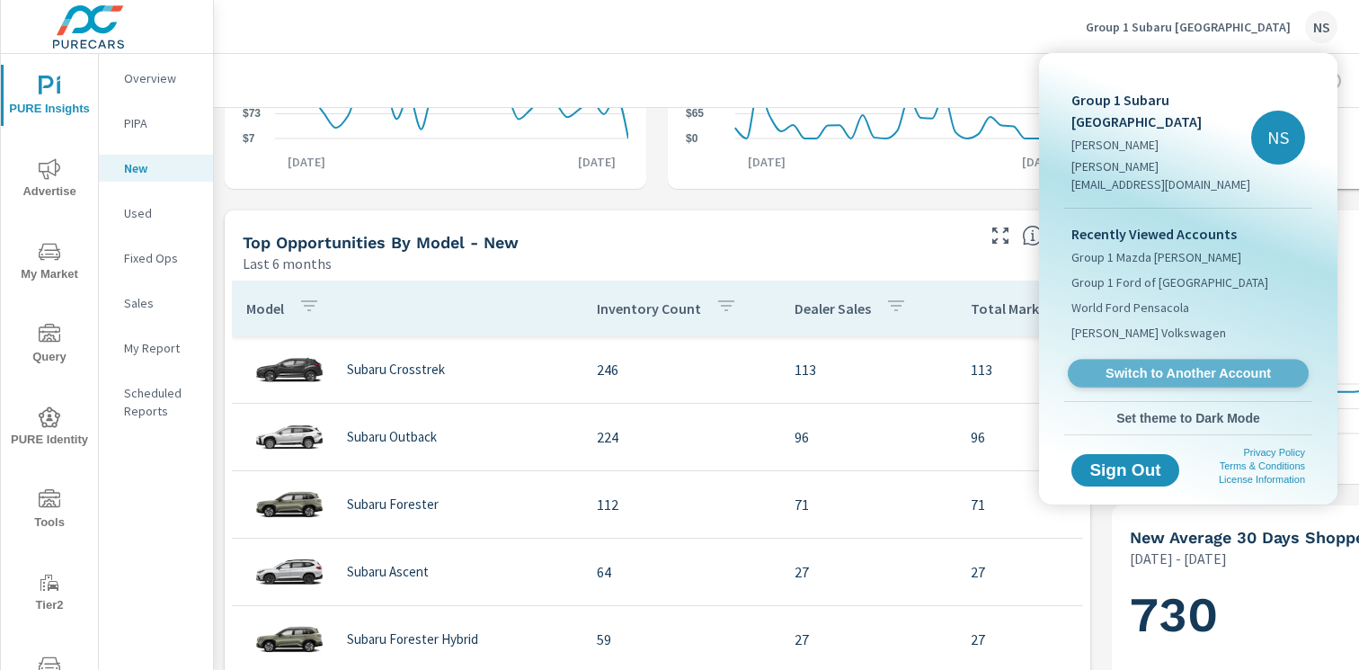
click at [1135, 365] on span "Switch to Another Account" at bounding box center [1188, 373] width 220 height 17
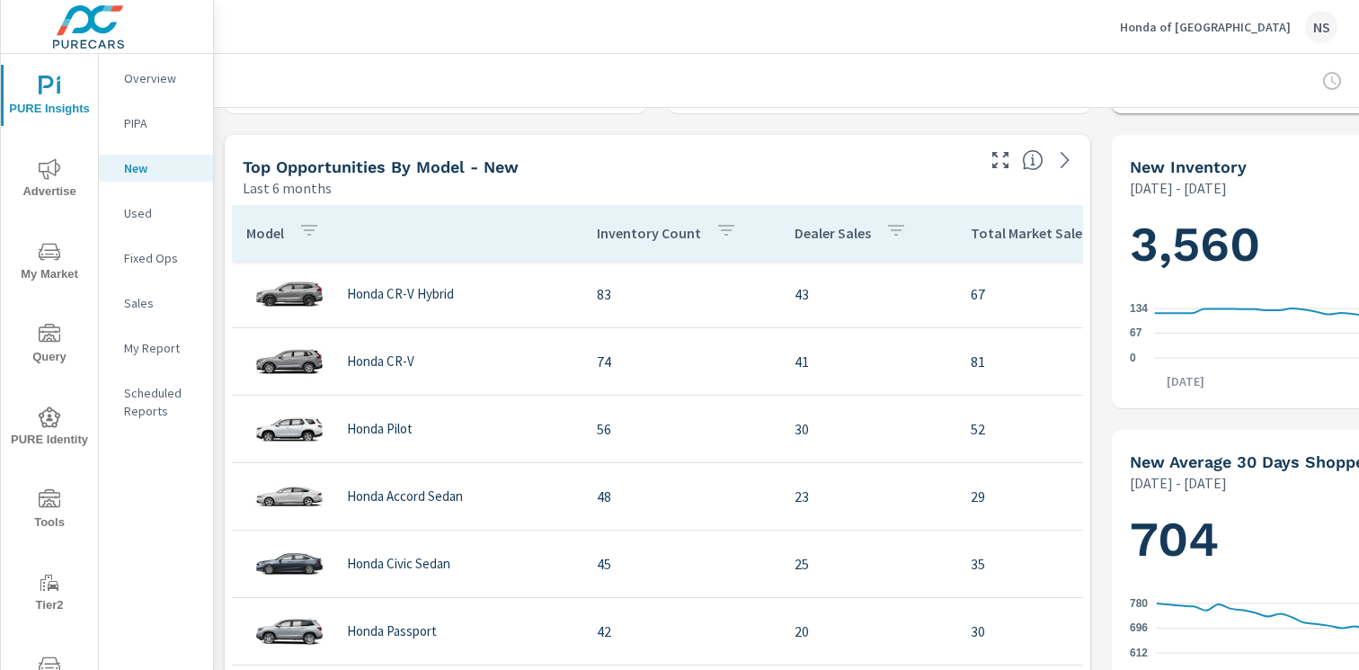
click at [1331, 24] on div "NS" at bounding box center [1321, 27] width 32 height 32
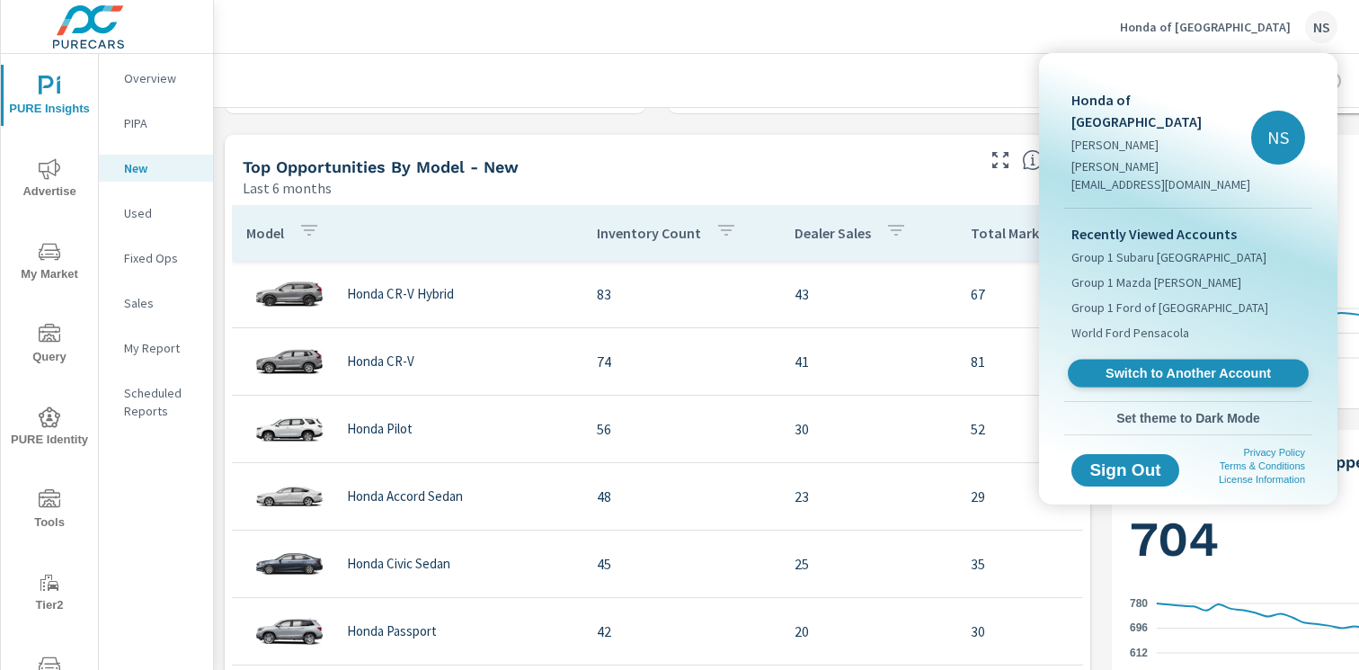
click at [1208, 365] on span "Switch to Another Account" at bounding box center [1188, 373] width 220 height 17
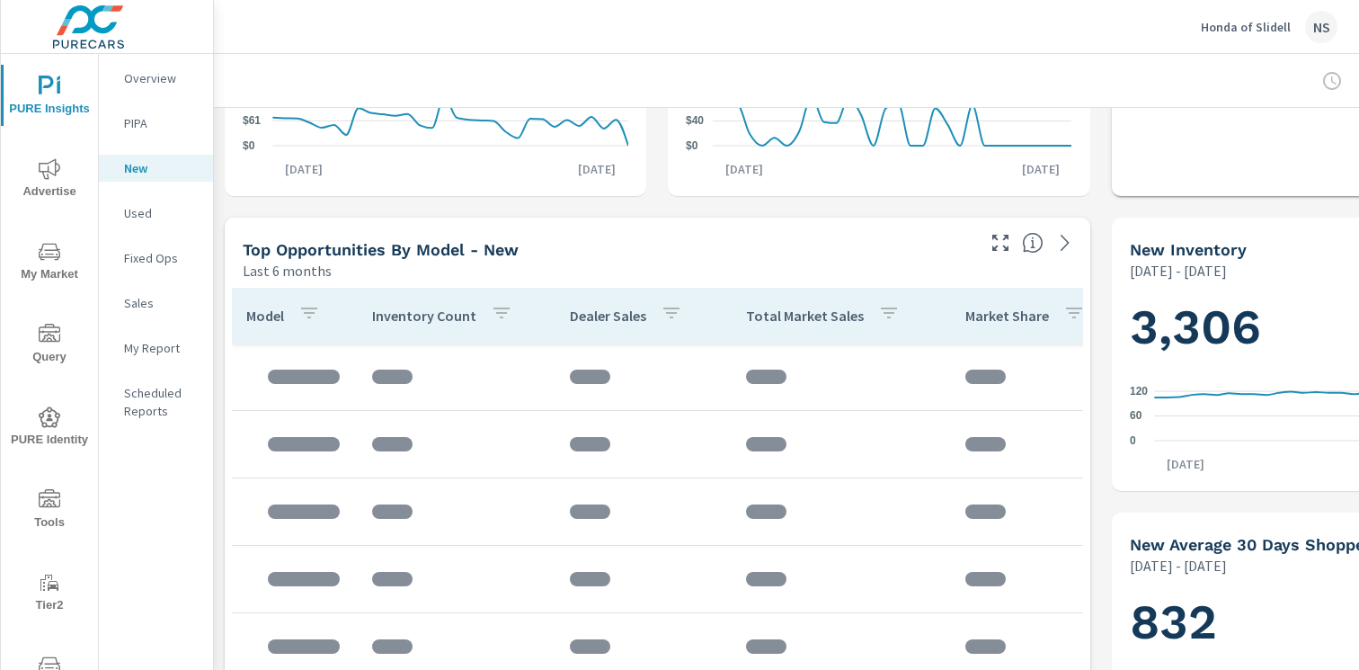
scroll to position [556, 0]
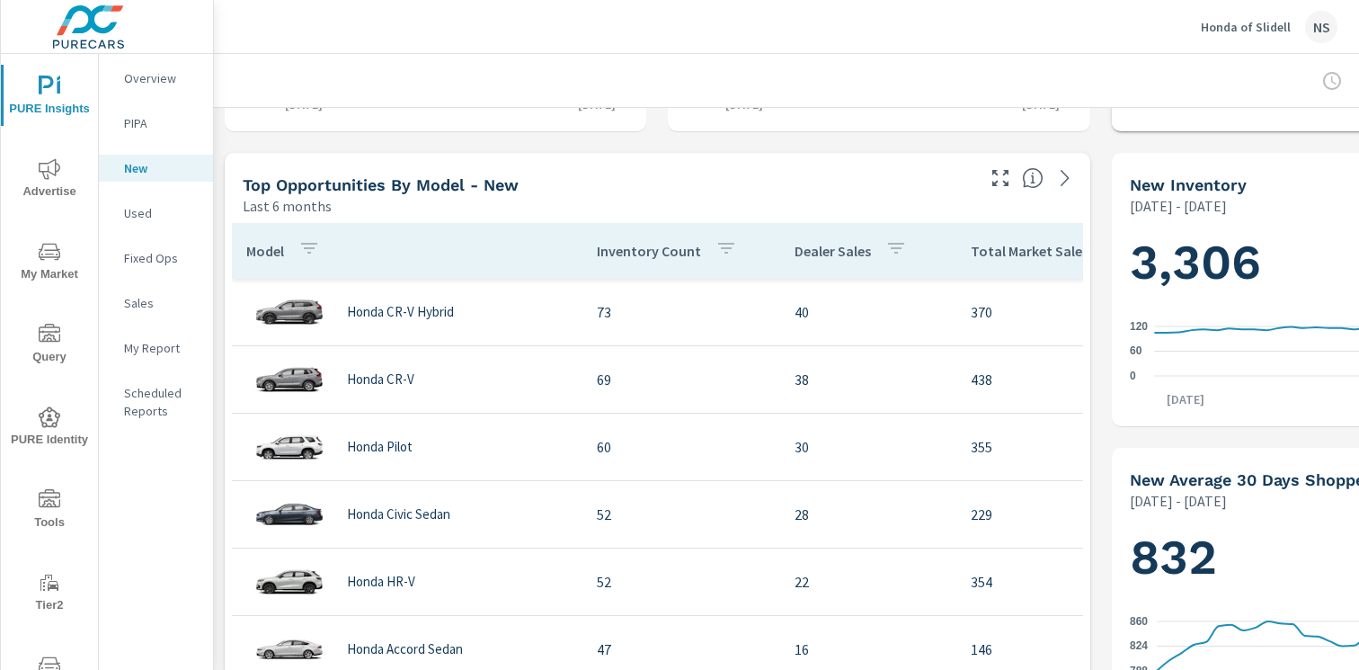
click at [1326, 42] on button "Honda of Slidell NS" at bounding box center [1269, 26] width 151 height 53
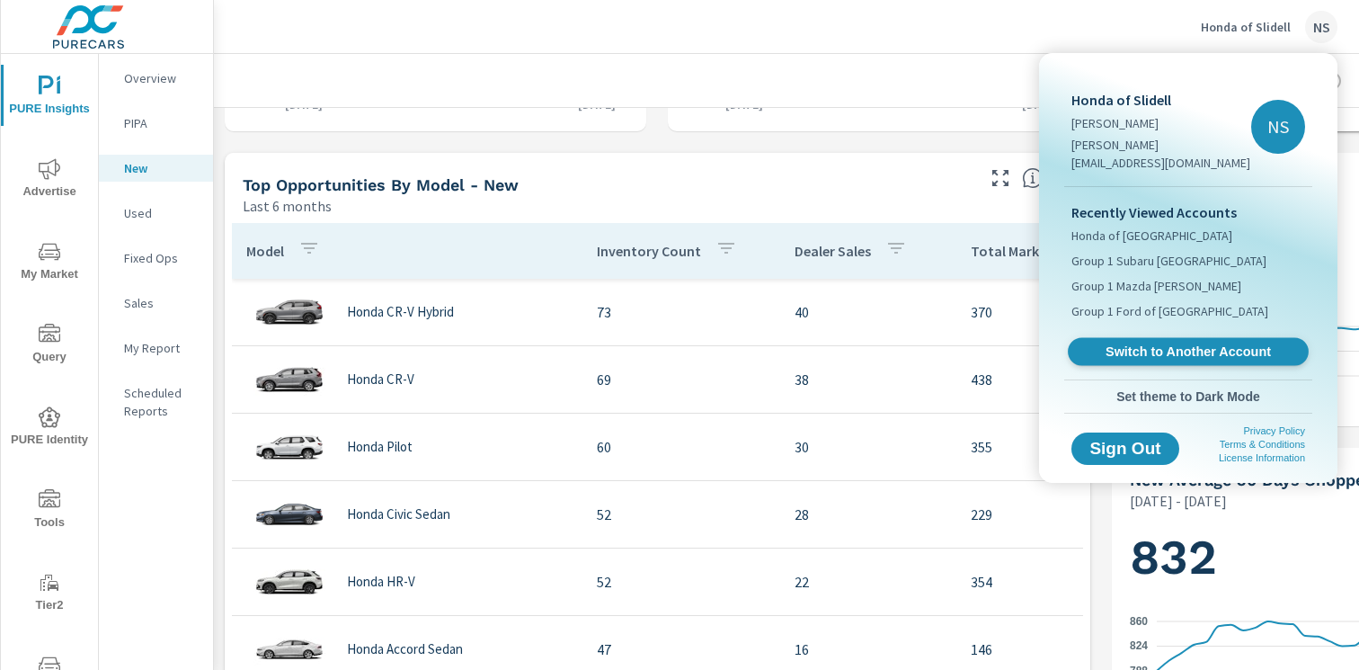
click at [1159, 343] on span "Switch to Another Account" at bounding box center [1188, 351] width 220 height 17
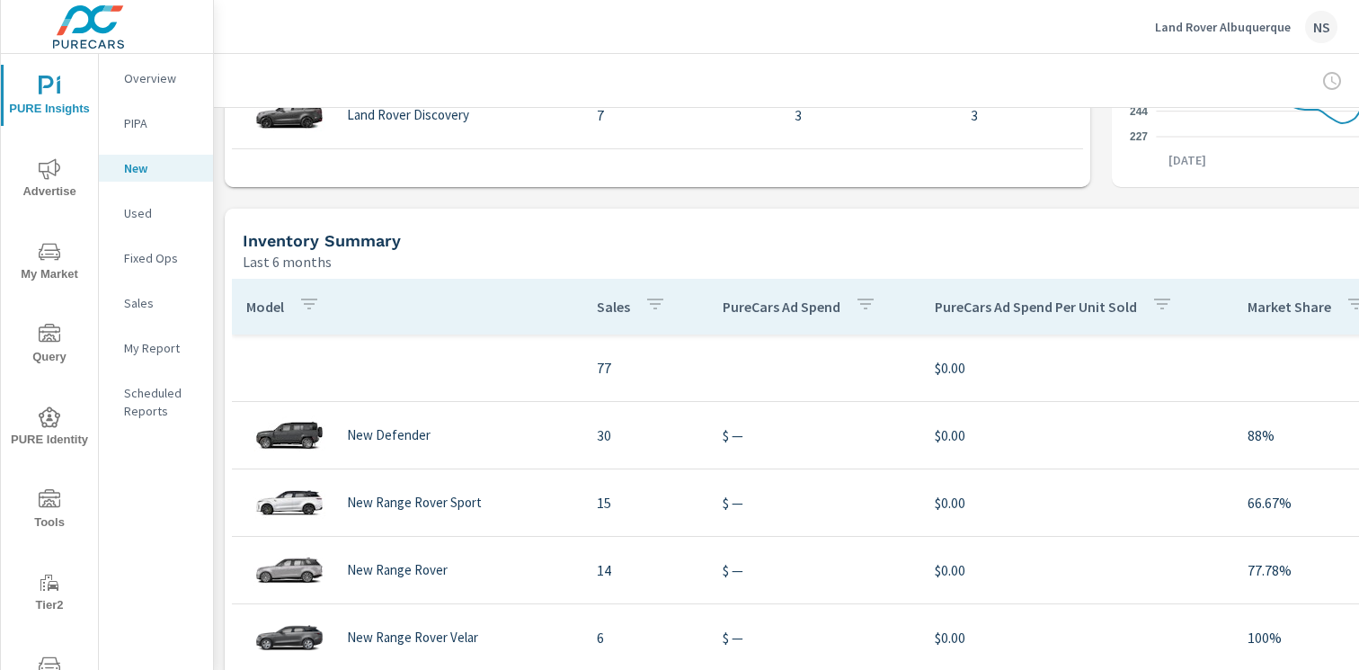
scroll to position [1086, 0]
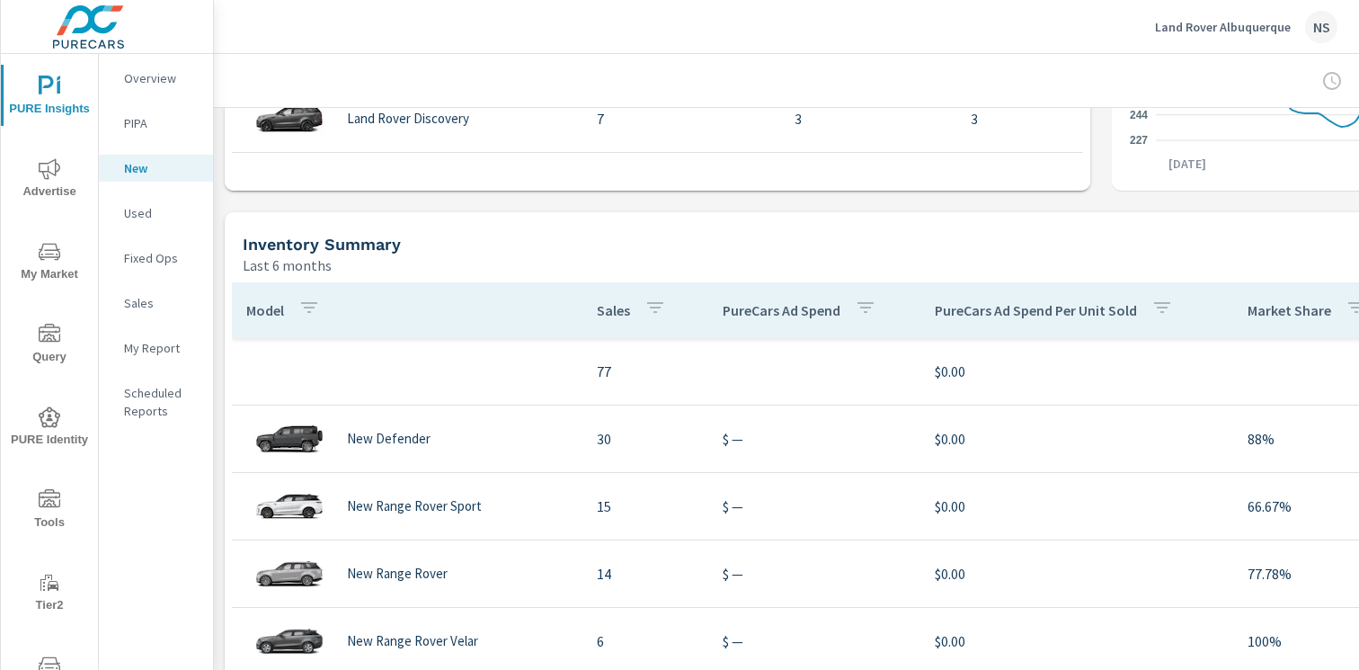
click at [1319, 31] on div "NS" at bounding box center [1321, 27] width 32 height 32
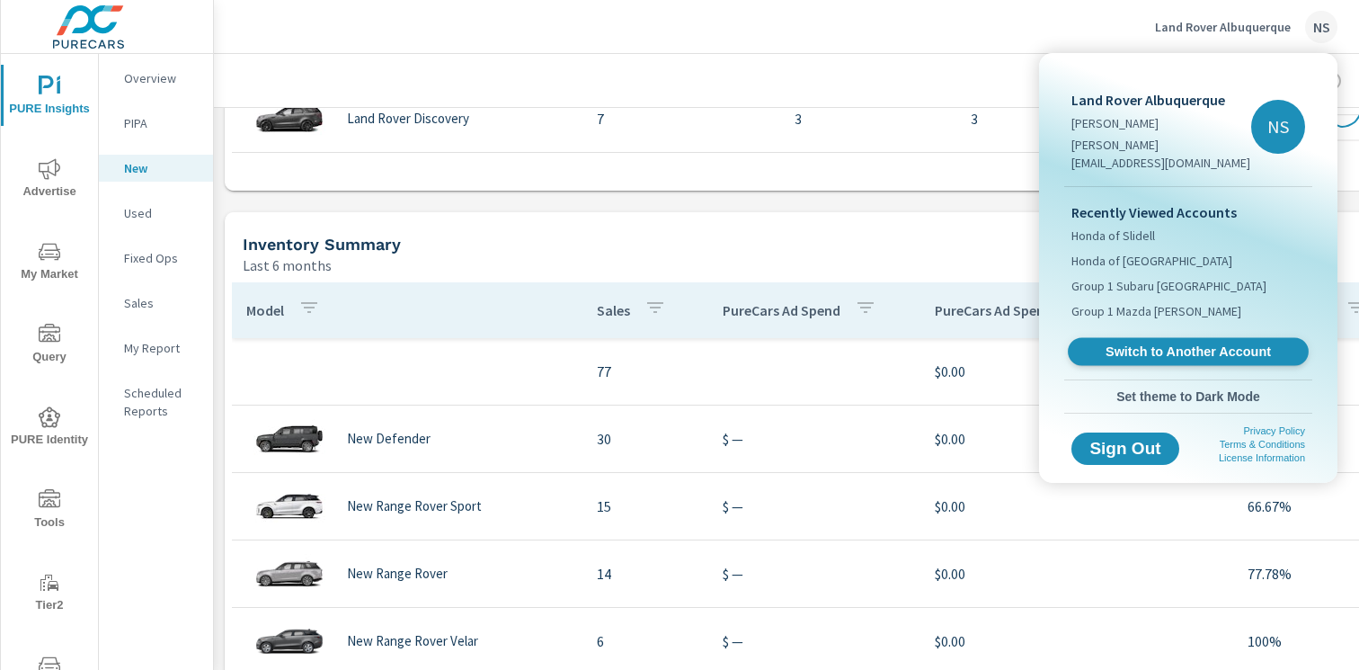
click at [1190, 343] on span "Switch to Another Account" at bounding box center [1188, 351] width 220 height 17
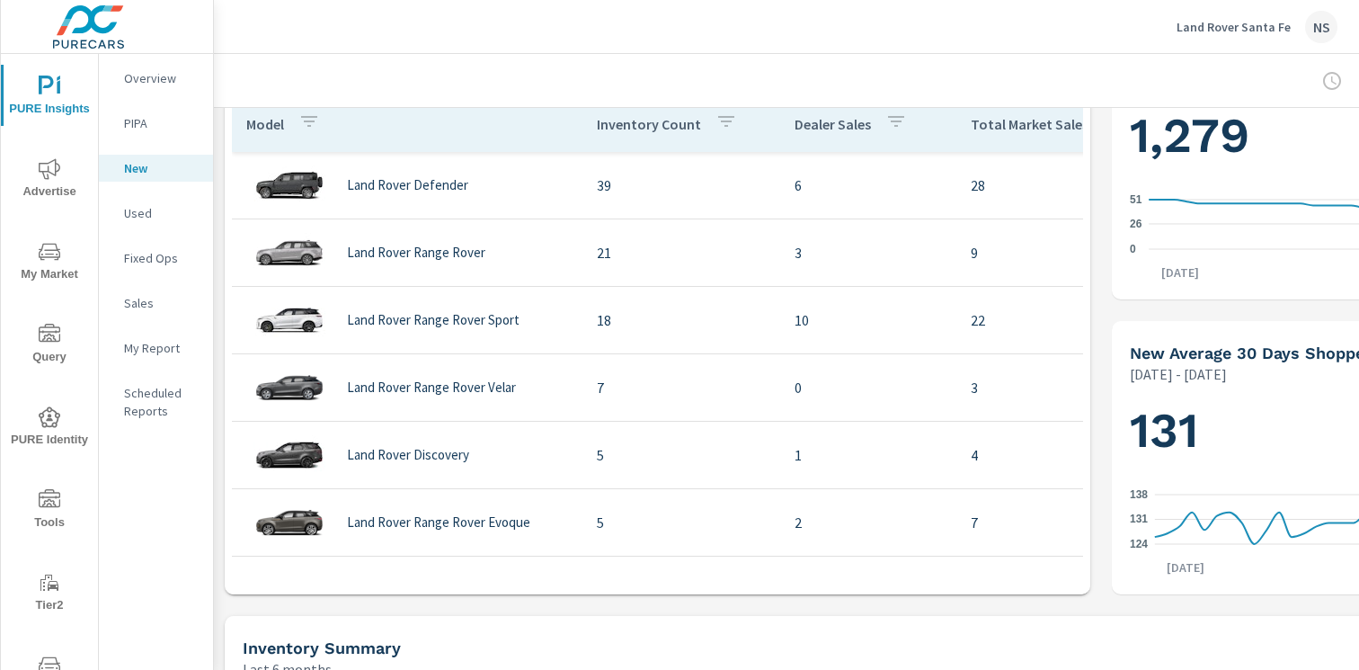
scroll to position [583, 0]
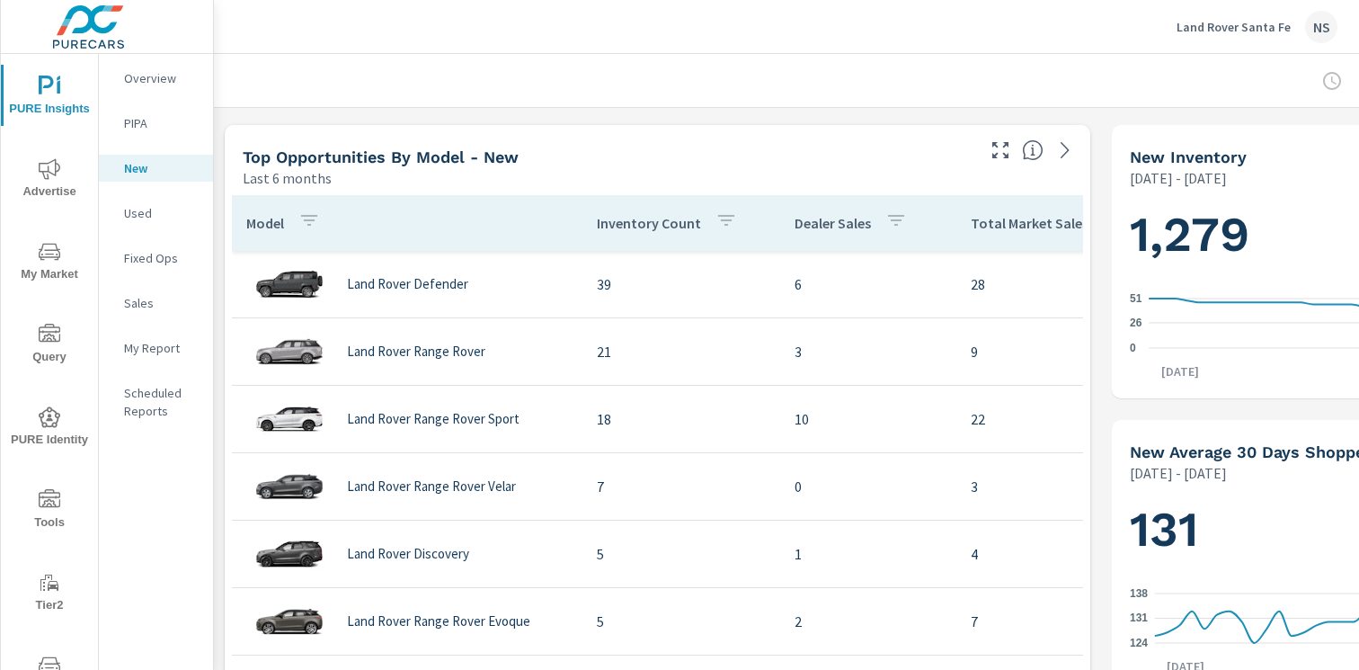
click at [1303, 15] on div "Land Rover Santa Fe NS" at bounding box center [1257, 27] width 161 height 32
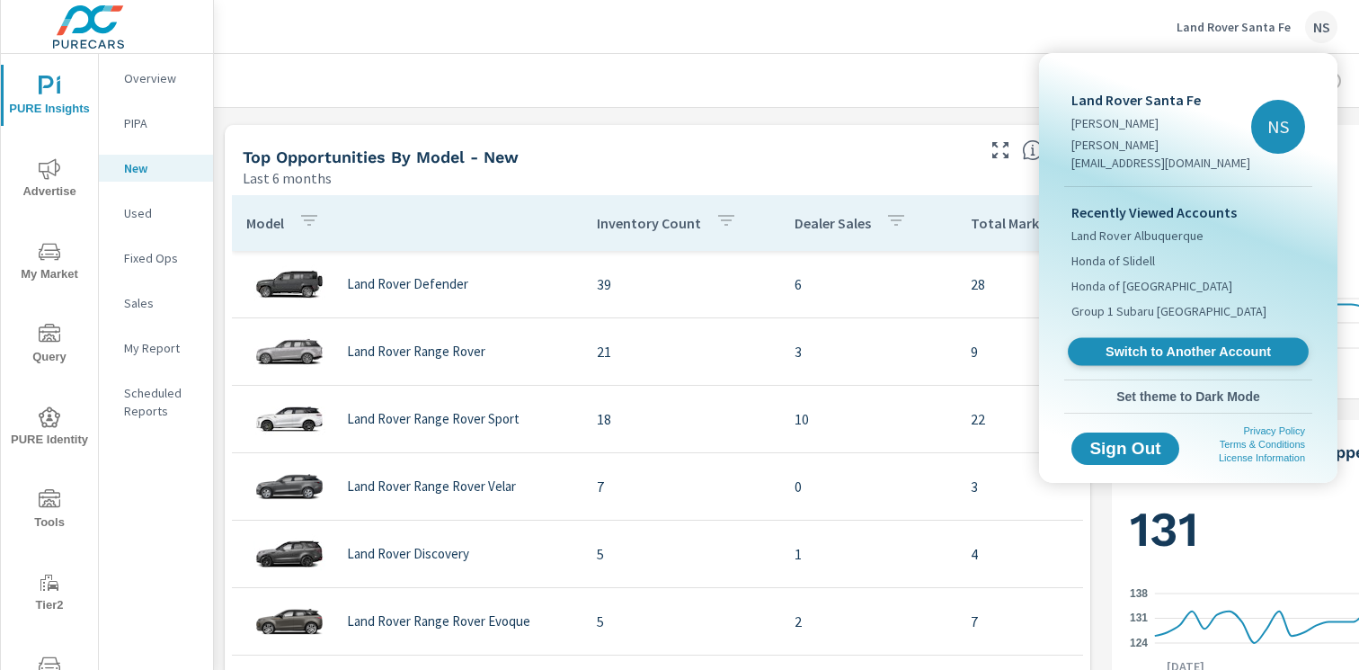
click at [1142, 343] on span "Switch to Another Account" at bounding box center [1188, 351] width 220 height 17
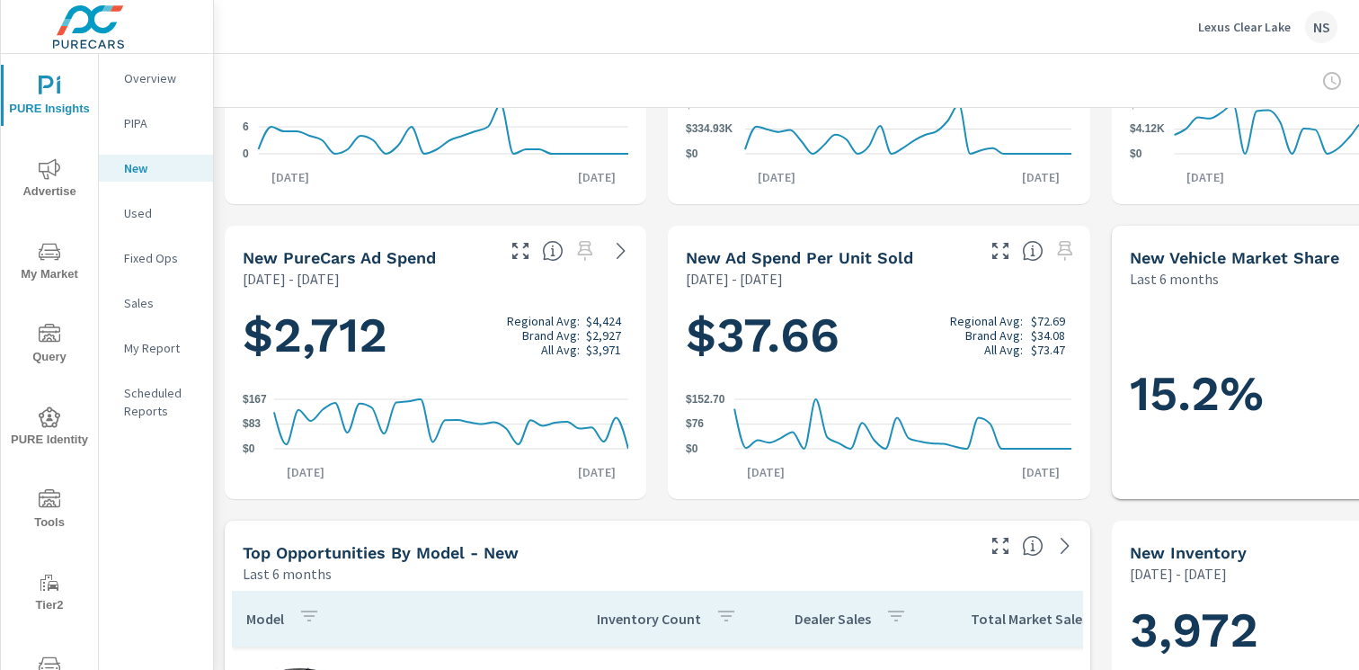
scroll to position [604, 0]
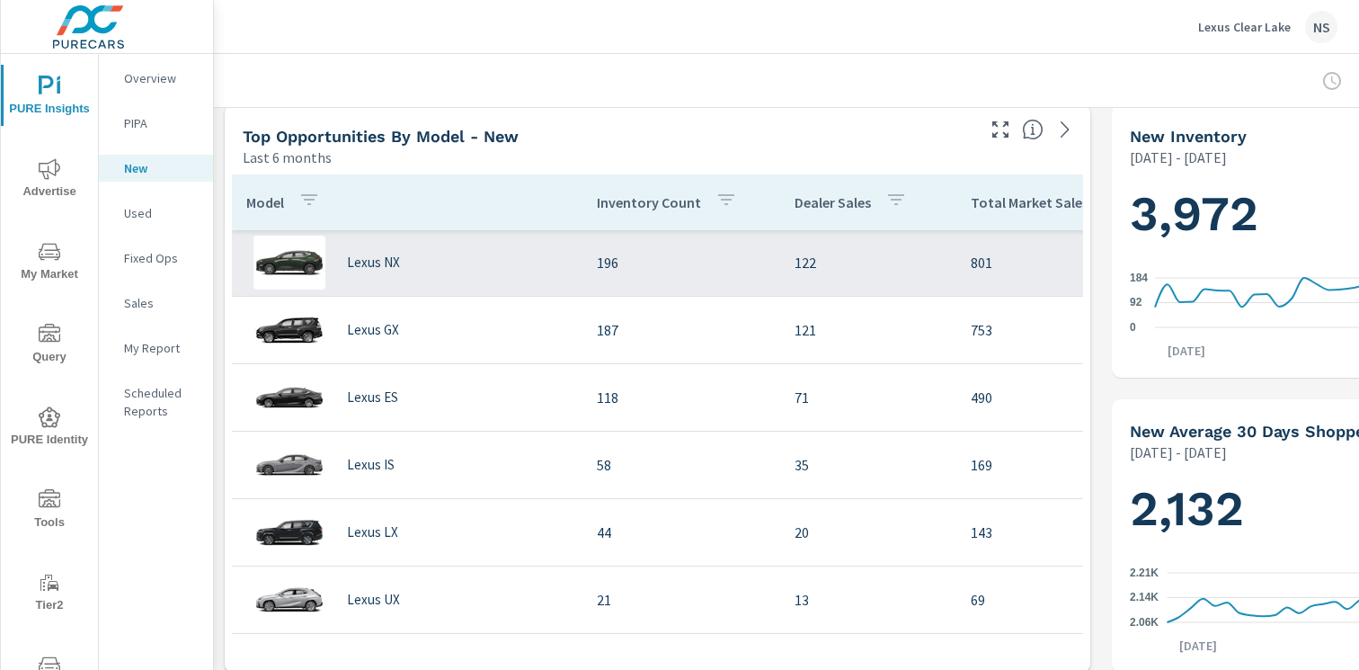
scroll to position [19, 0]
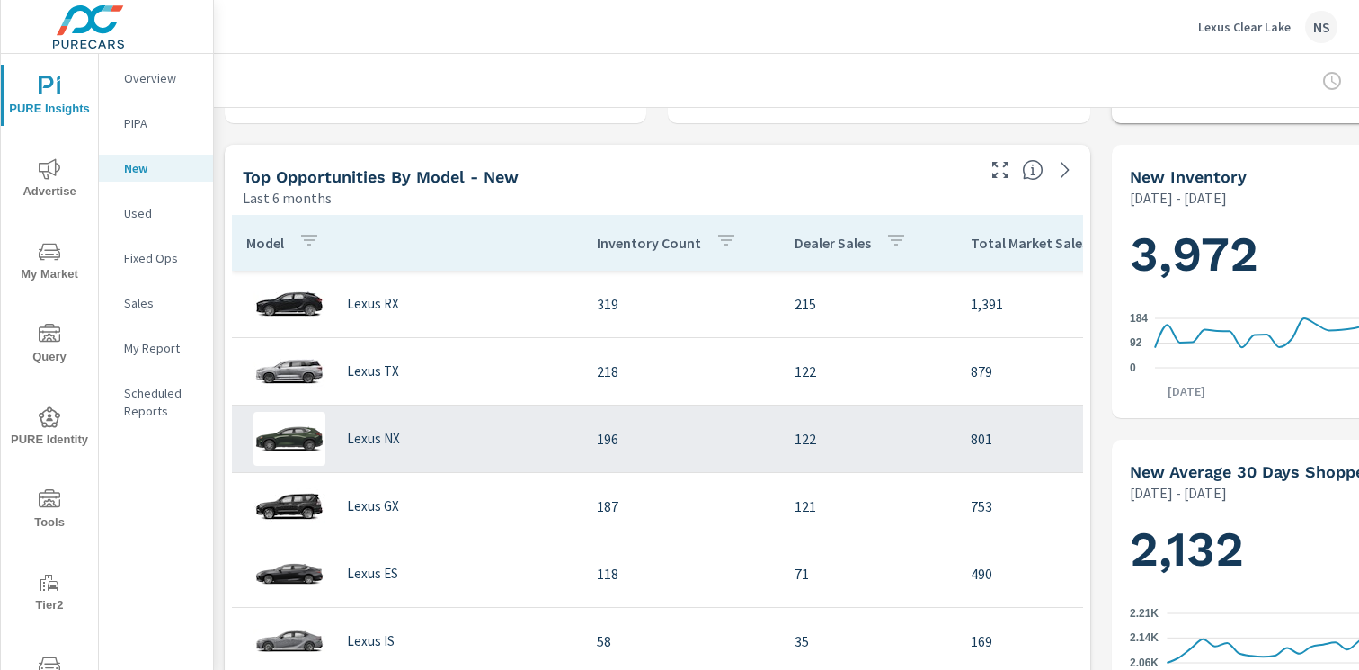
scroll to position [520, 0]
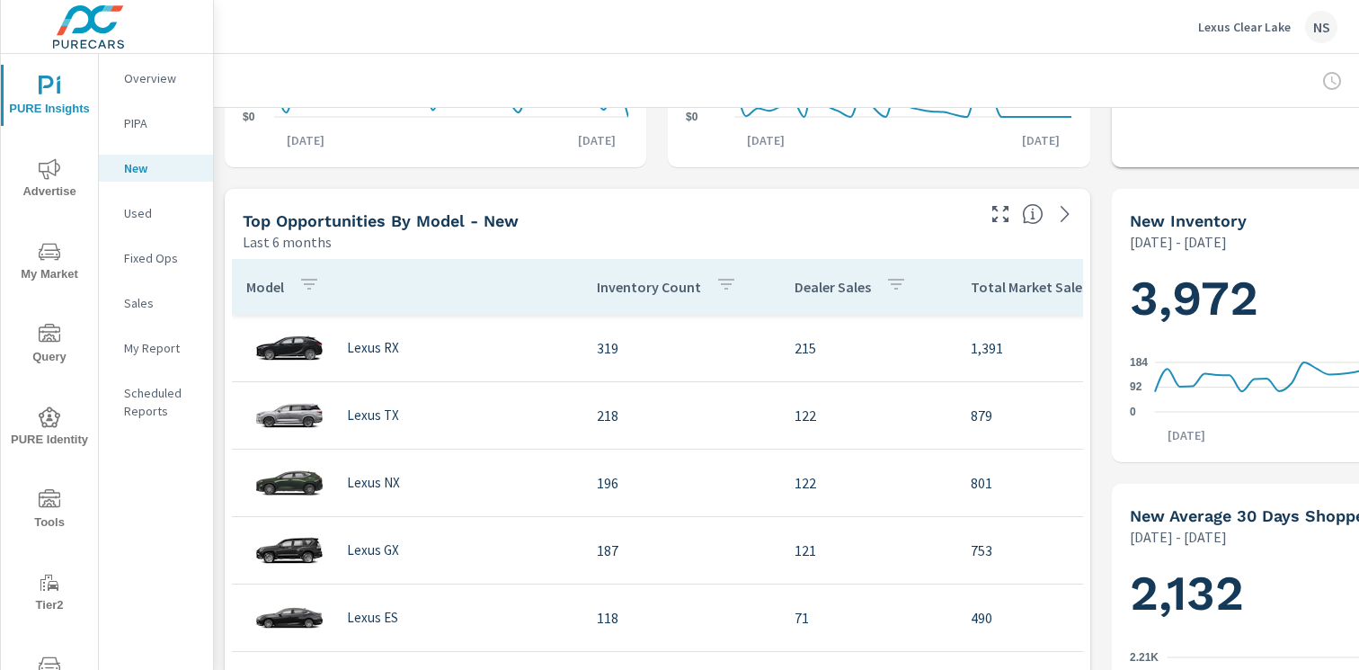
click at [1318, 16] on div "NS" at bounding box center [1321, 27] width 32 height 32
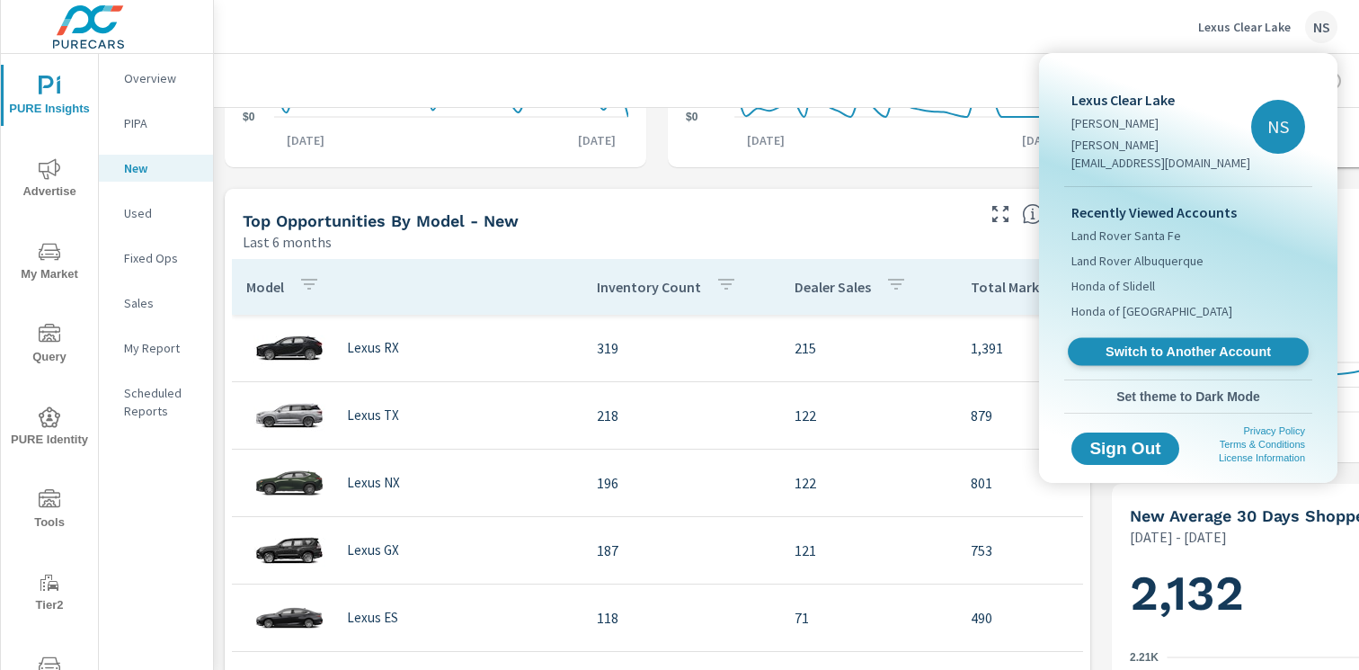
click at [1155, 343] on span "Switch to Another Account" at bounding box center [1188, 351] width 220 height 17
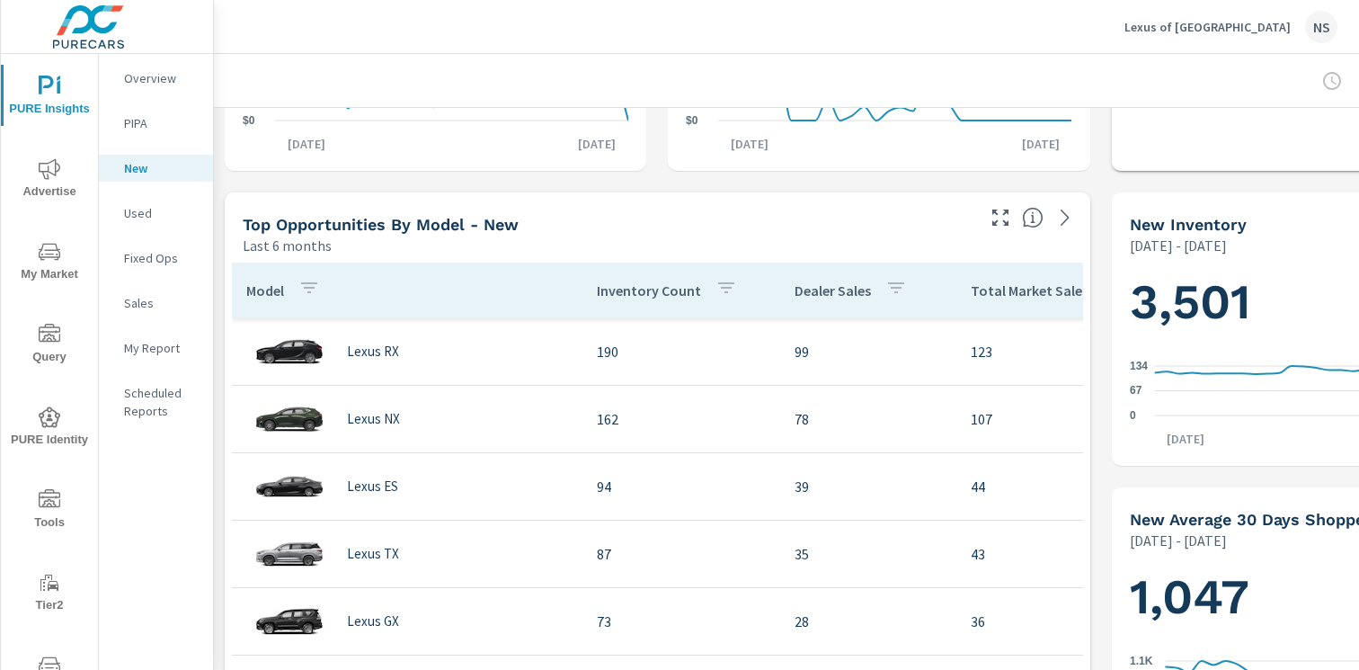
scroll to position [515, 0]
click at [1314, 25] on div "NS" at bounding box center [1321, 27] width 32 height 32
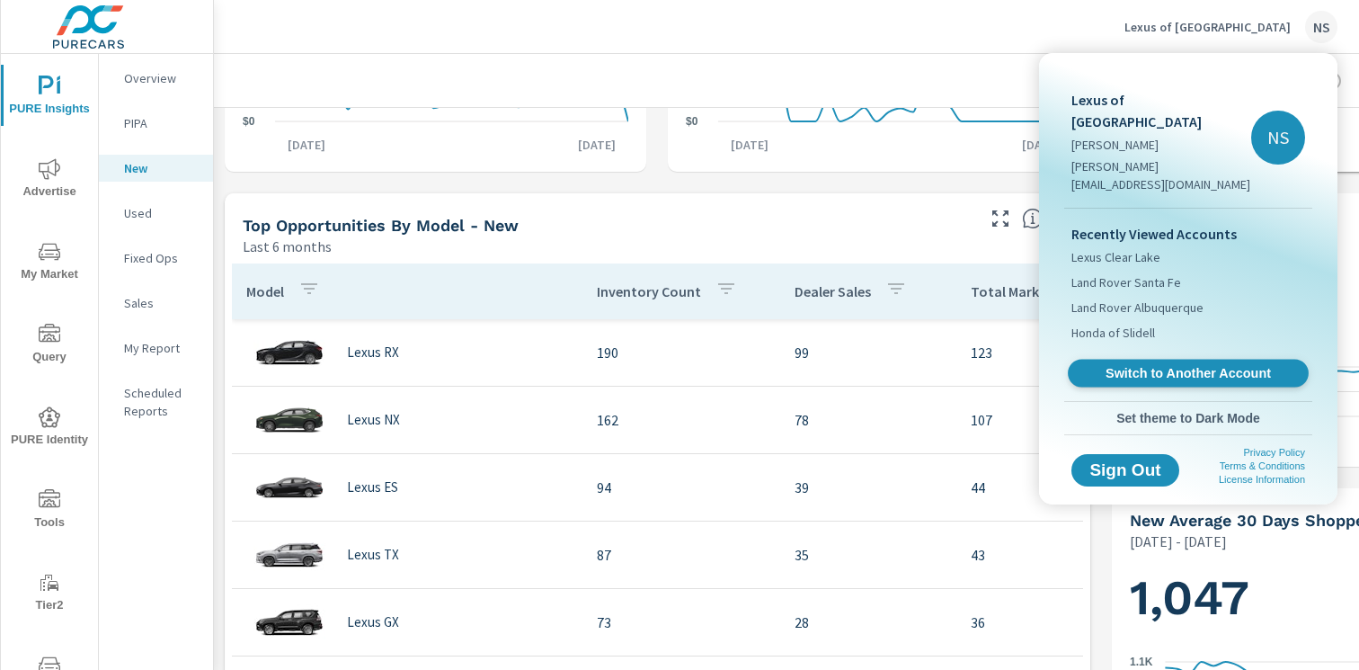
click at [1200, 365] on span "Switch to Another Account" at bounding box center [1188, 373] width 220 height 17
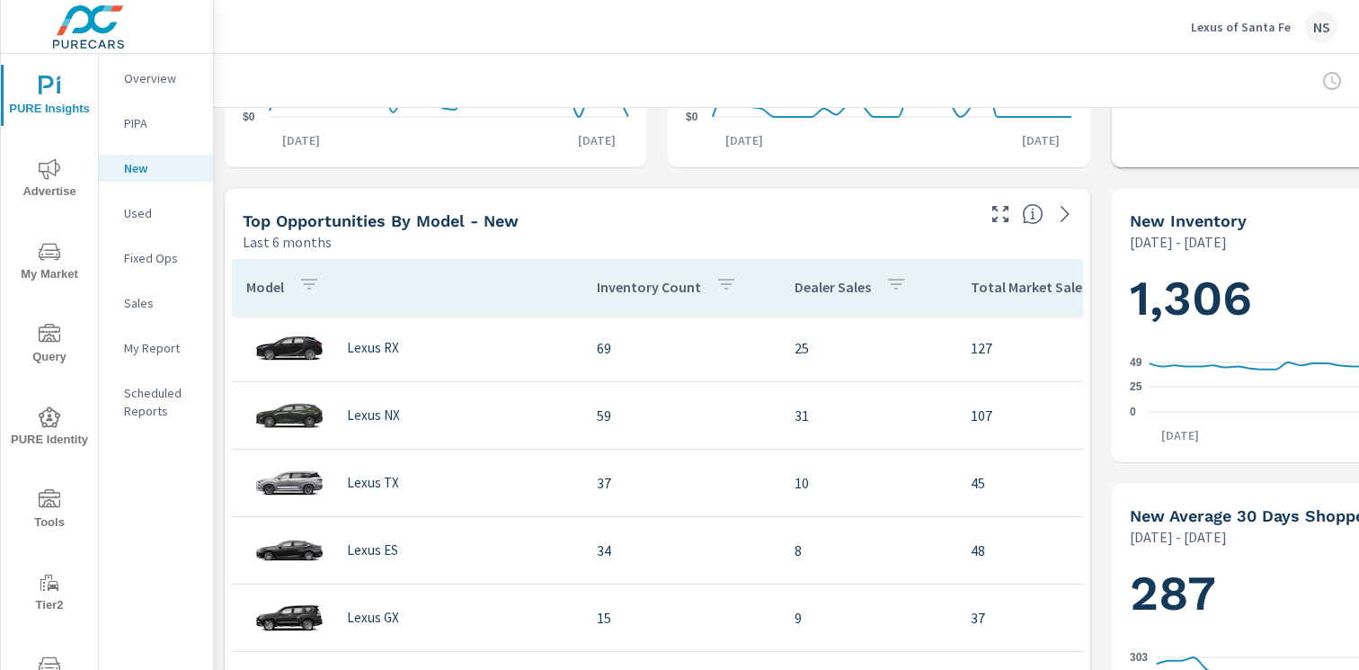
scroll to position [506, 0]
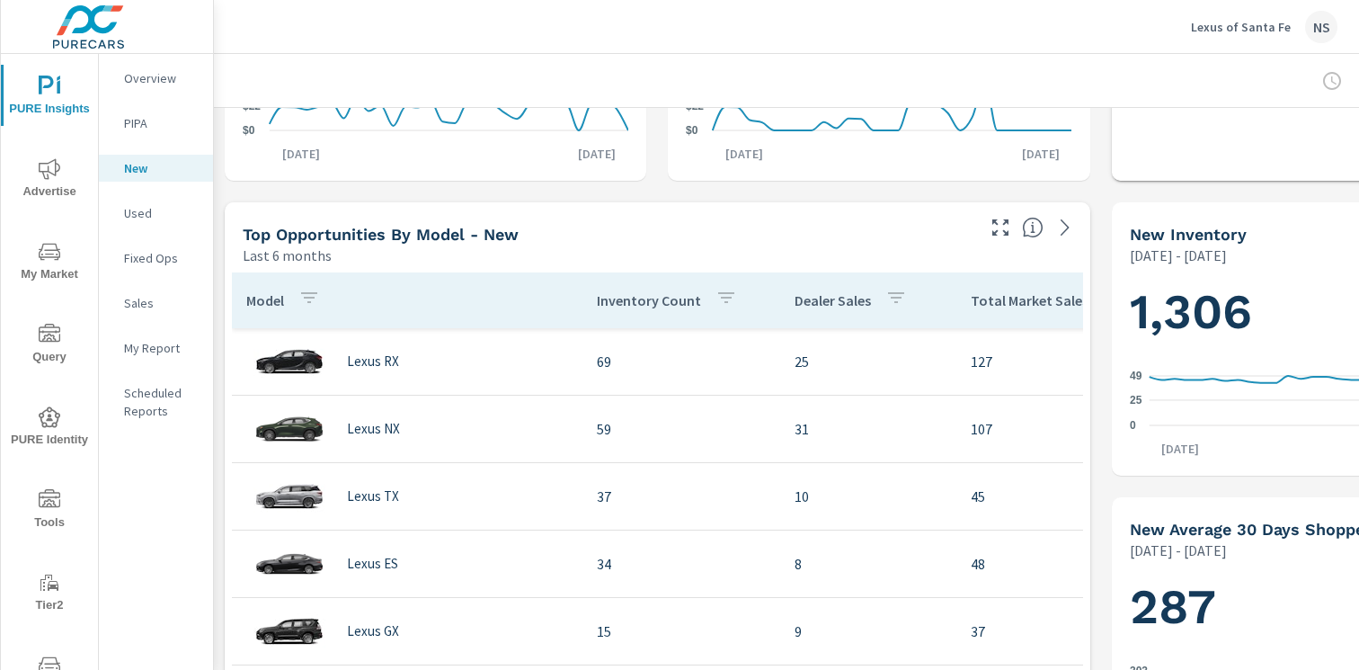
click at [1317, 34] on div "NS" at bounding box center [1321, 27] width 32 height 32
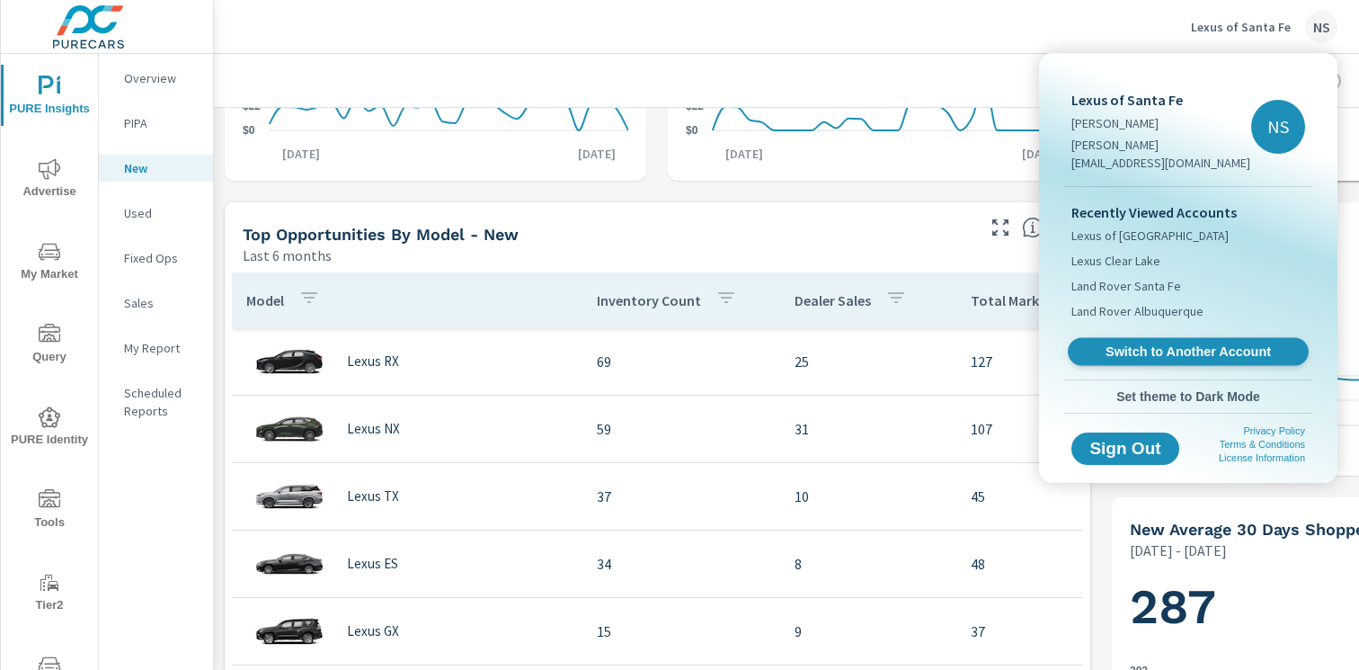
click at [1171, 343] on span "Switch to Another Account" at bounding box center [1188, 351] width 220 height 17
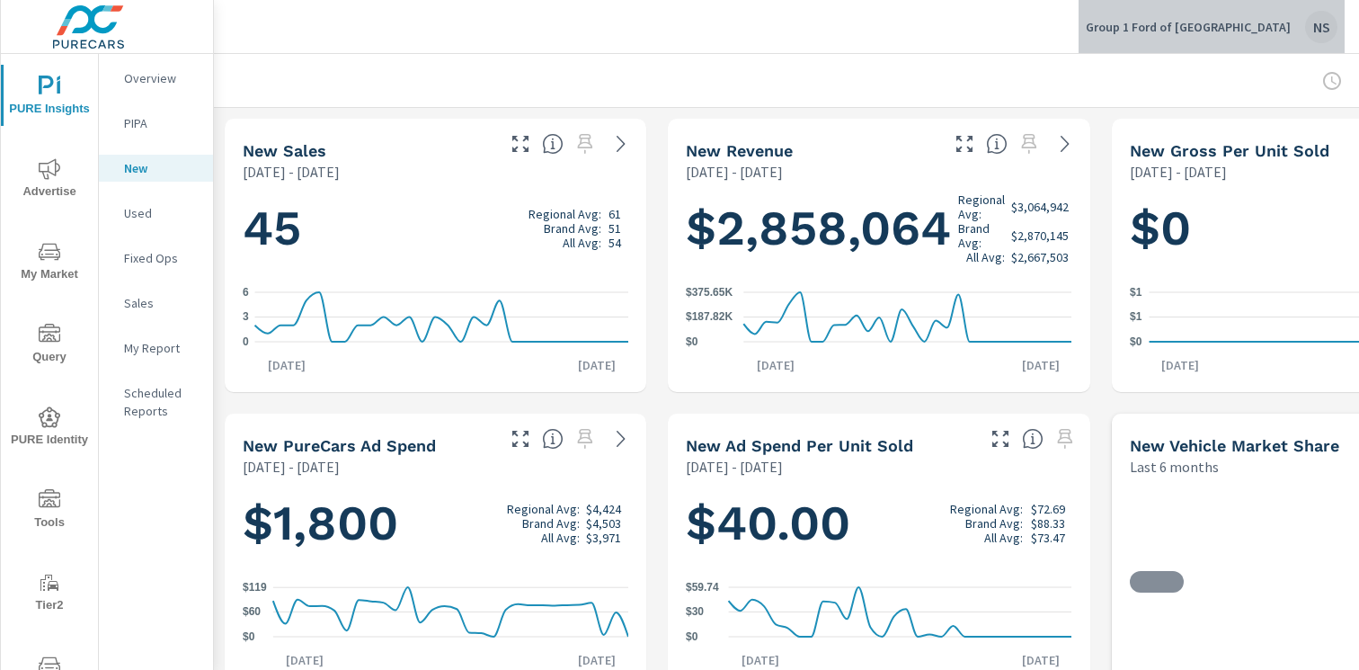
click at [1329, 27] on div "NS" at bounding box center [1321, 27] width 32 height 32
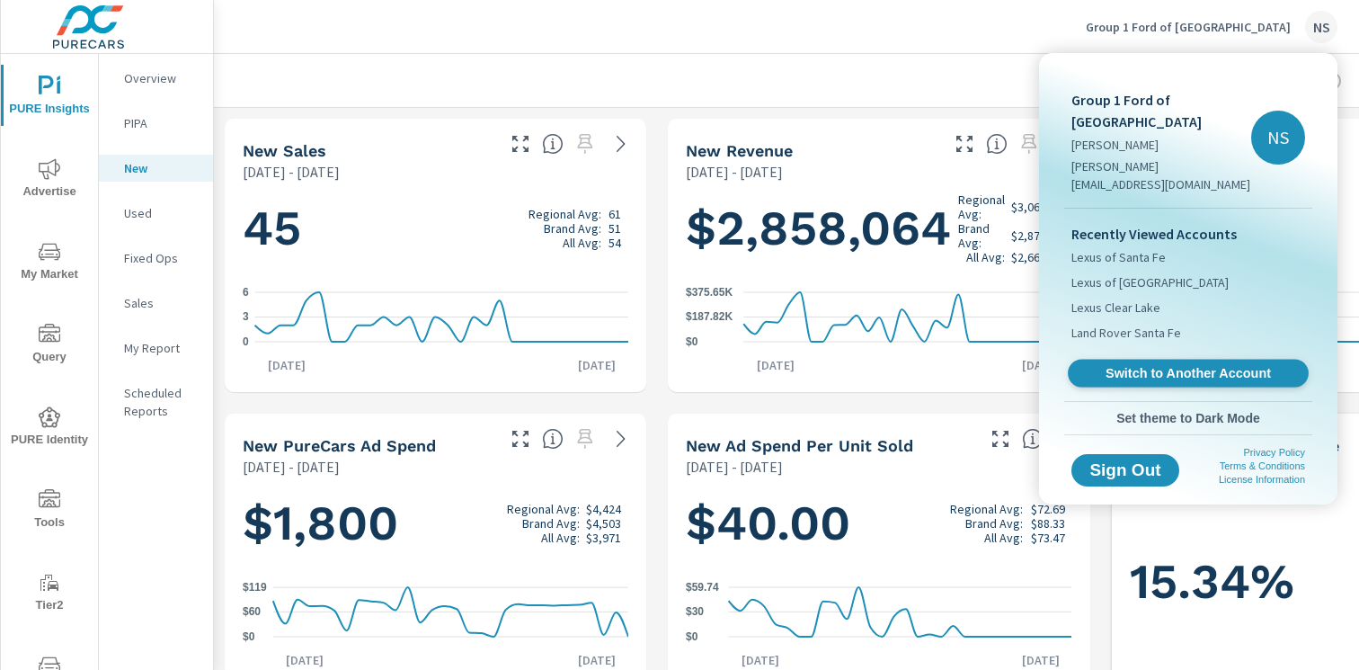
click at [1219, 365] on span "Switch to Another Account" at bounding box center [1188, 373] width 220 height 17
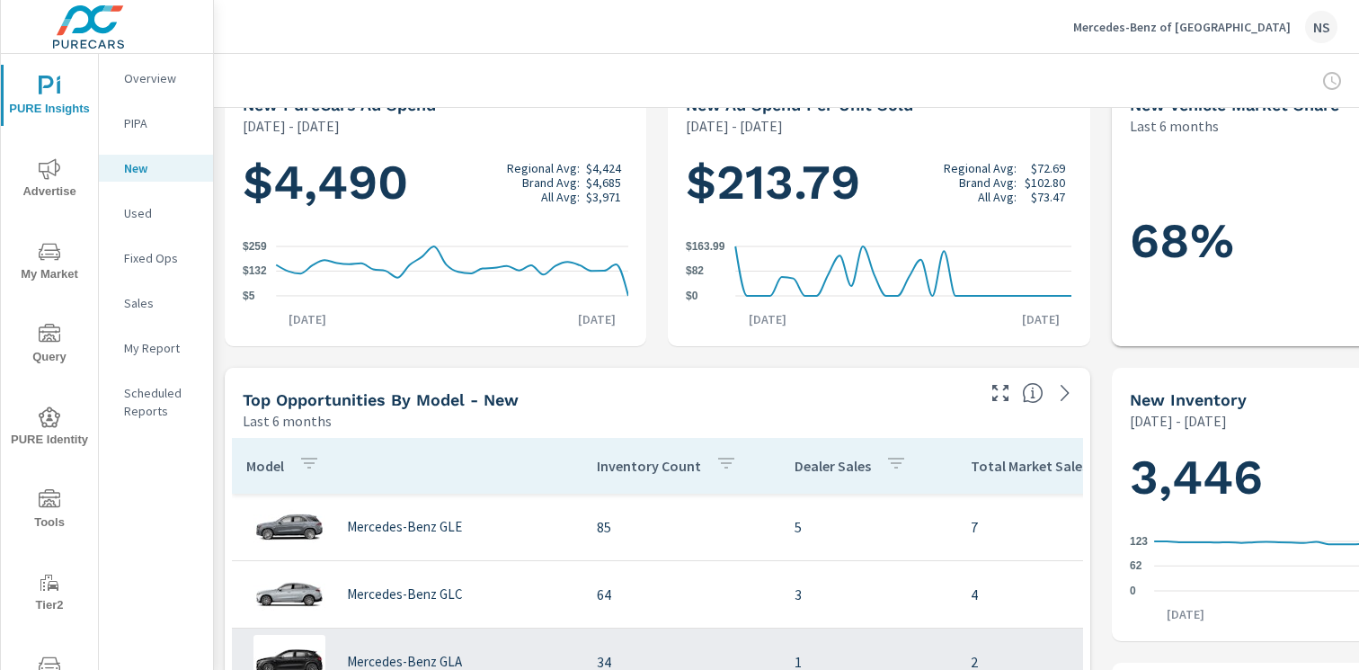
scroll to position [453, 0]
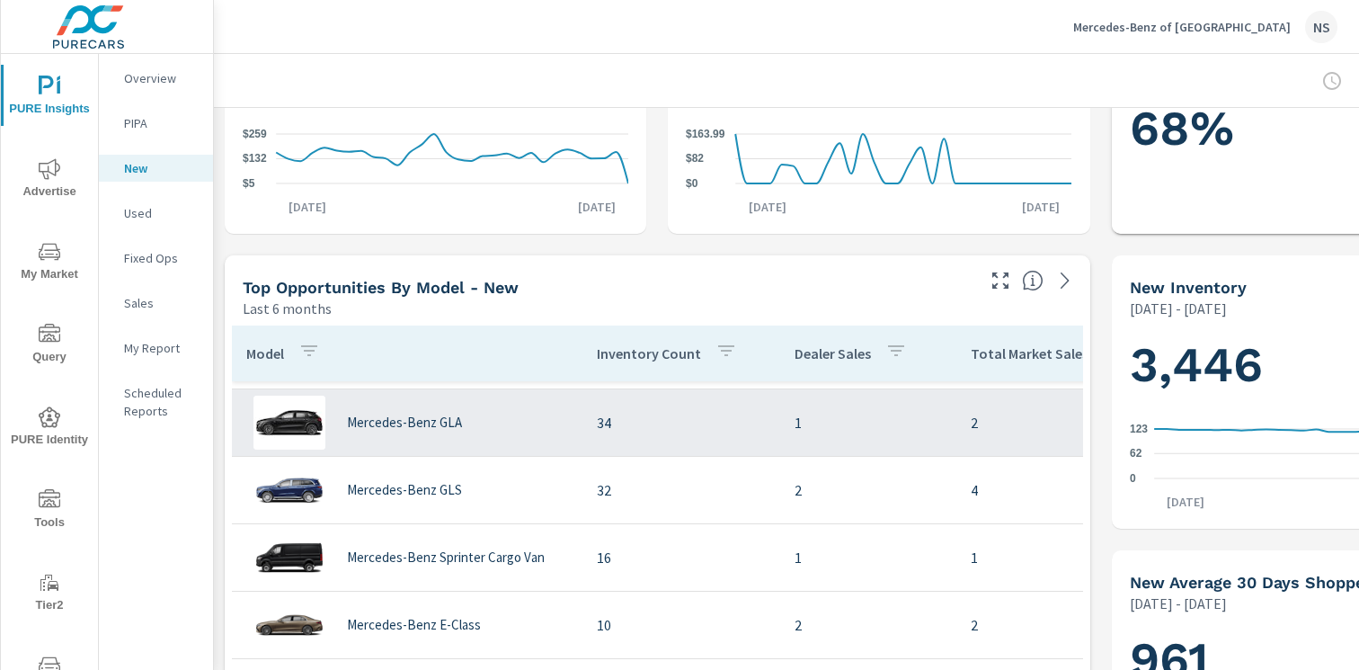
scroll to position [273, 0]
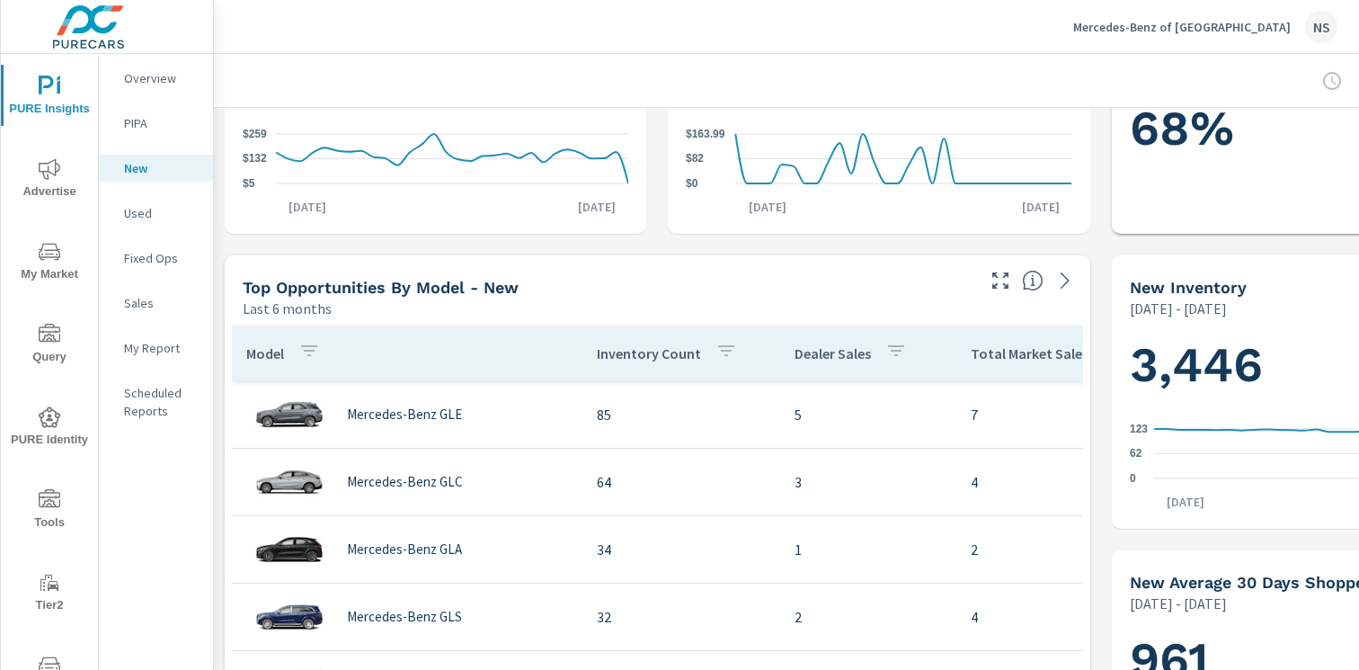
click at [1310, 24] on div "NS" at bounding box center [1321, 27] width 32 height 32
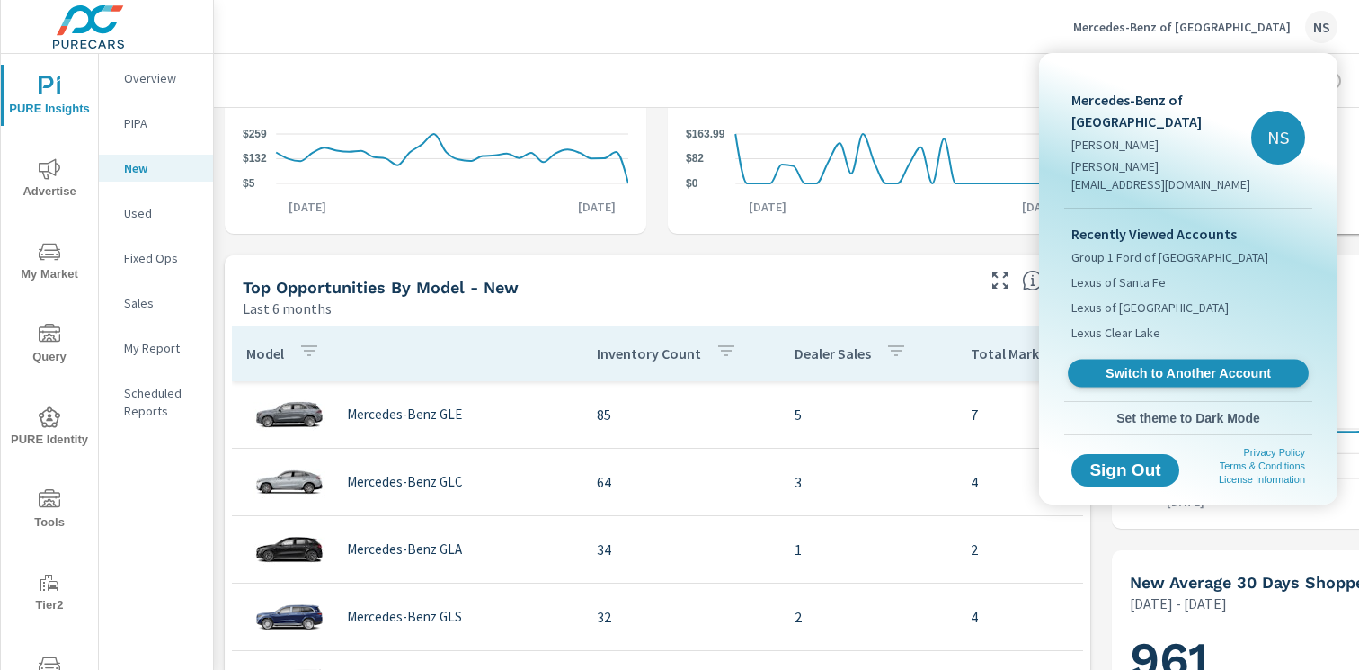
click at [1184, 365] on span "Switch to Another Account" at bounding box center [1188, 373] width 220 height 17
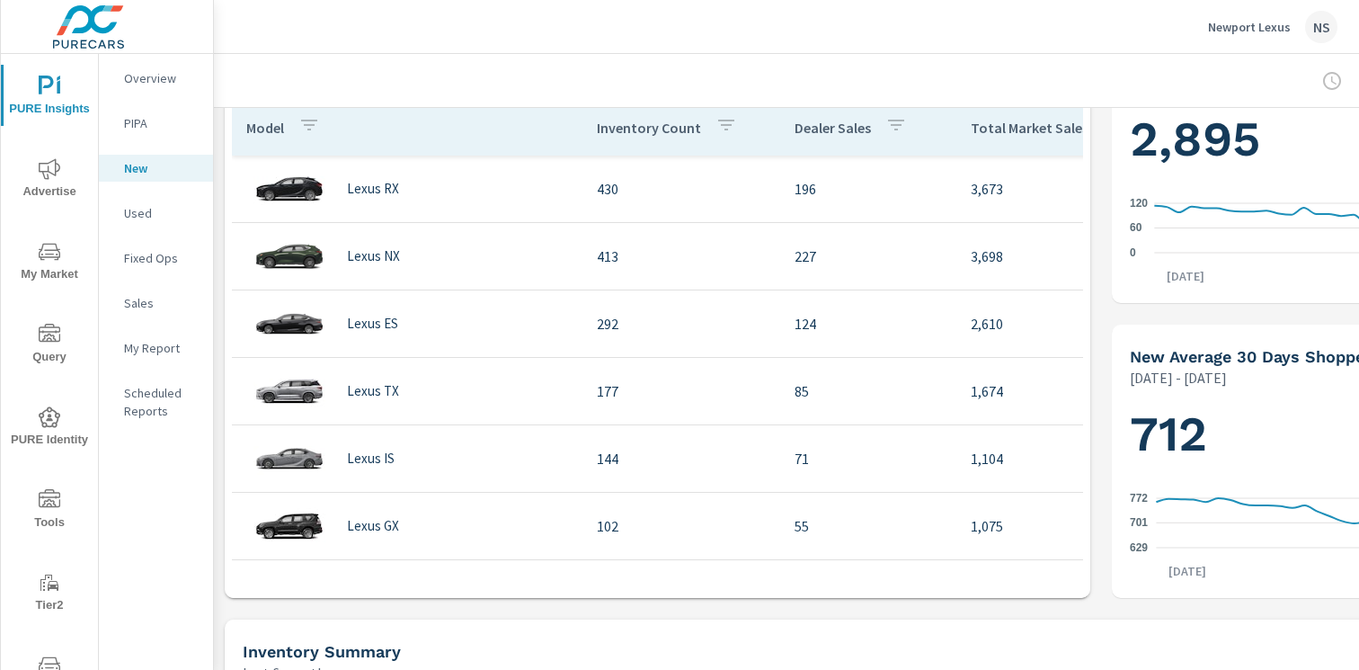
scroll to position [660, 0]
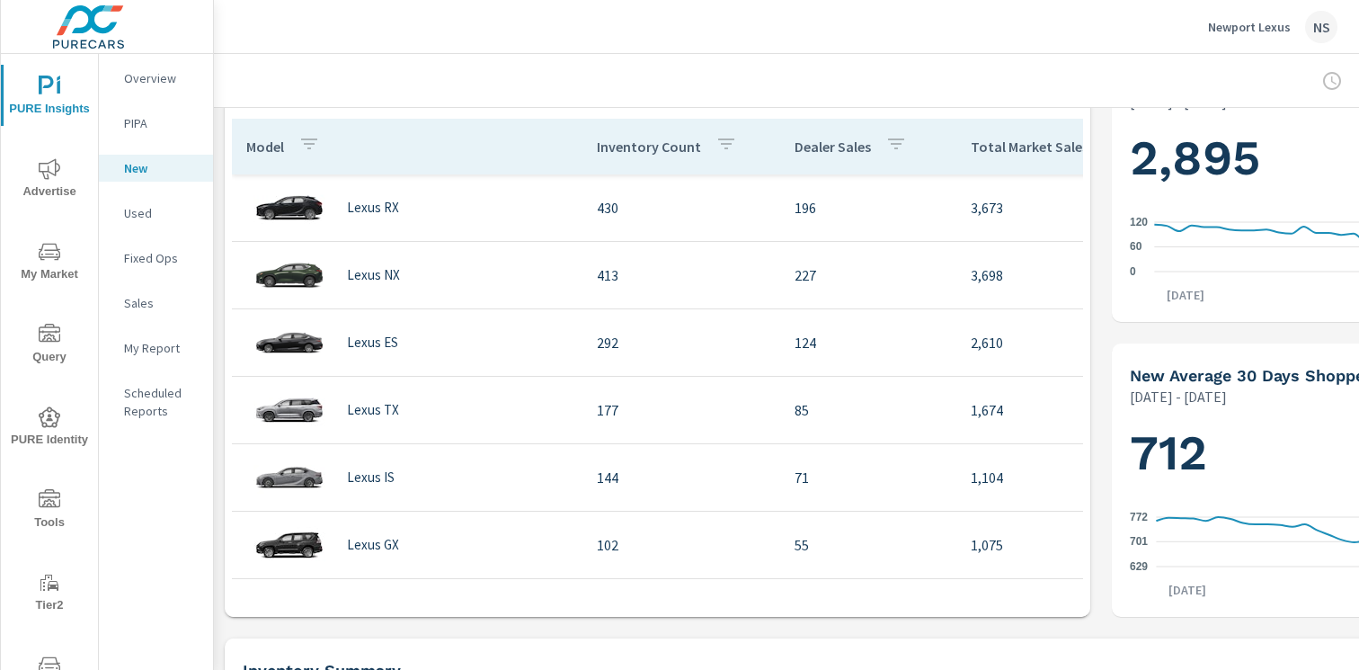
click at [1305, 28] on div "NS" at bounding box center [1321, 27] width 32 height 32
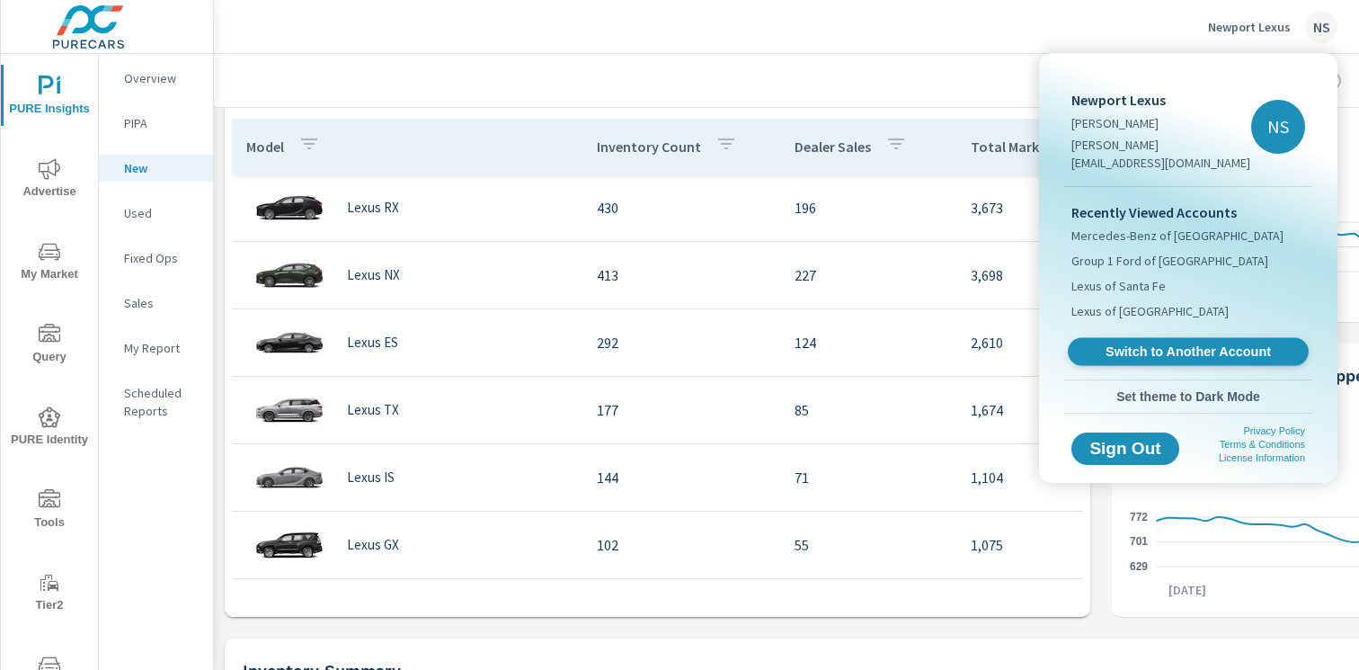
click at [1207, 343] on span "Switch to Another Account" at bounding box center [1188, 351] width 220 height 17
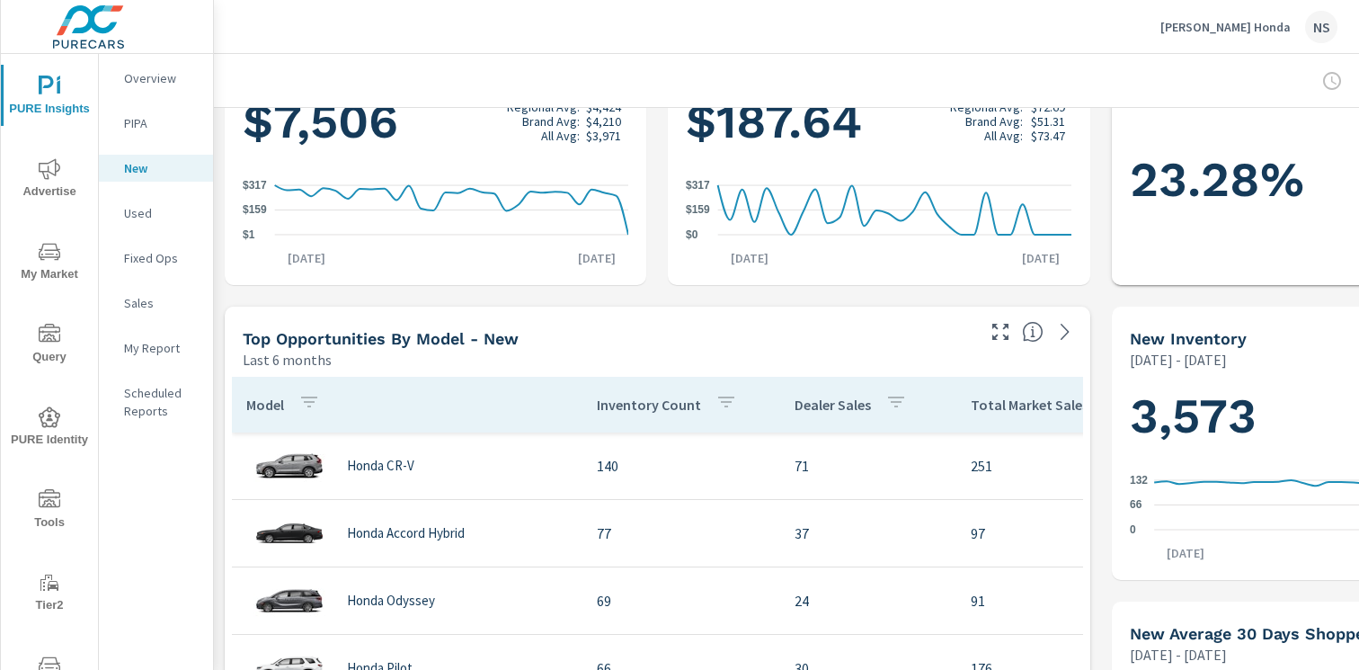
scroll to position [565, 0]
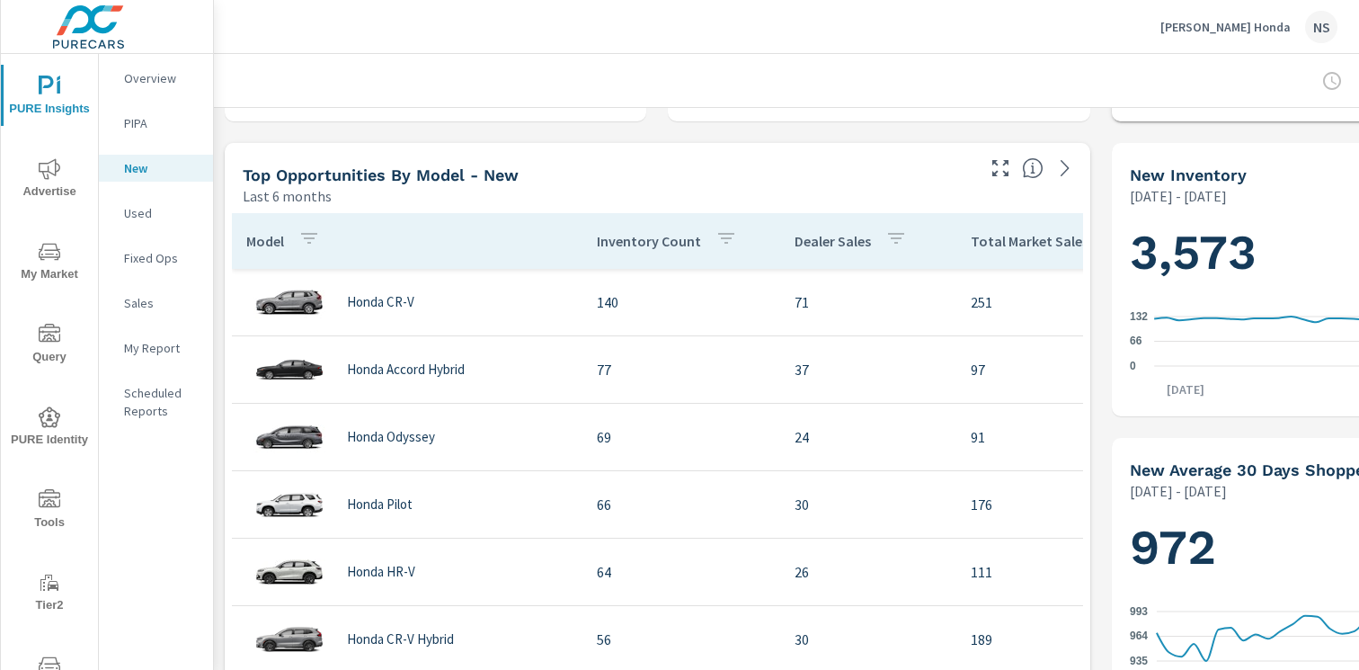
click at [1310, 24] on div "NS" at bounding box center [1321, 27] width 32 height 32
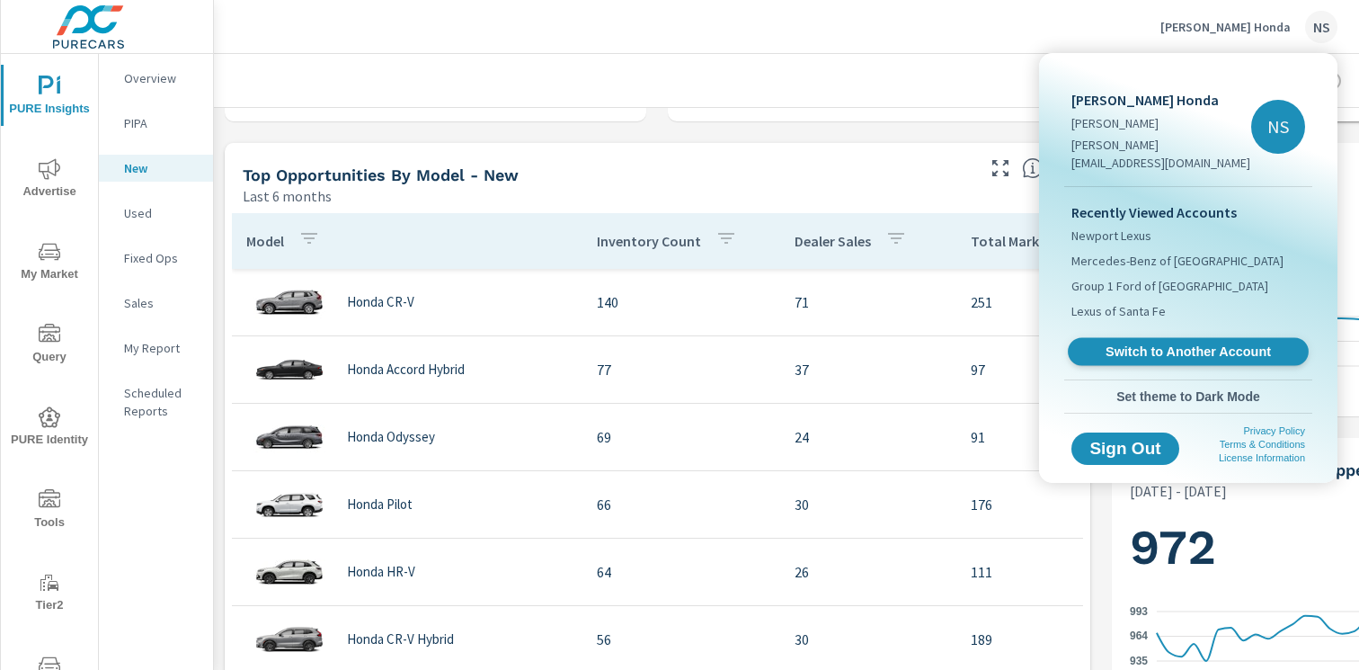
click at [1165, 343] on span "Switch to Another Account" at bounding box center [1188, 351] width 220 height 17
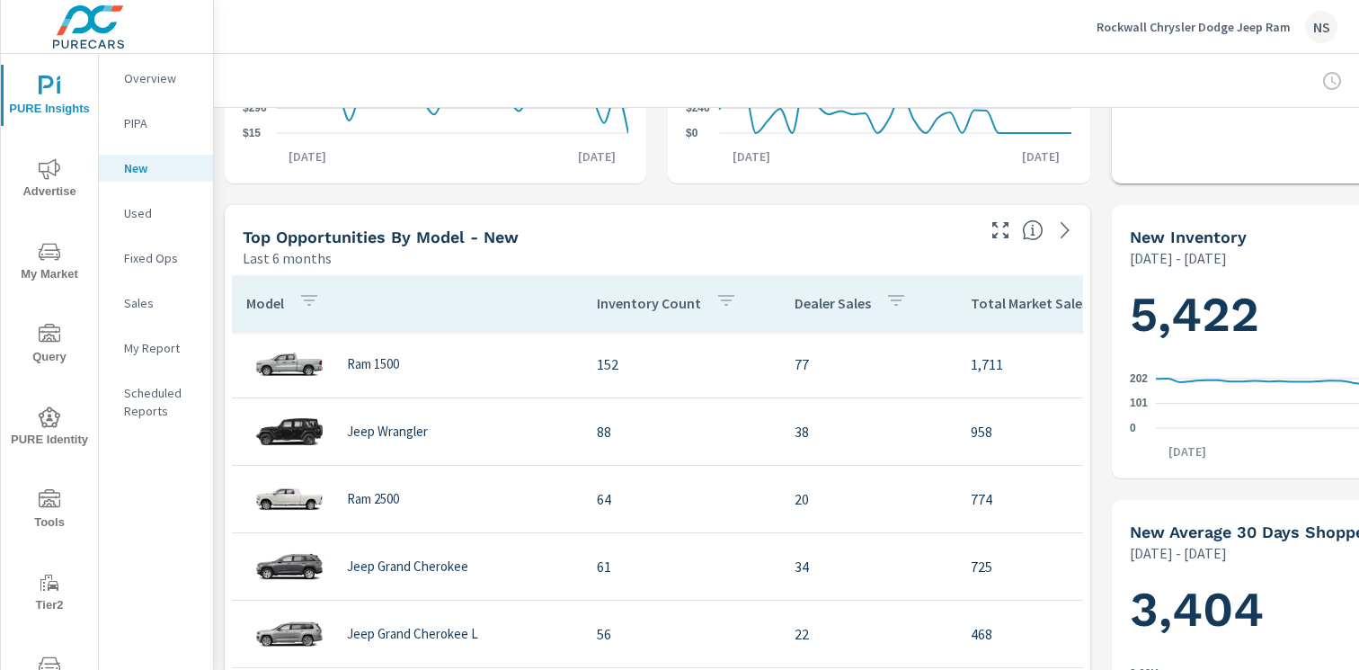
scroll to position [509, 0]
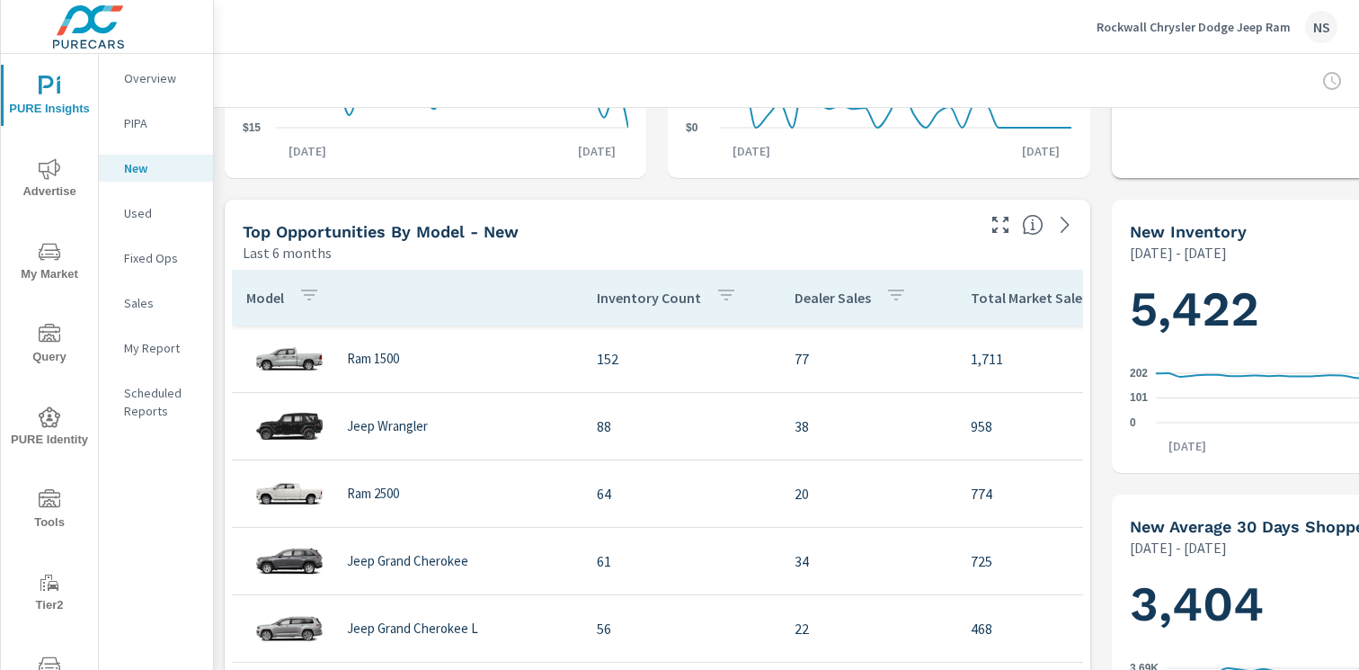
click at [1327, 40] on div "NS" at bounding box center [1321, 27] width 32 height 32
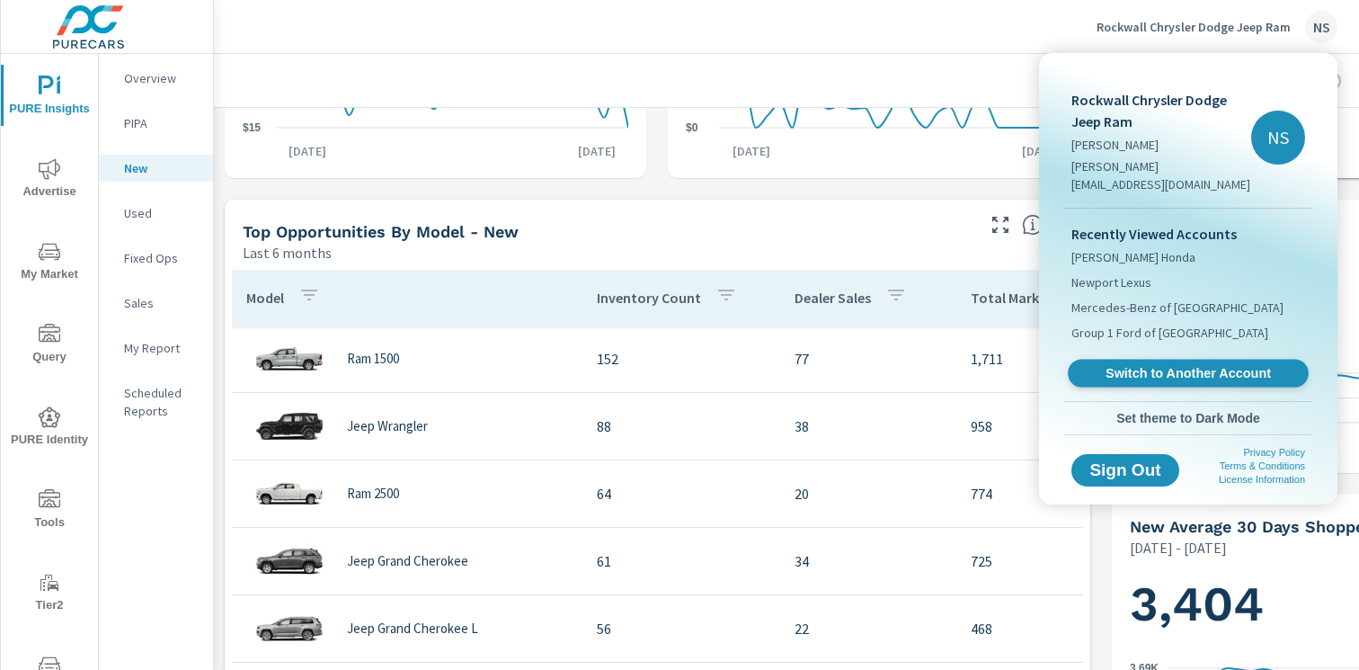
click at [1150, 365] on span "Switch to Another Account" at bounding box center [1188, 373] width 220 height 17
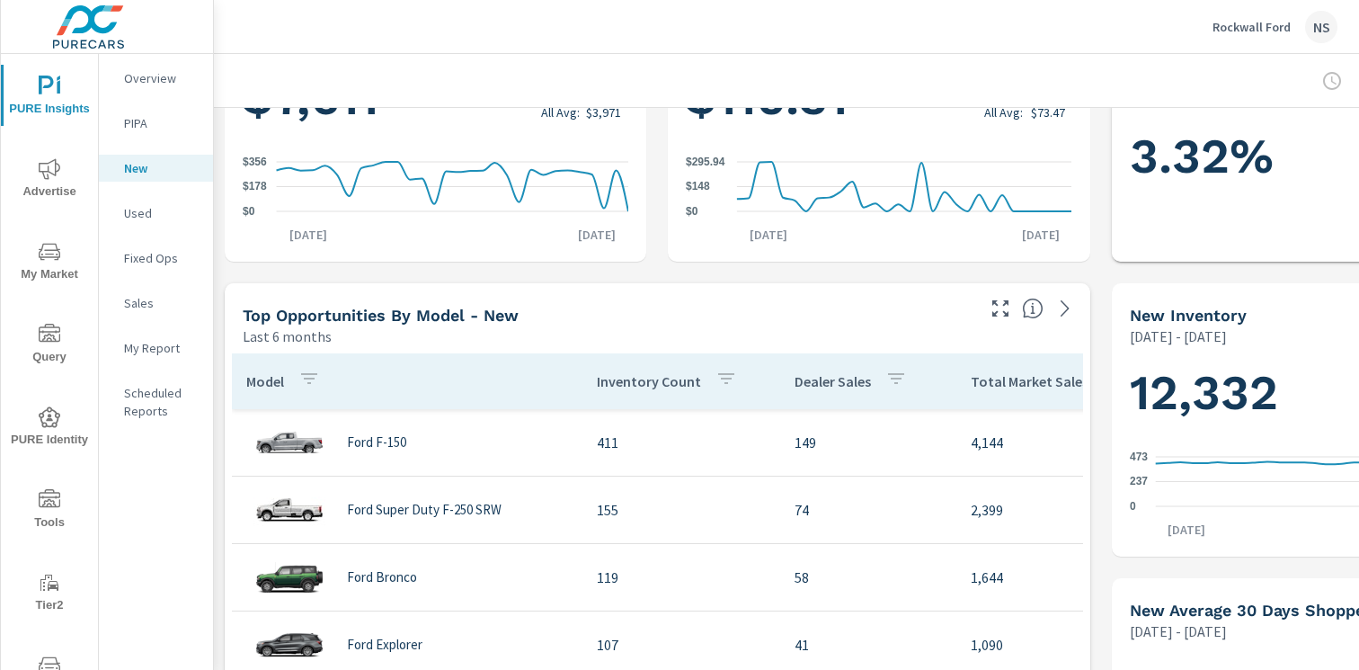
scroll to position [556, 0]
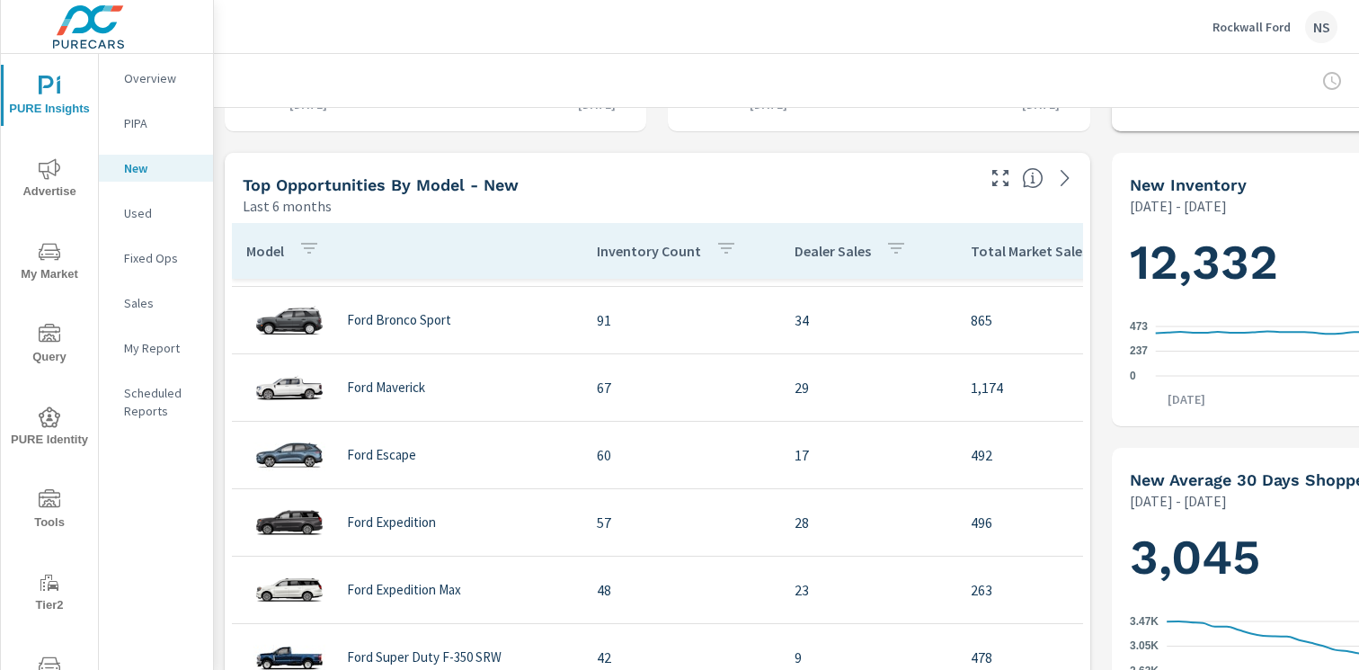
scroll to position [96, 0]
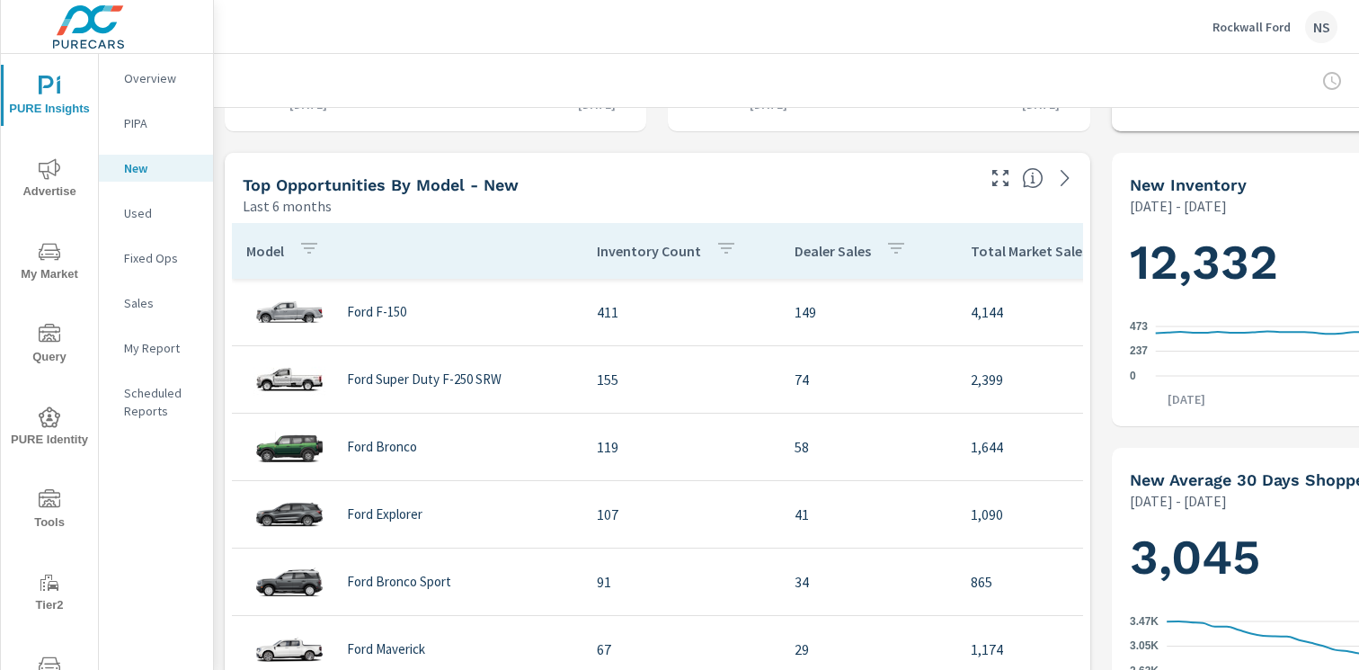
click at [1310, 15] on div "NS" at bounding box center [1321, 27] width 32 height 32
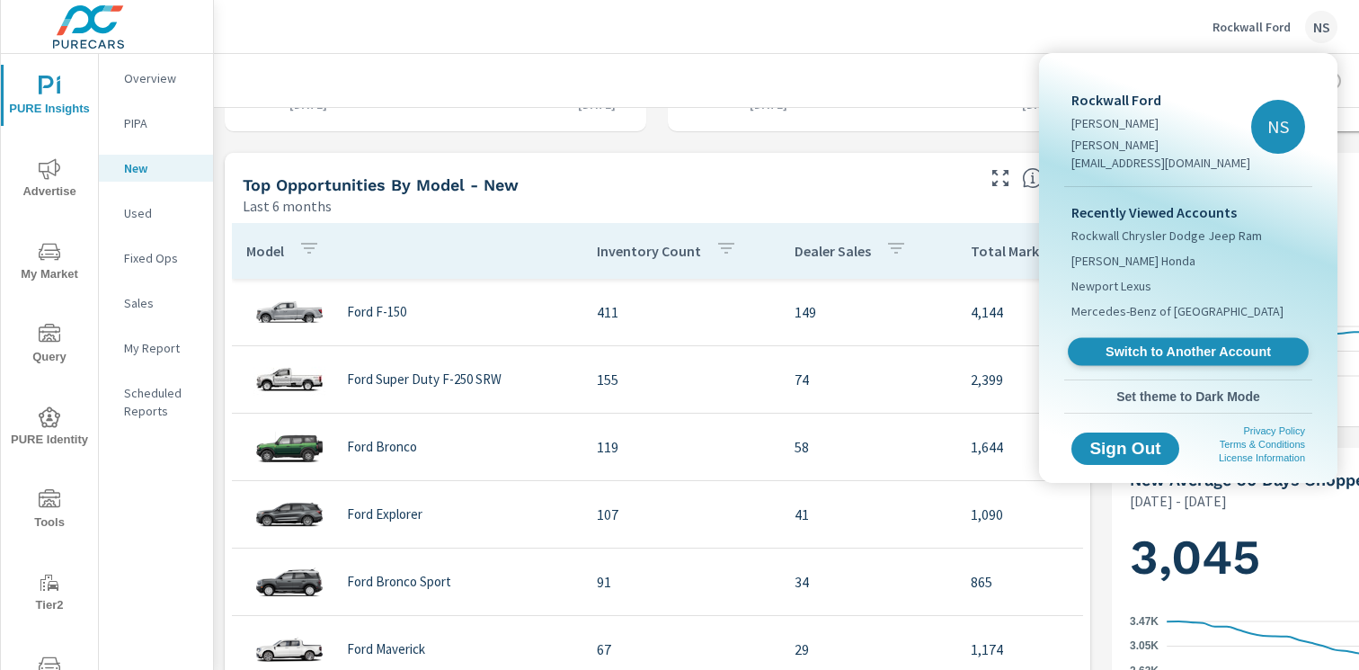
click at [1154, 343] on span "Switch to Another Account" at bounding box center [1188, 351] width 220 height 17
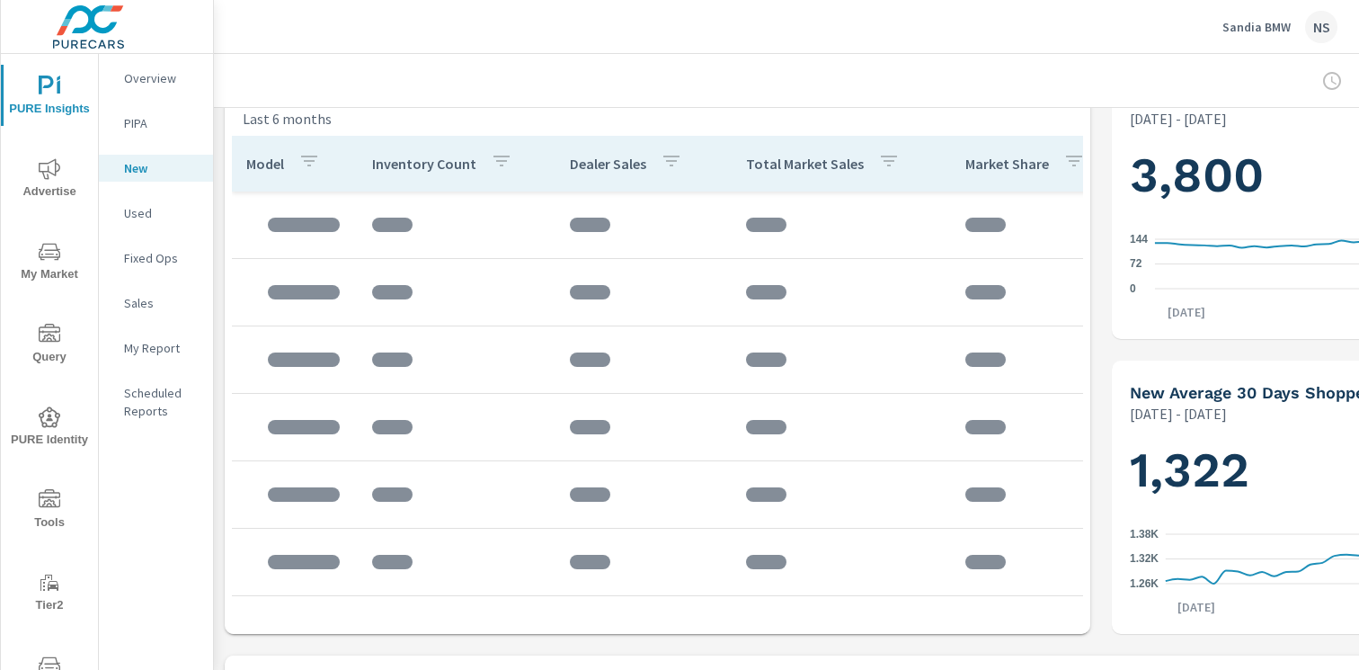
scroll to position [649, 0]
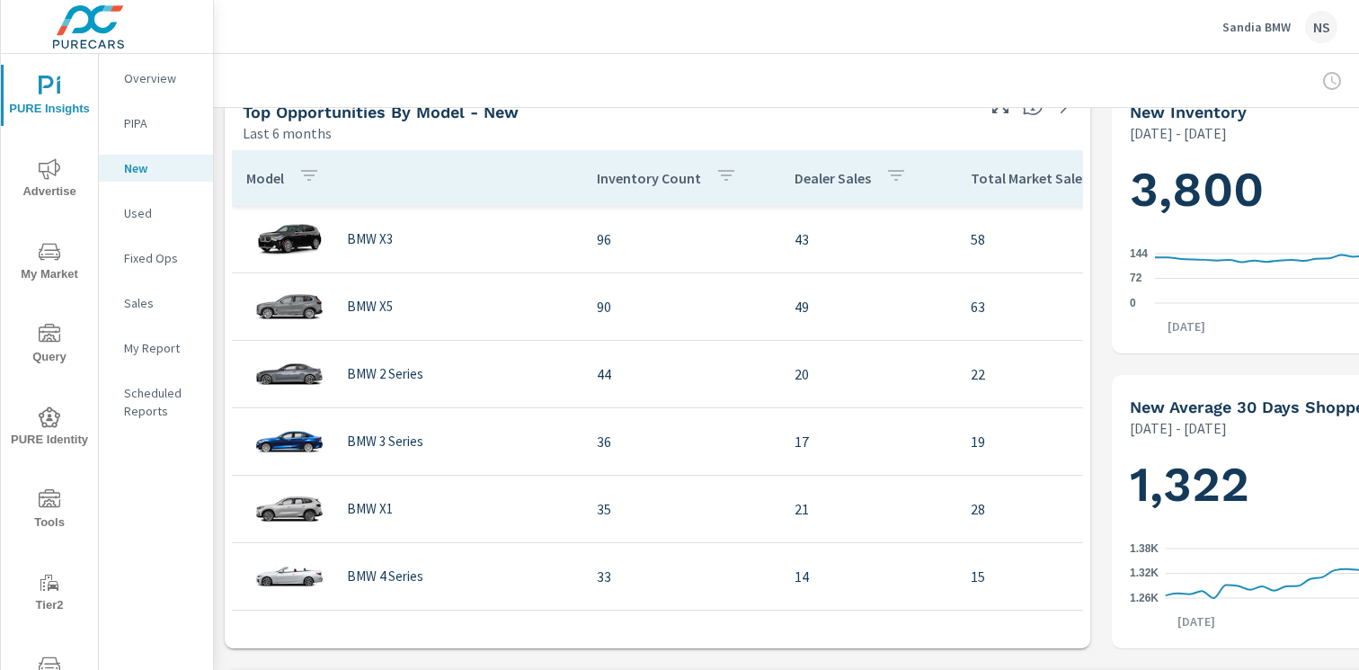
scroll to position [625, 0]
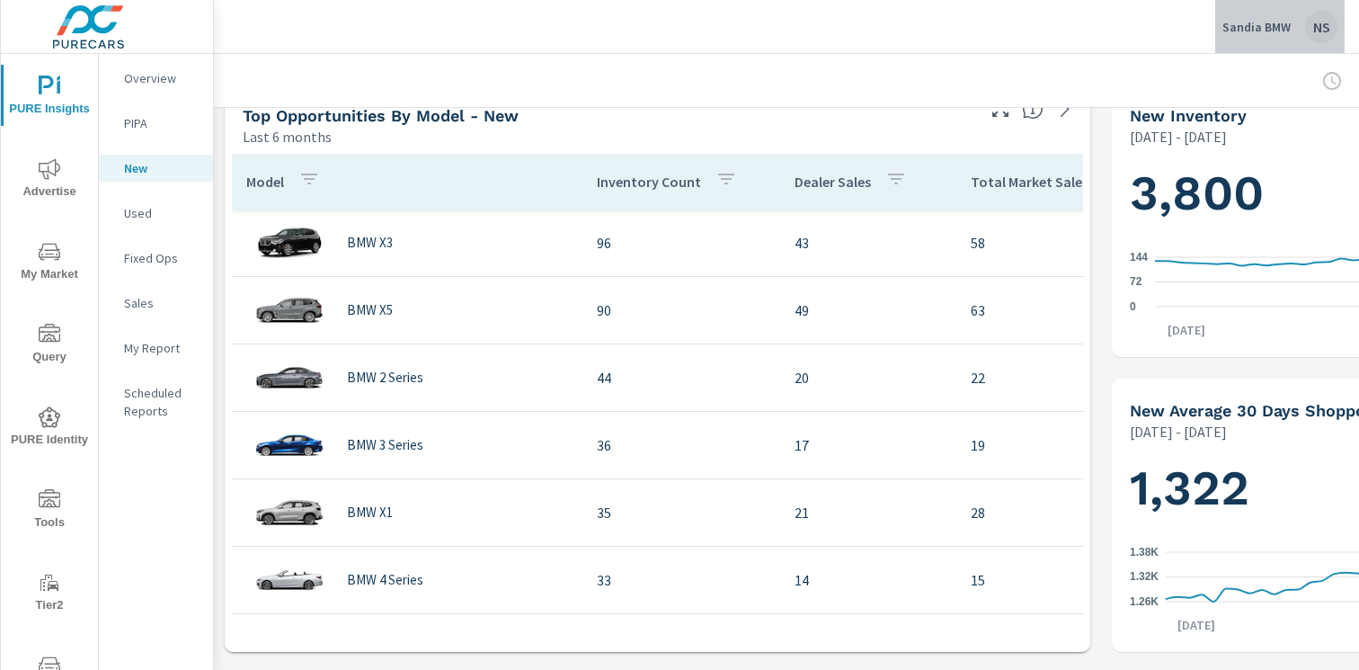
click at [1326, 33] on div "NS" at bounding box center [1321, 27] width 32 height 32
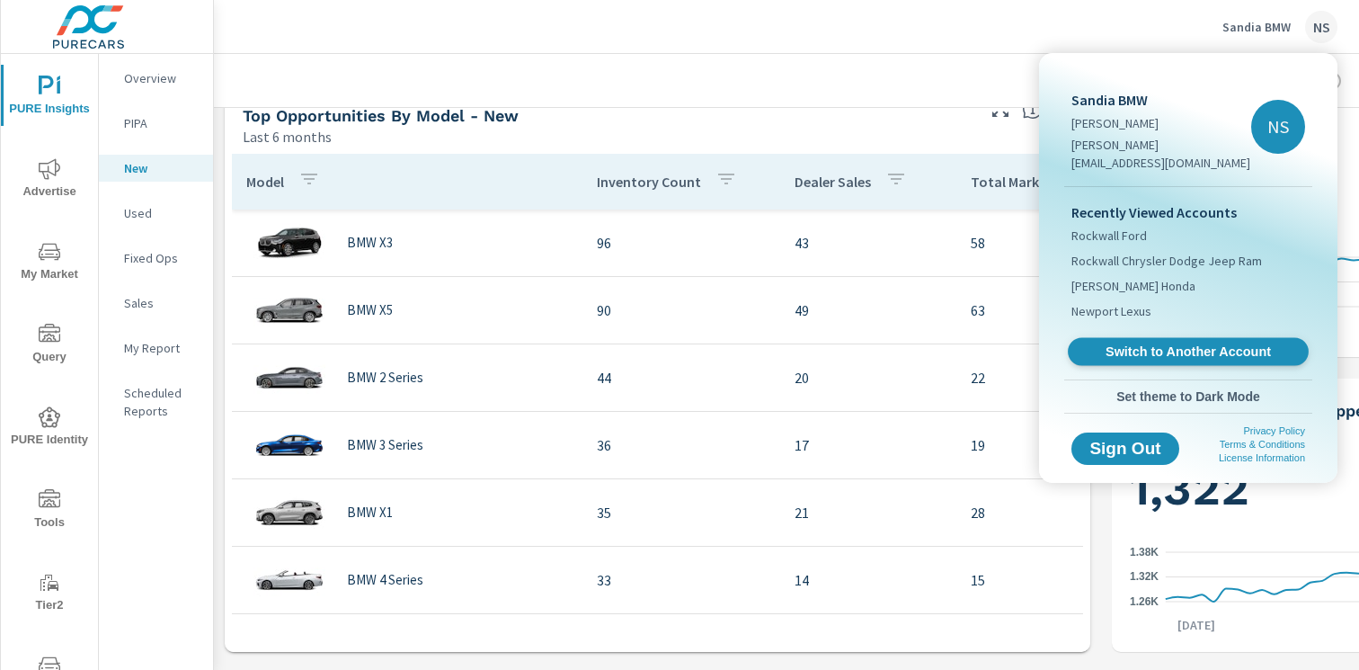
click at [1164, 343] on span "Switch to Another Account" at bounding box center [1188, 351] width 220 height 17
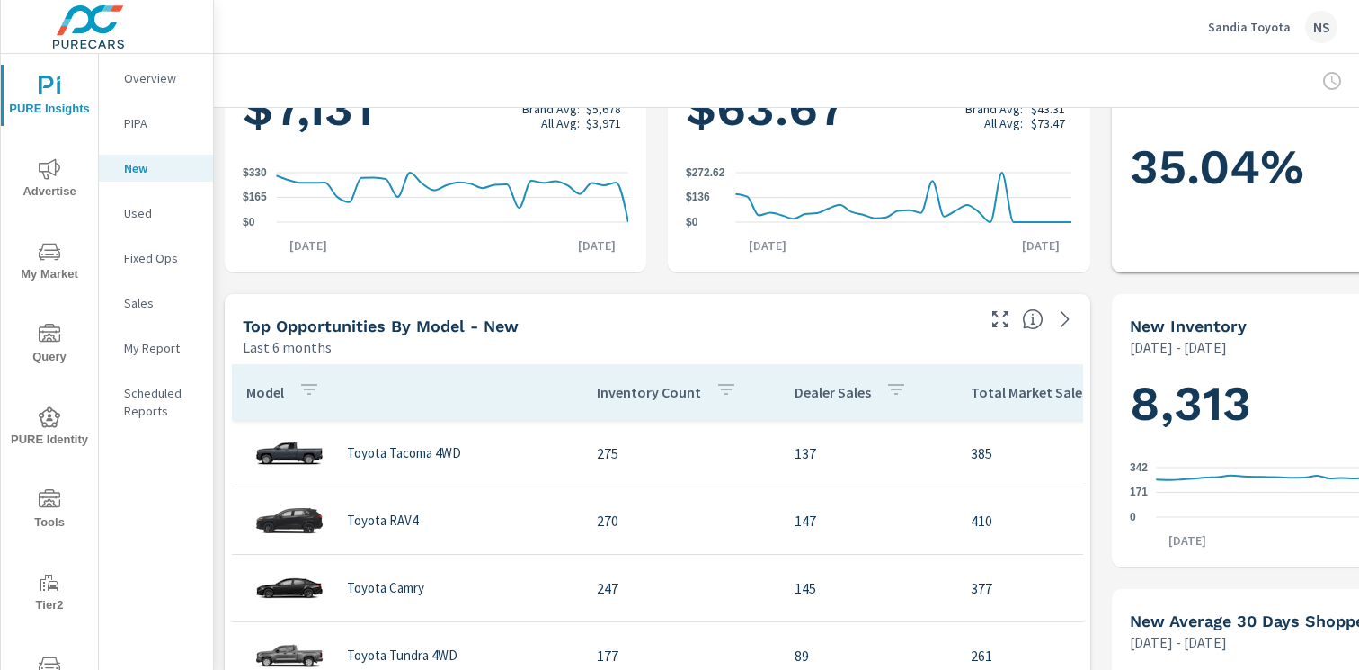
scroll to position [469, 0]
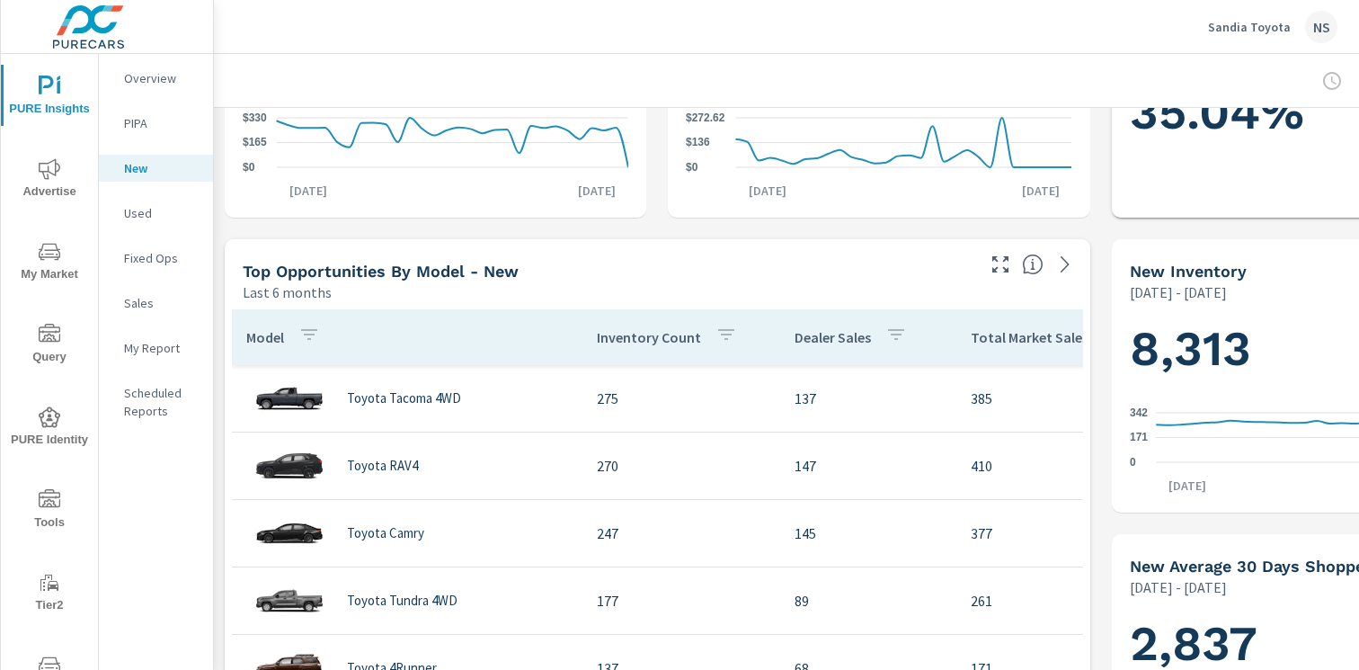
click at [1308, 32] on div "NS" at bounding box center [1321, 27] width 32 height 32
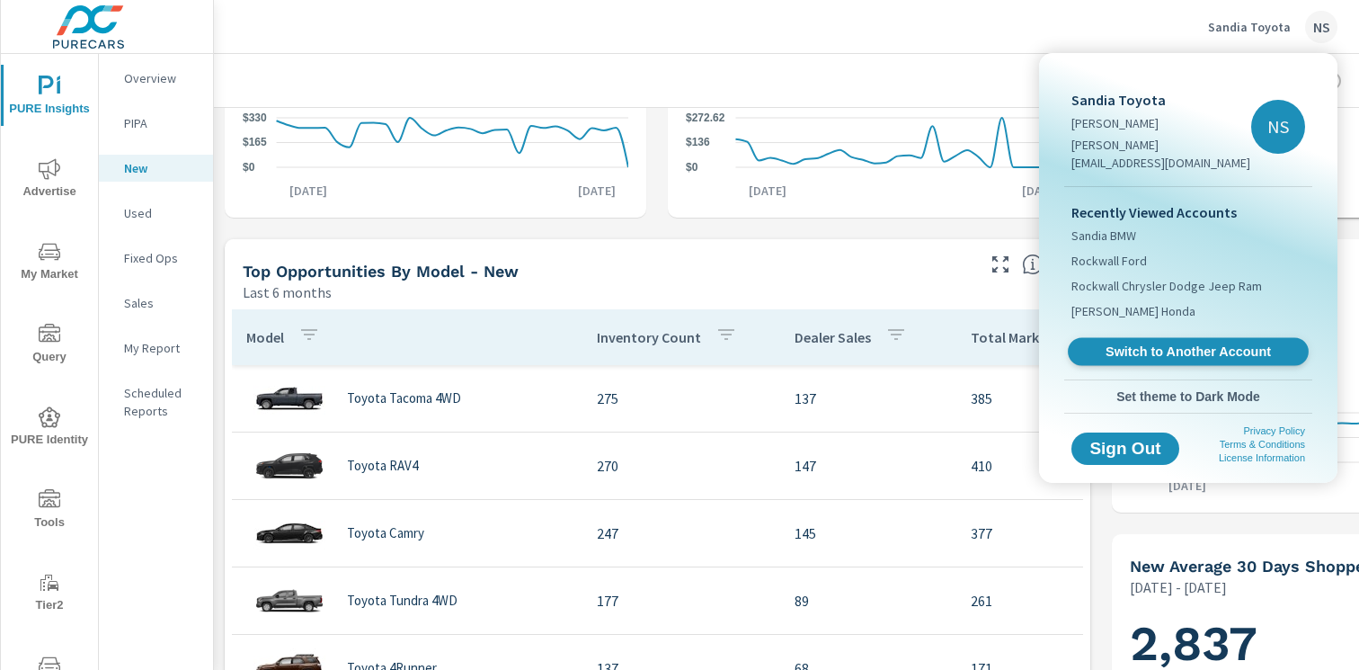
click at [1189, 343] on span "Switch to Another Account" at bounding box center [1188, 351] width 220 height 17
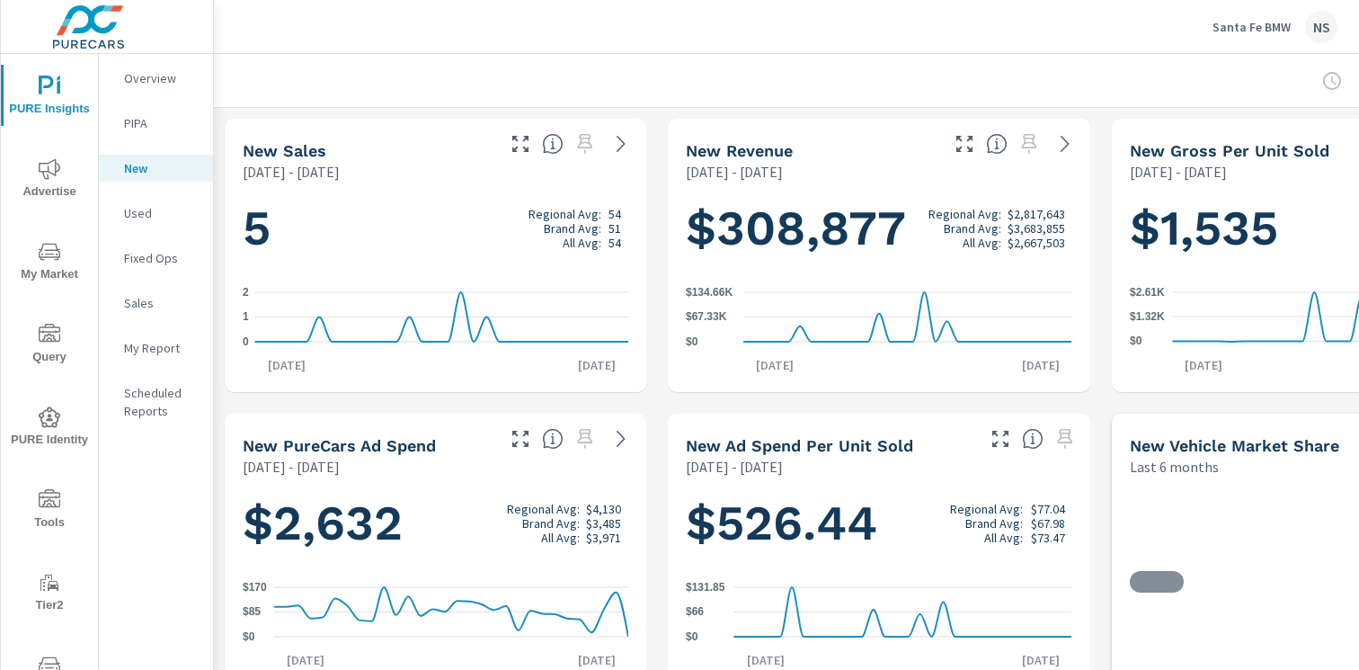
scroll to position [27, 0]
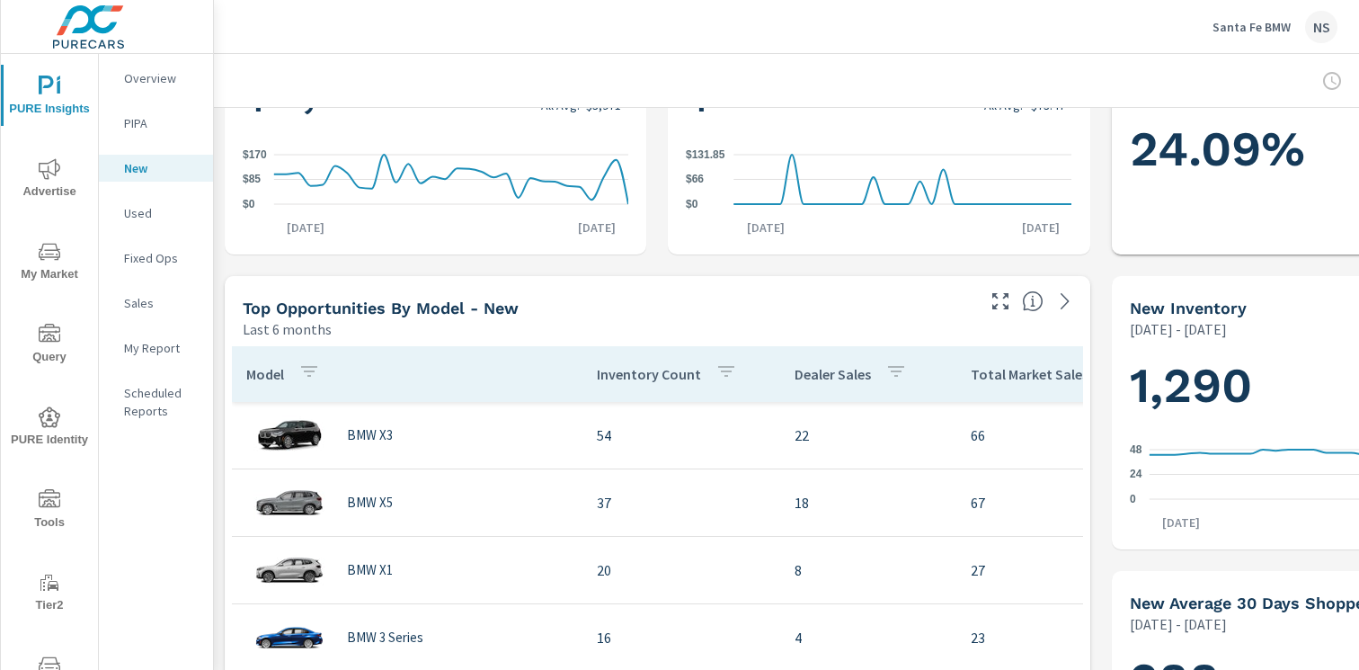
scroll to position [393, 0]
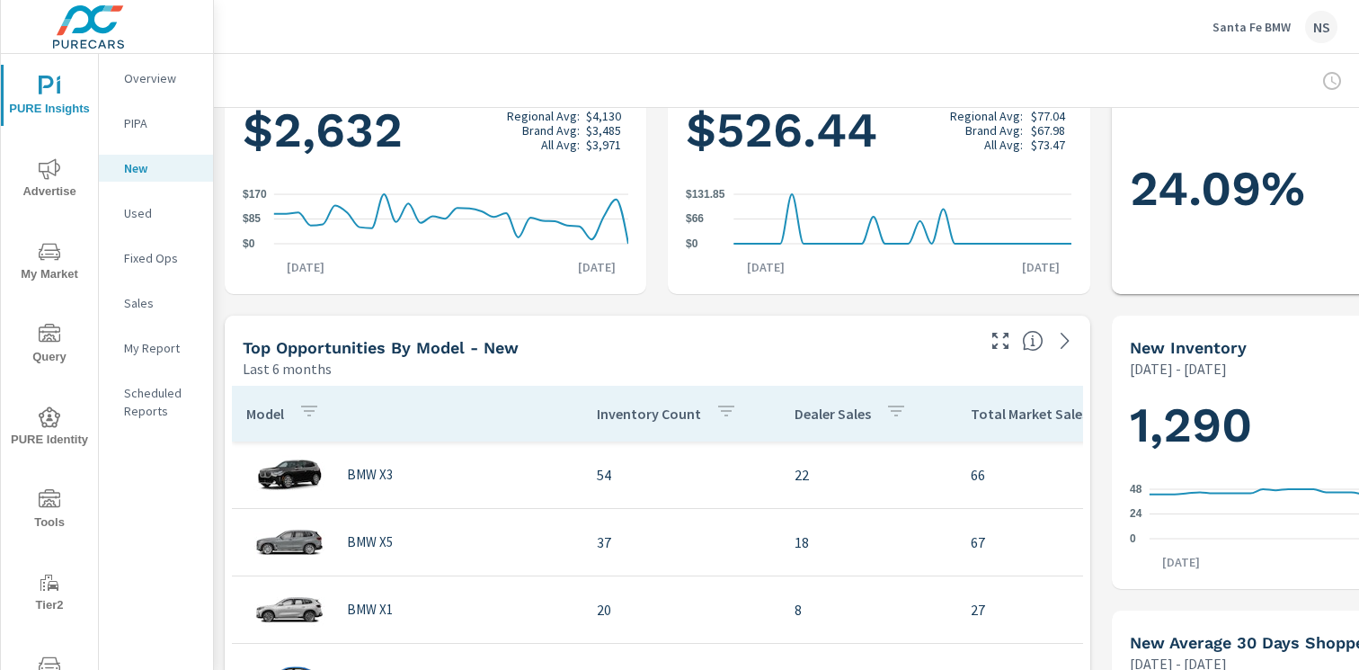
click at [1336, 31] on div "NS" at bounding box center [1321, 27] width 32 height 32
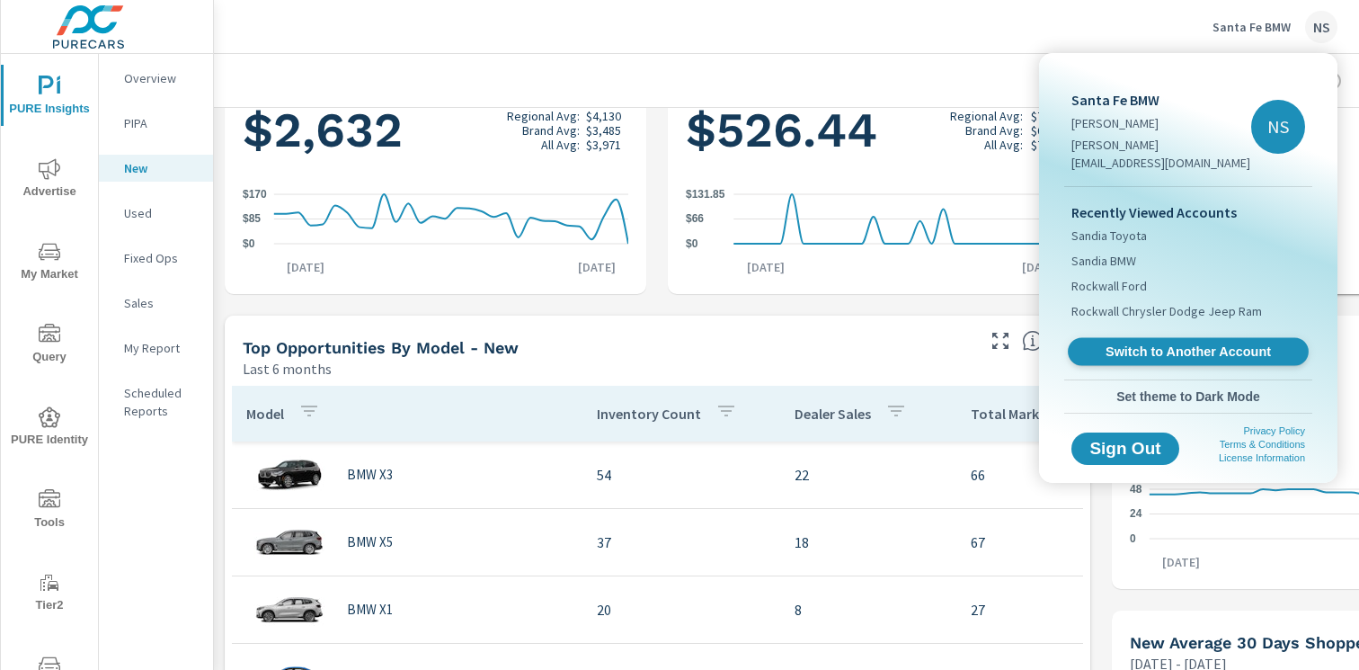
click at [1215, 343] on span "Switch to Another Account" at bounding box center [1188, 351] width 220 height 17
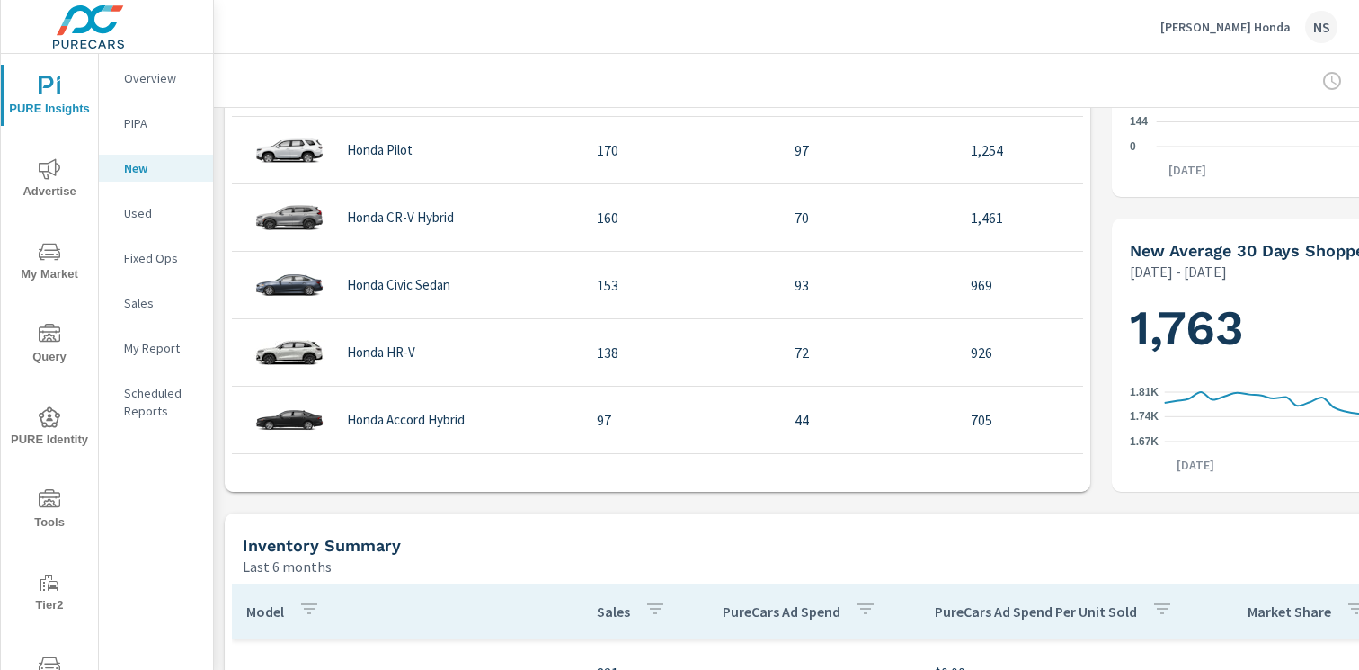
scroll to position [507, 0]
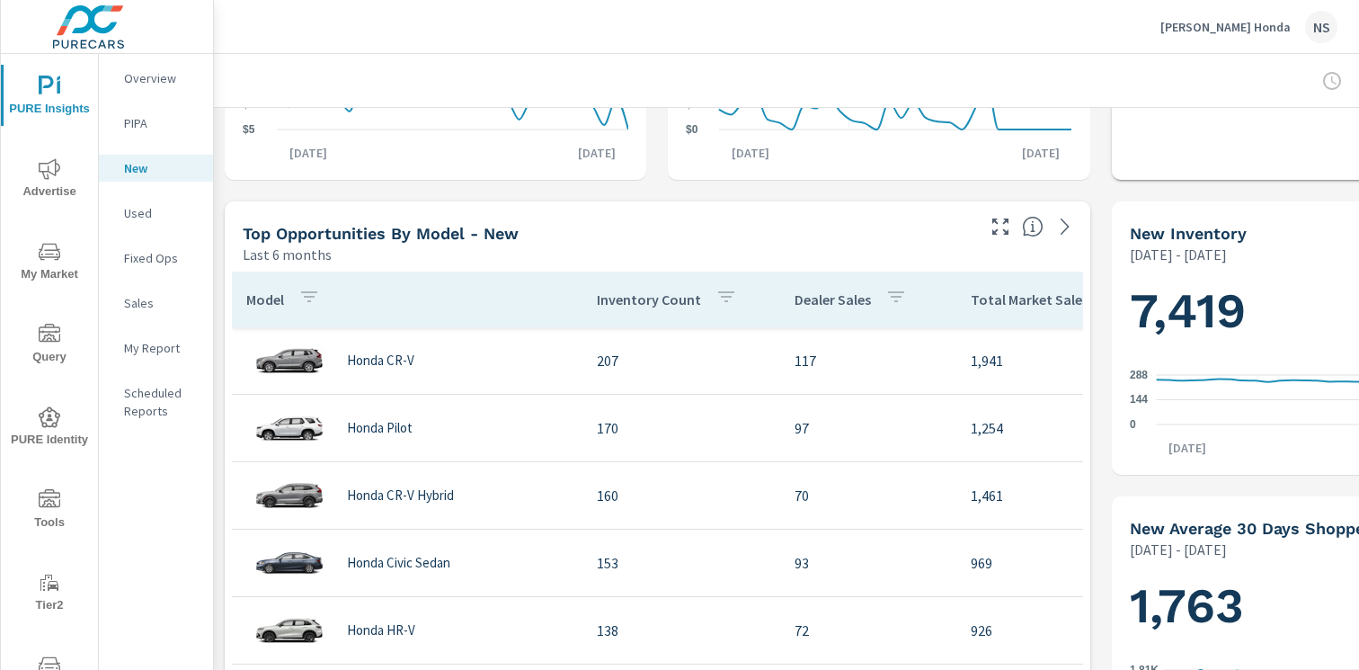
click at [1328, 38] on div "NS" at bounding box center [1321, 27] width 32 height 32
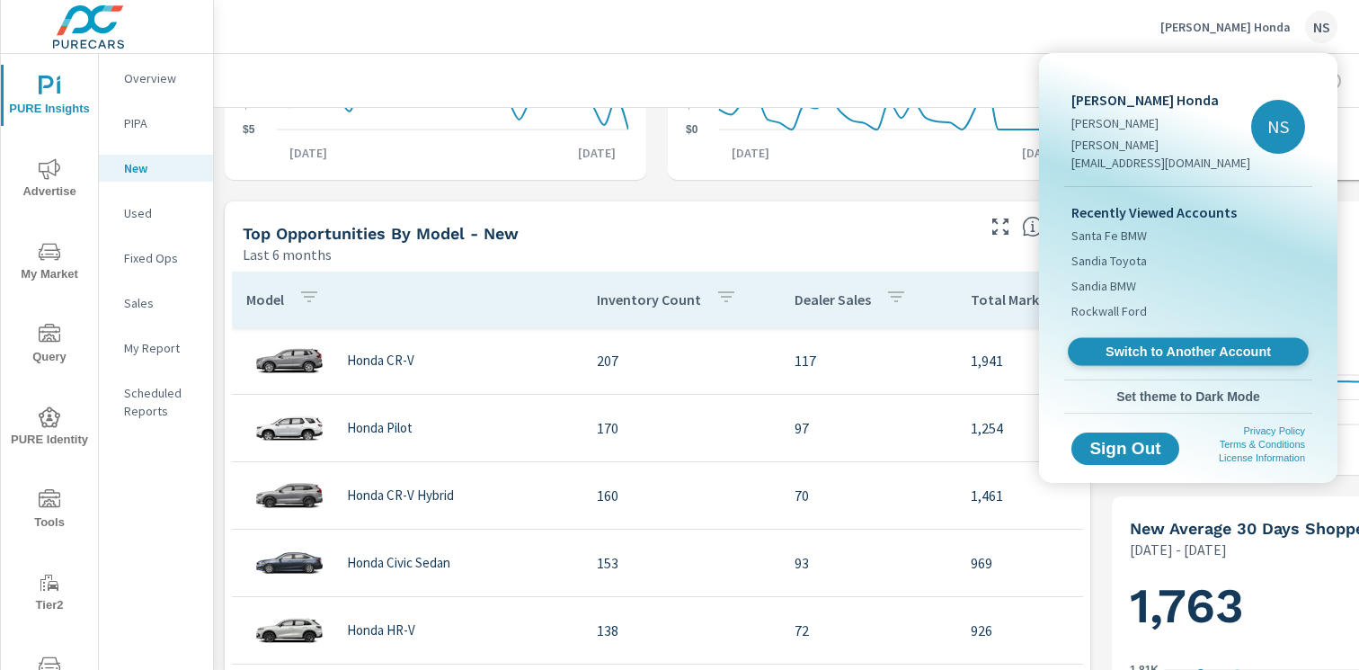
click at [1238, 343] on span "Switch to Another Account" at bounding box center [1188, 351] width 220 height 17
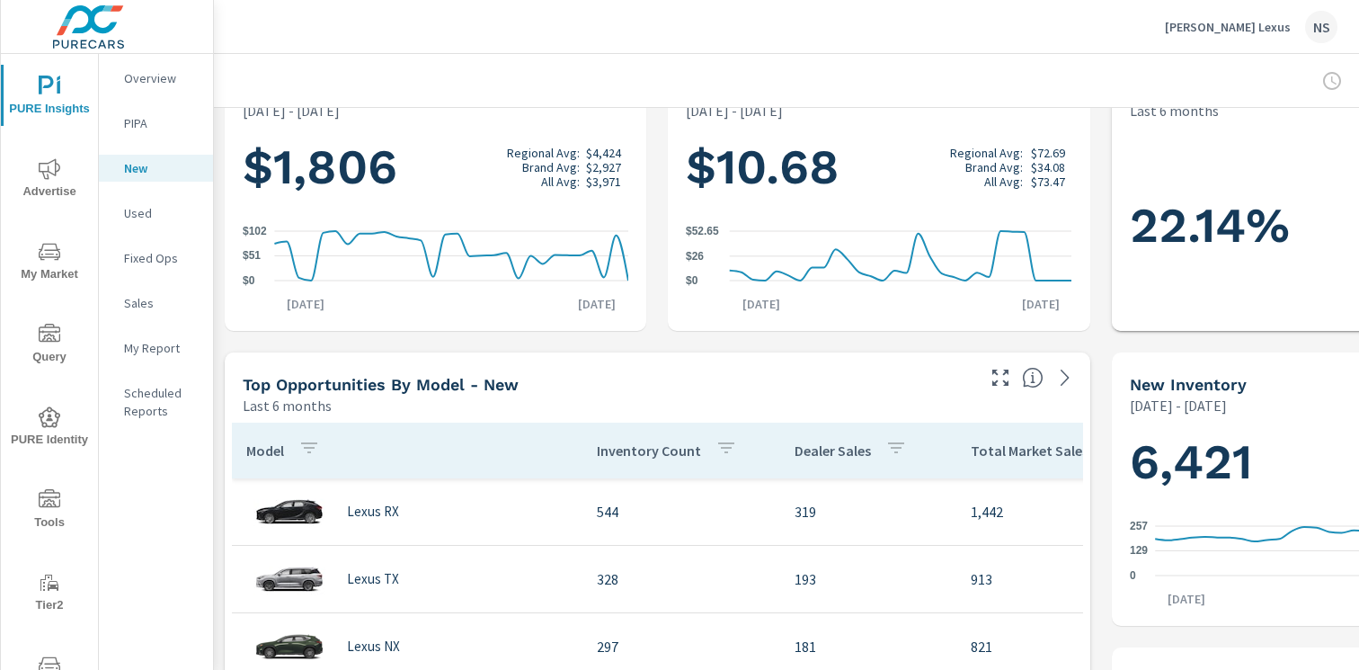
scroll to position [606, 0]
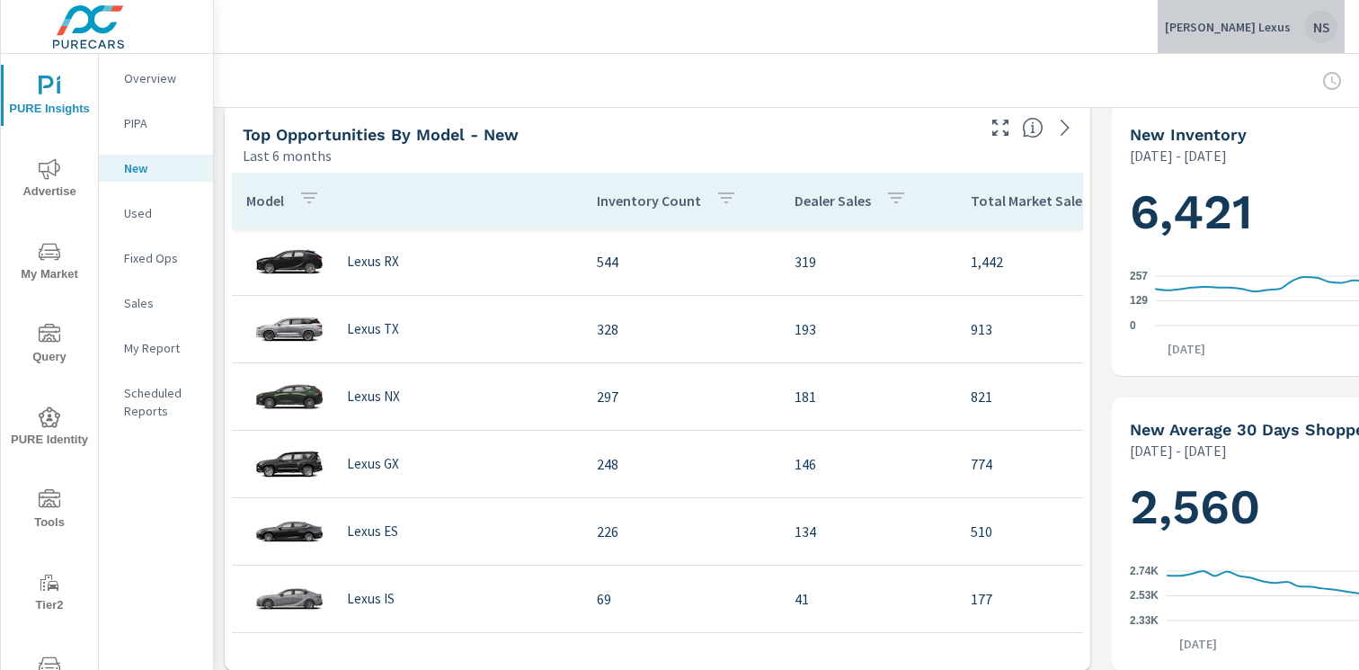
click at [1323, 29] on div "NS" at bounding box center [1321, 27] width 32 height 32
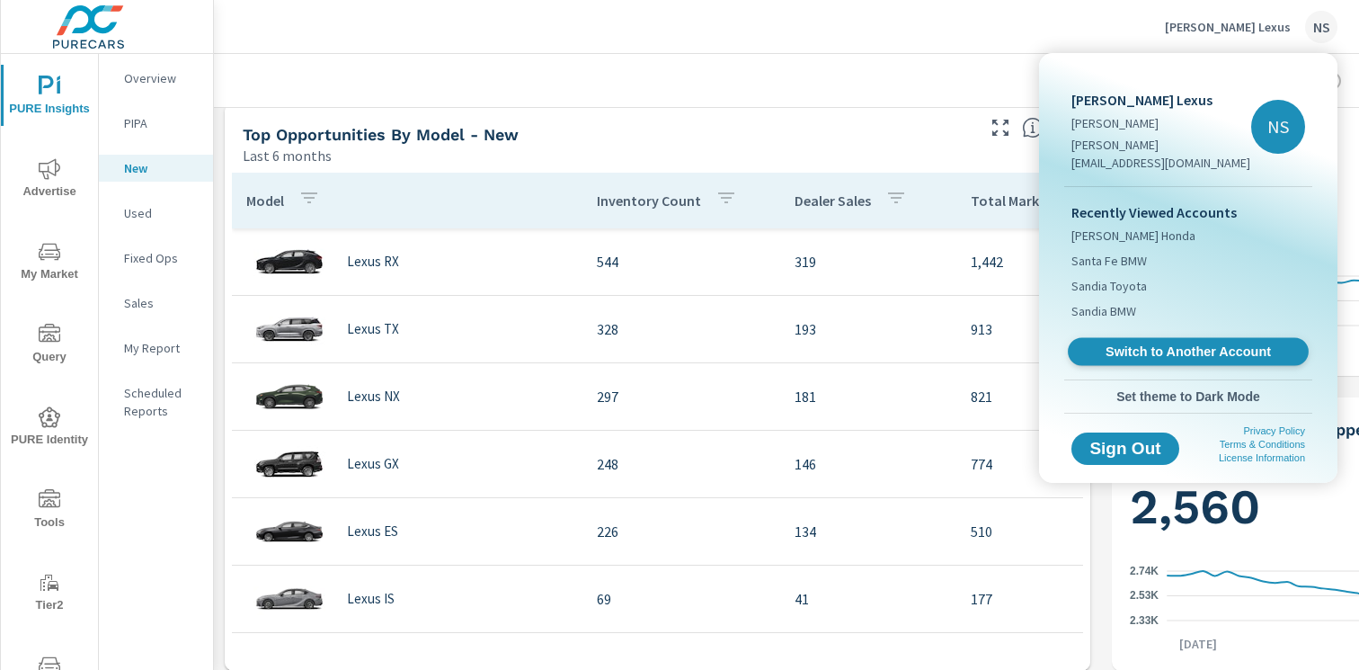
click at [1244, 343] on span "Switch to Another Account" at bounding box center [1188, 351] width 220 height 17
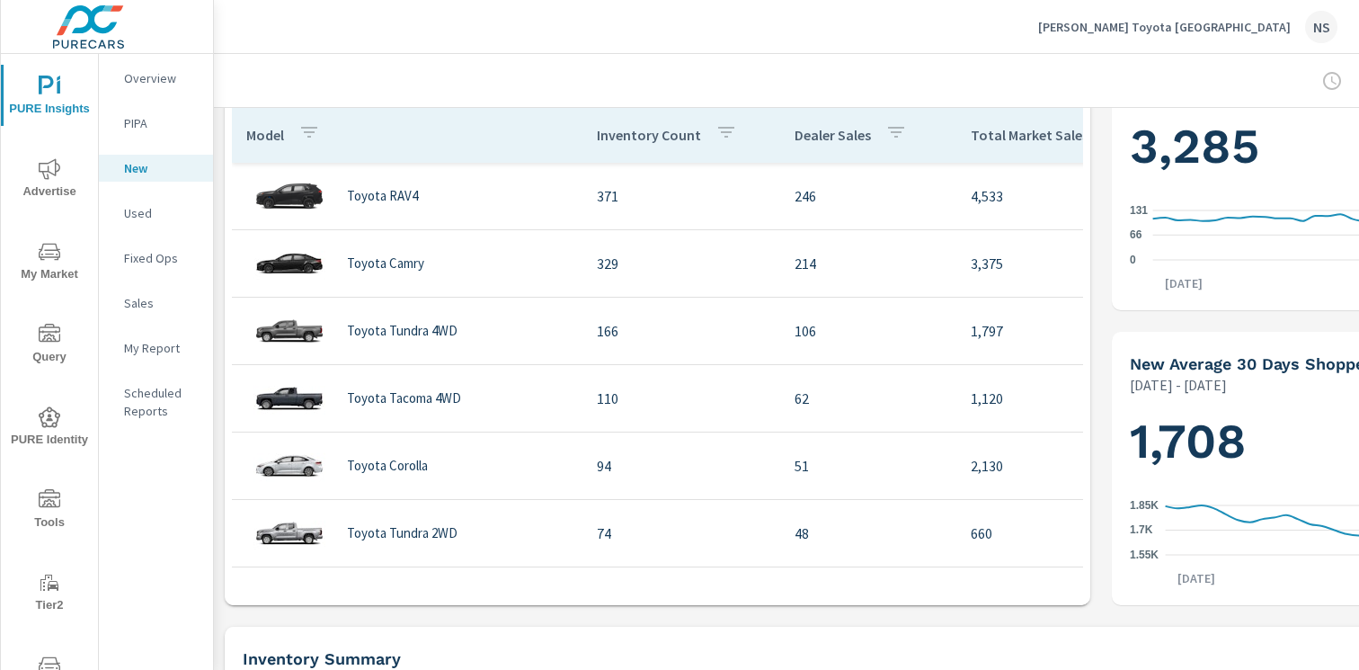
scroll to position [655, 0]
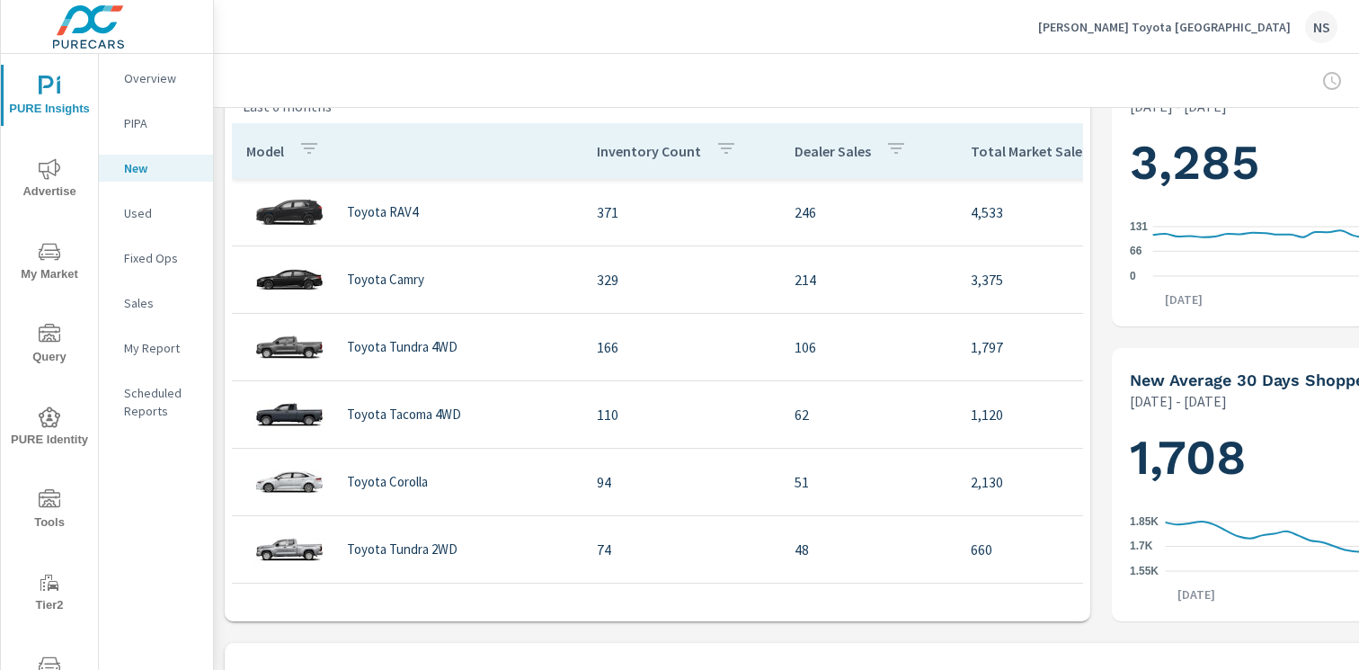
click at [1334, 20] on div "NS" at bounding box center [1321, 27] width 32 height 32
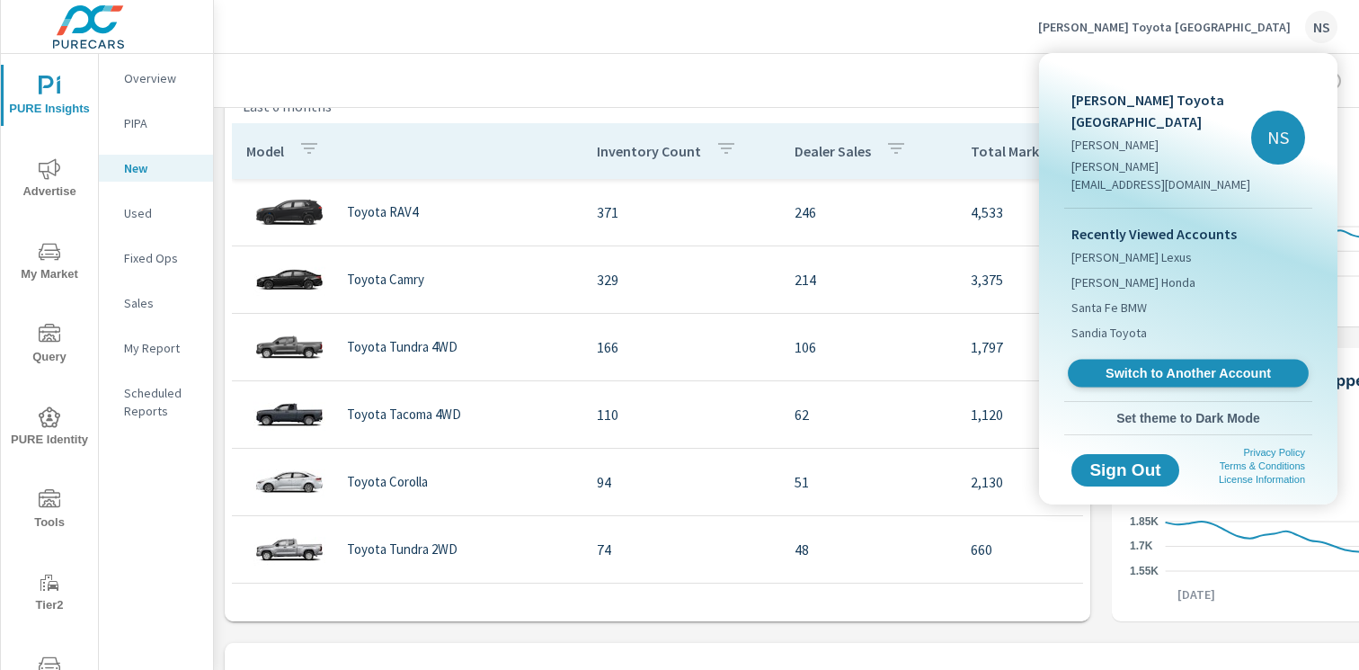
click at [1189, 365] on span "Switch to Another Account" at bounding box center [1188, 373] width 220 height 17
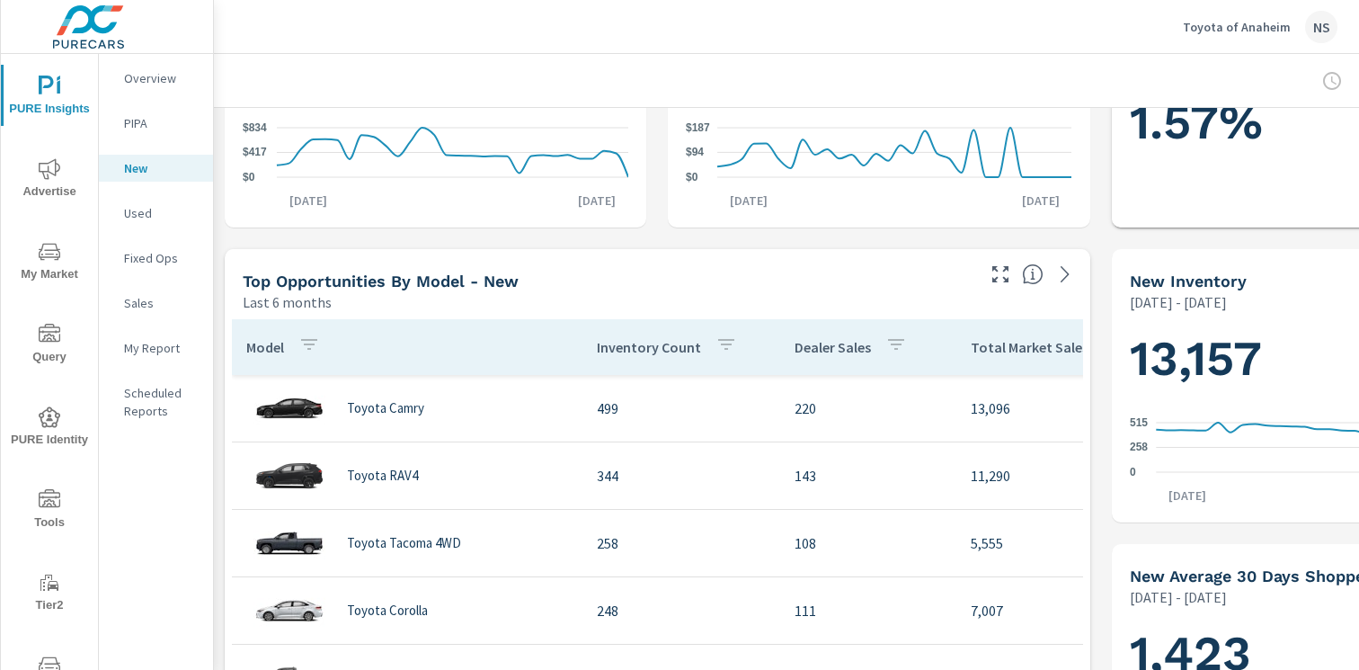
scroll to position [517, 0]
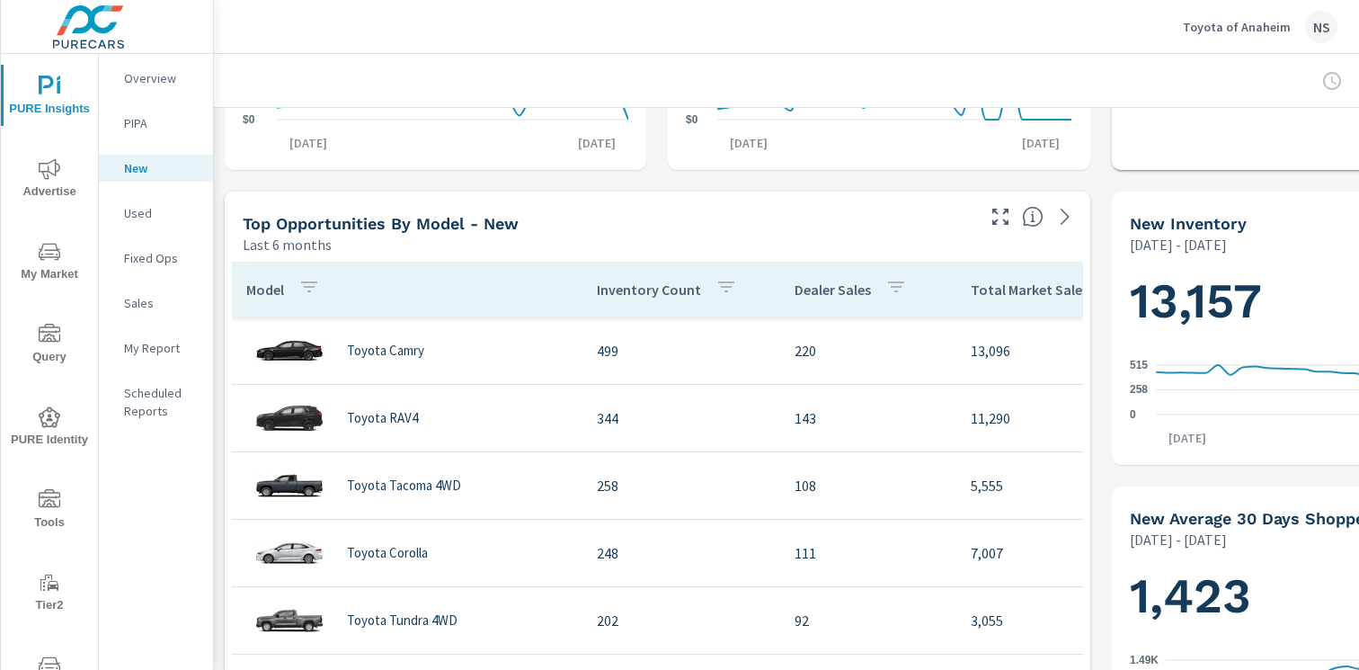
click at [1324, 25] on div "NS" at bounding box center [1321, 27] width 32 height 32
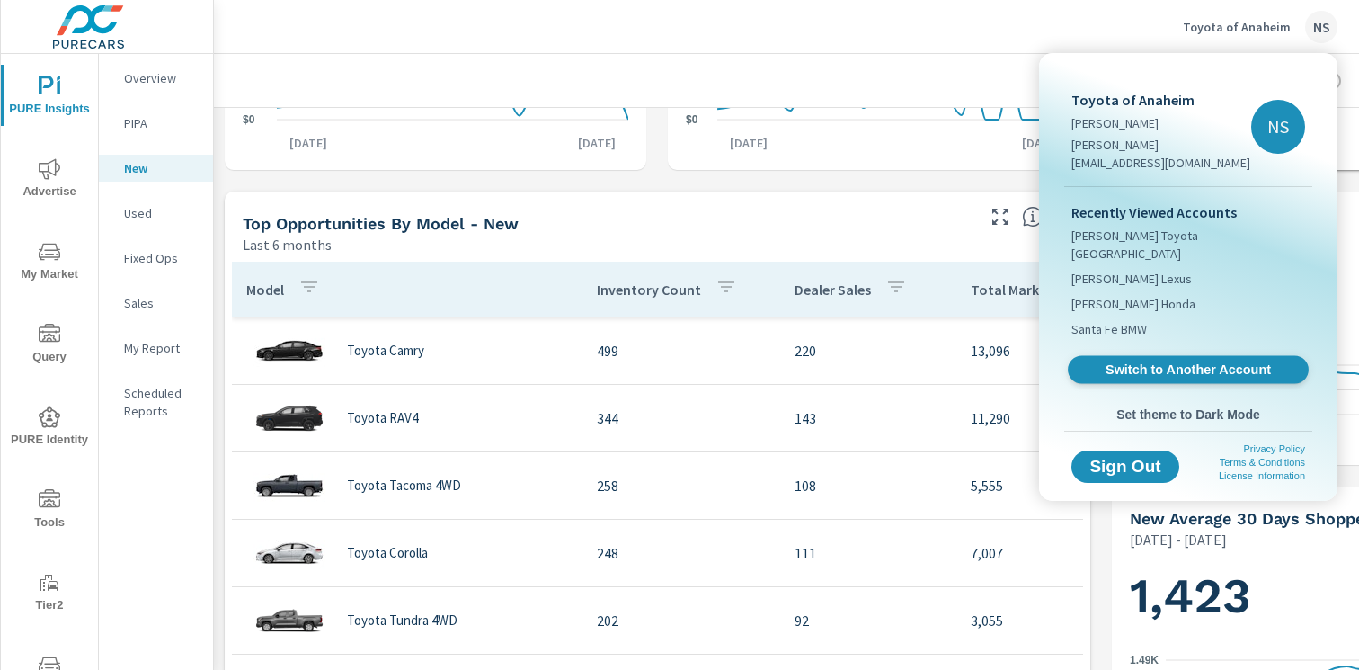
click at [1197, 361] on span "Switch to Another Account" at bounding box center [1188, 369] width 220 height 17
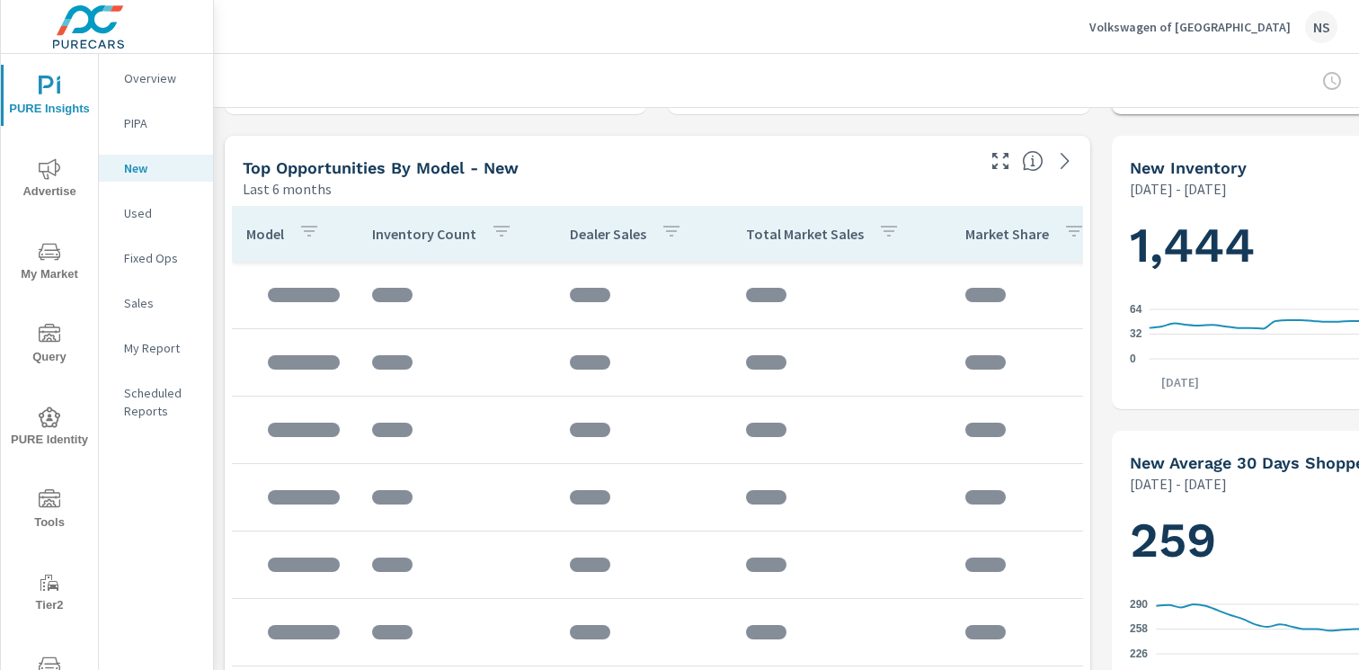
scroll to position [574, 0]
